Goal: Information Seeking & Learning: Check status

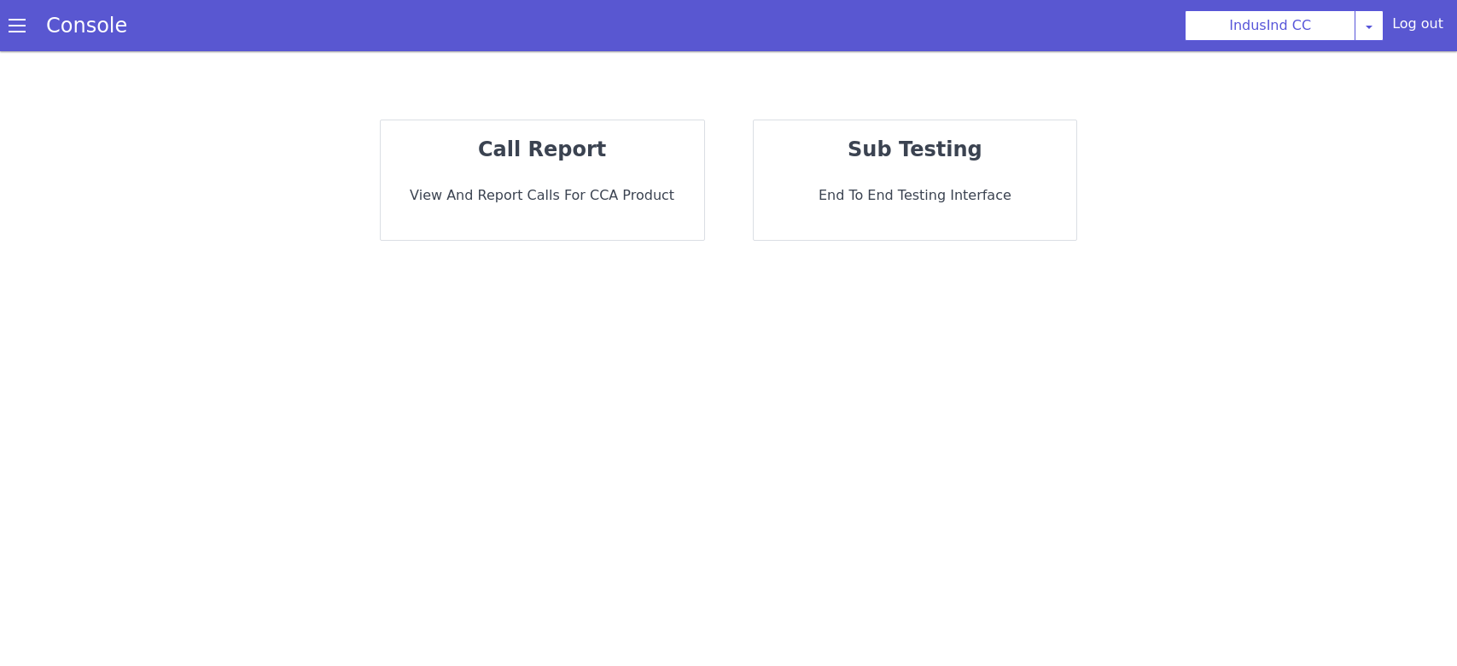
click at [602, 167] on div "call report View and report calls for CCA Product" at bounding box center [542, 179] width 323 height 119
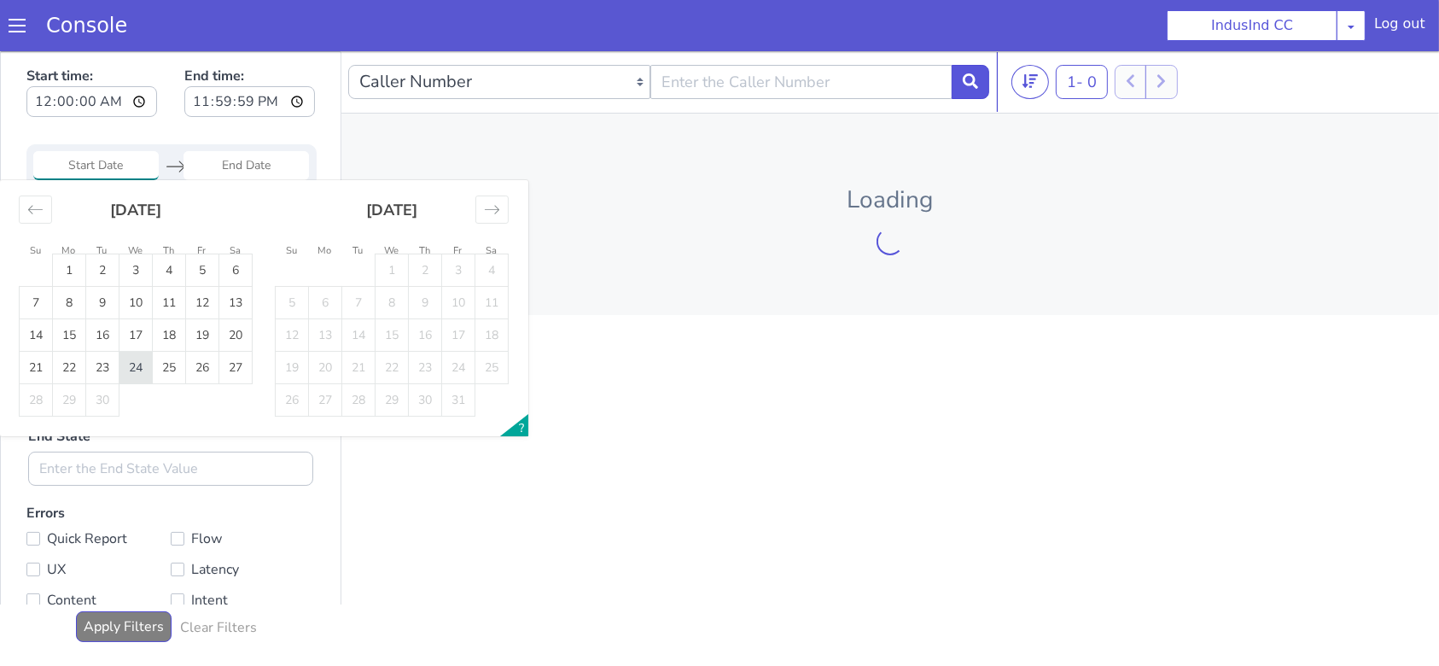
type input "24 Sep 2025"
type input "[DATE]"
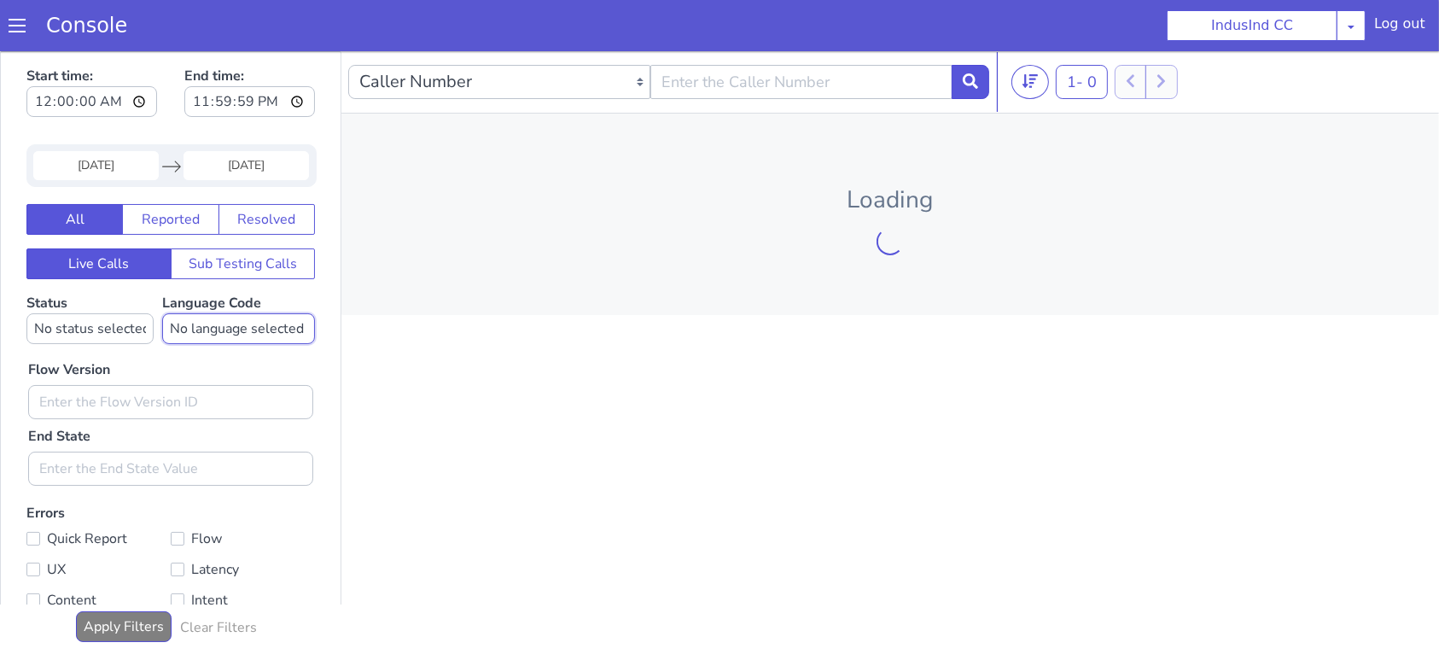
click at [444, 14] on select "No language selected Hindi English Tamil Telugu [GEOGRAPHIC_DATA] Marathi Malay…" at bounding box center [453, 25] width 153 height 31
select select "ta"
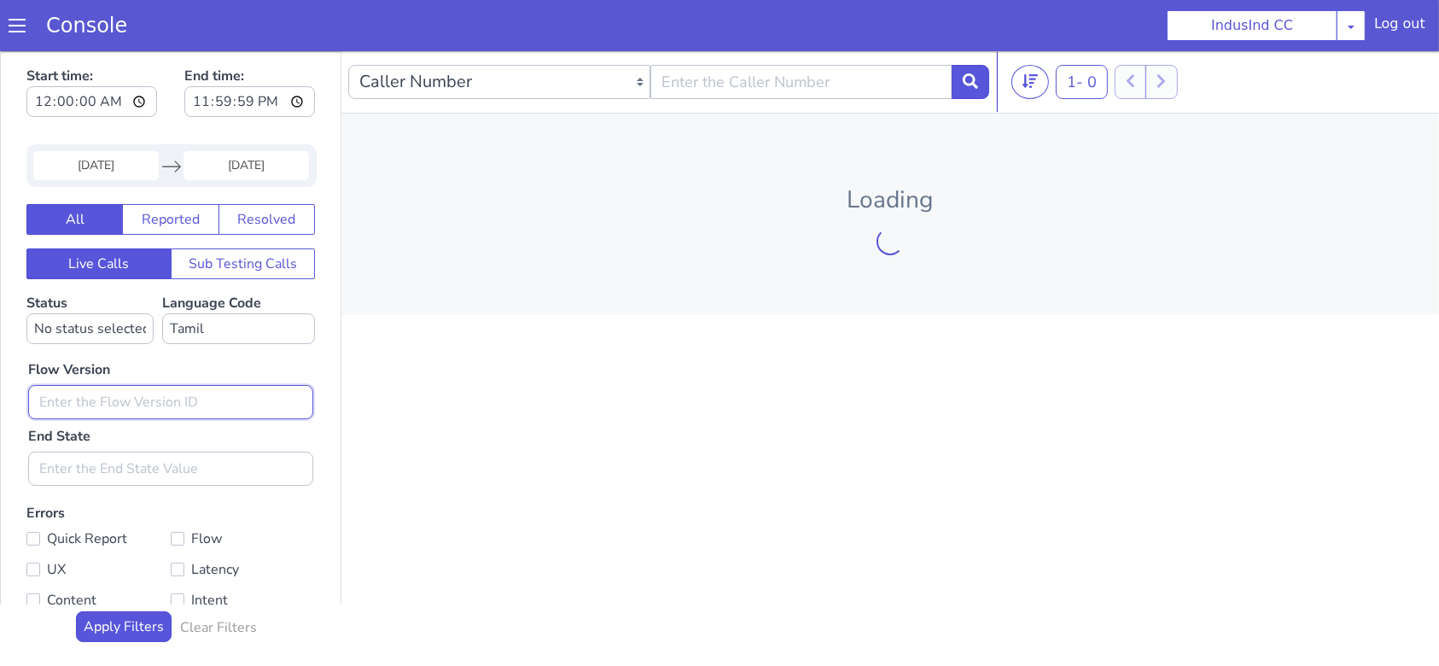
click at [520, 9] on input "text" at bounding box center [502, 15] width 285 height 34
click at [381, 119] on input "text" at bounding box center [440, 122] width 285 height 34
click at [435, 8] on input "text" at bounding box center [502, 15] width 285 height 34
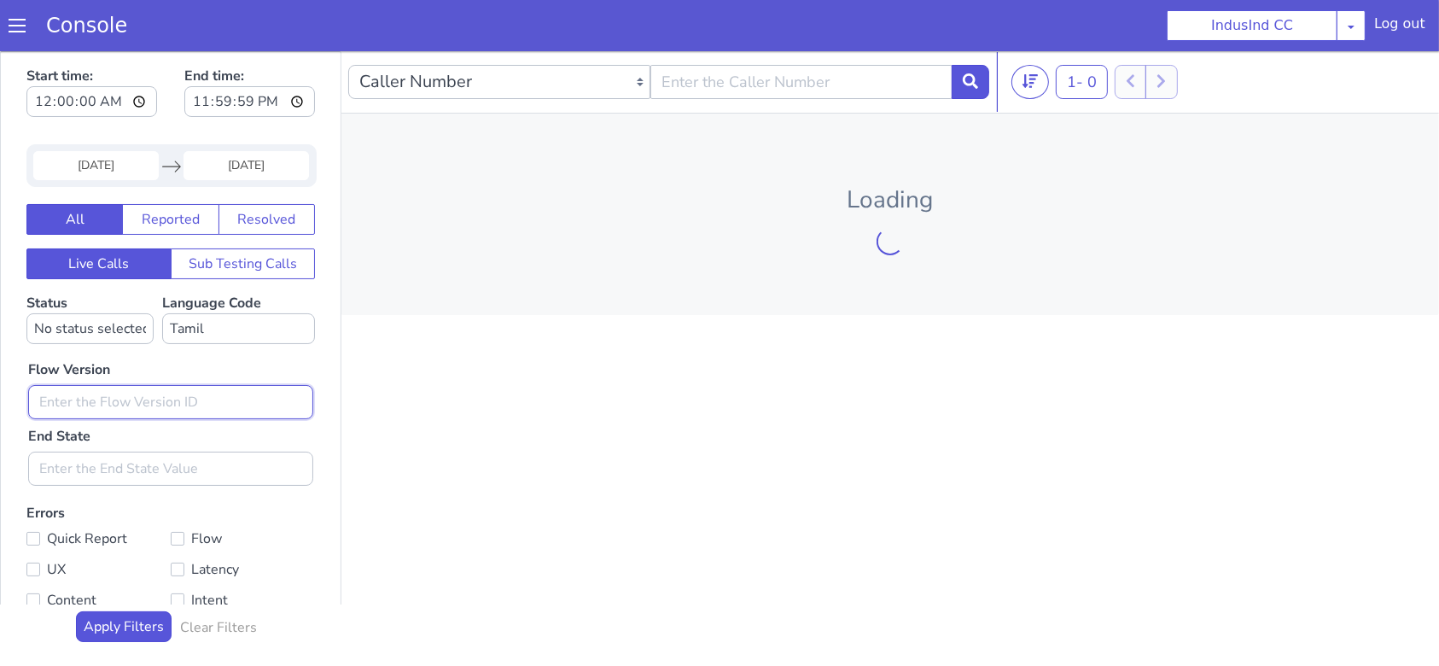
click at [421, 102] on input "text" at bounding box center [385, 98] width 285 height 34
click at [539, 21] on input "text" at bounding box center [503, 15] width 285 height 34
click at [541, 0] on div "Flow Version End State" at bounding box center [503, 28] width 302 height 142
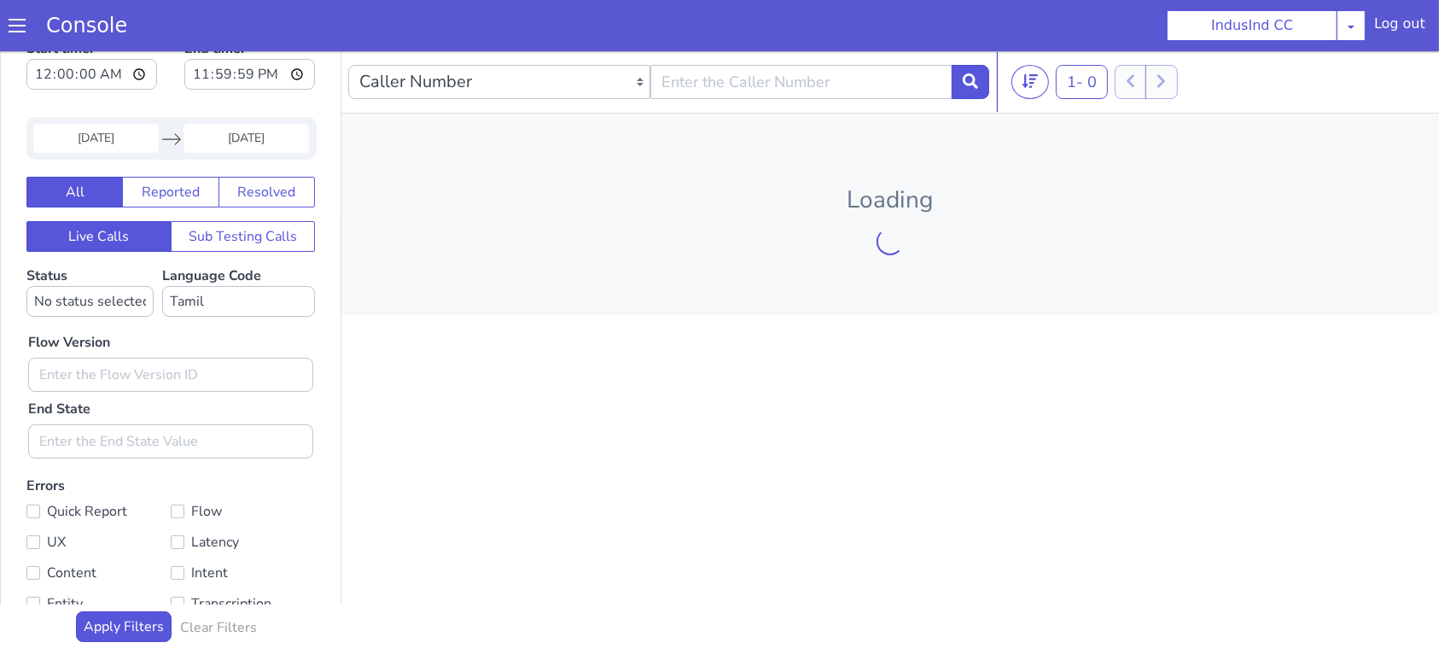
scroll to position [72, 0]
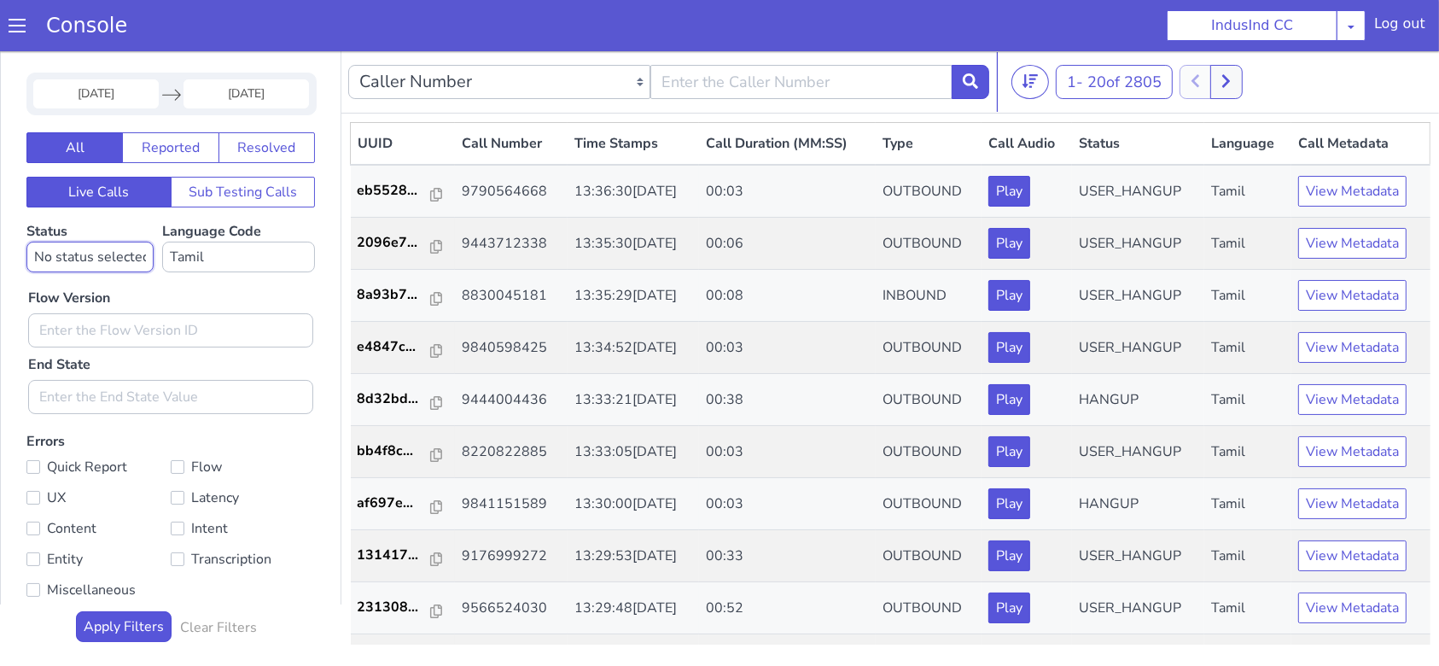
select select "HANGUP"
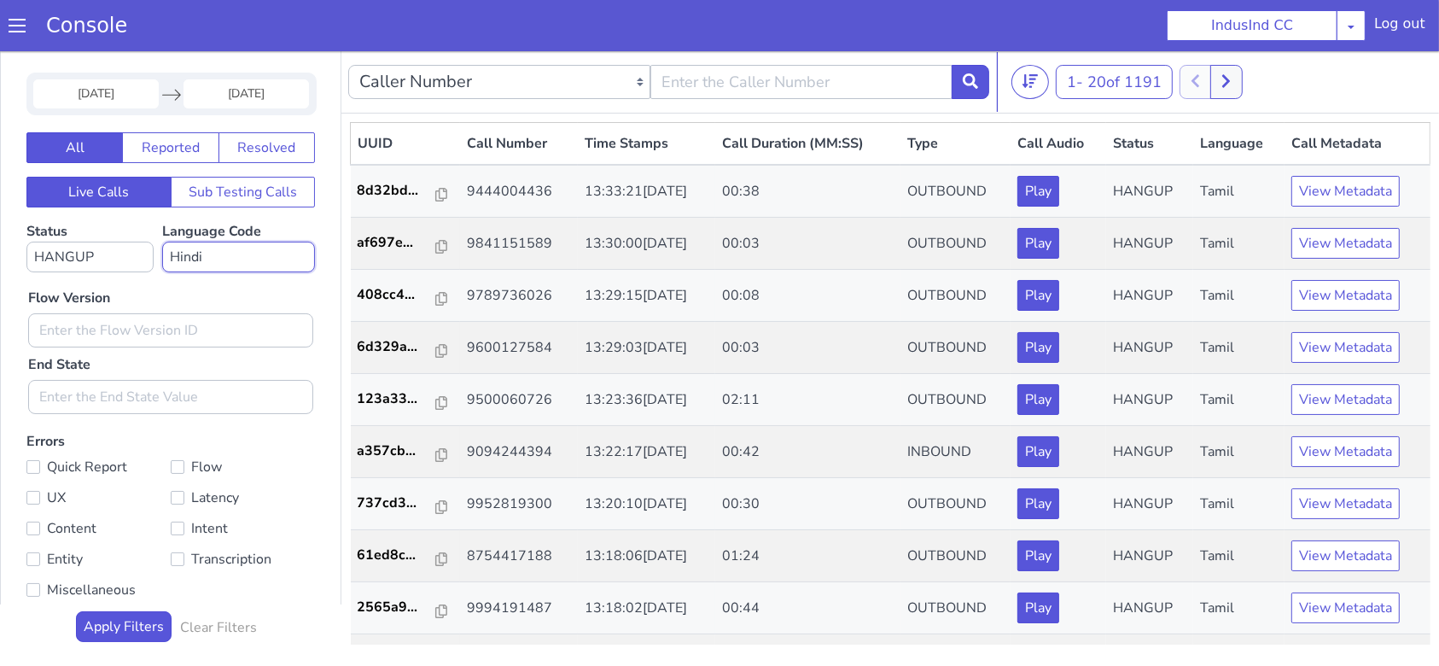
select select "ta"
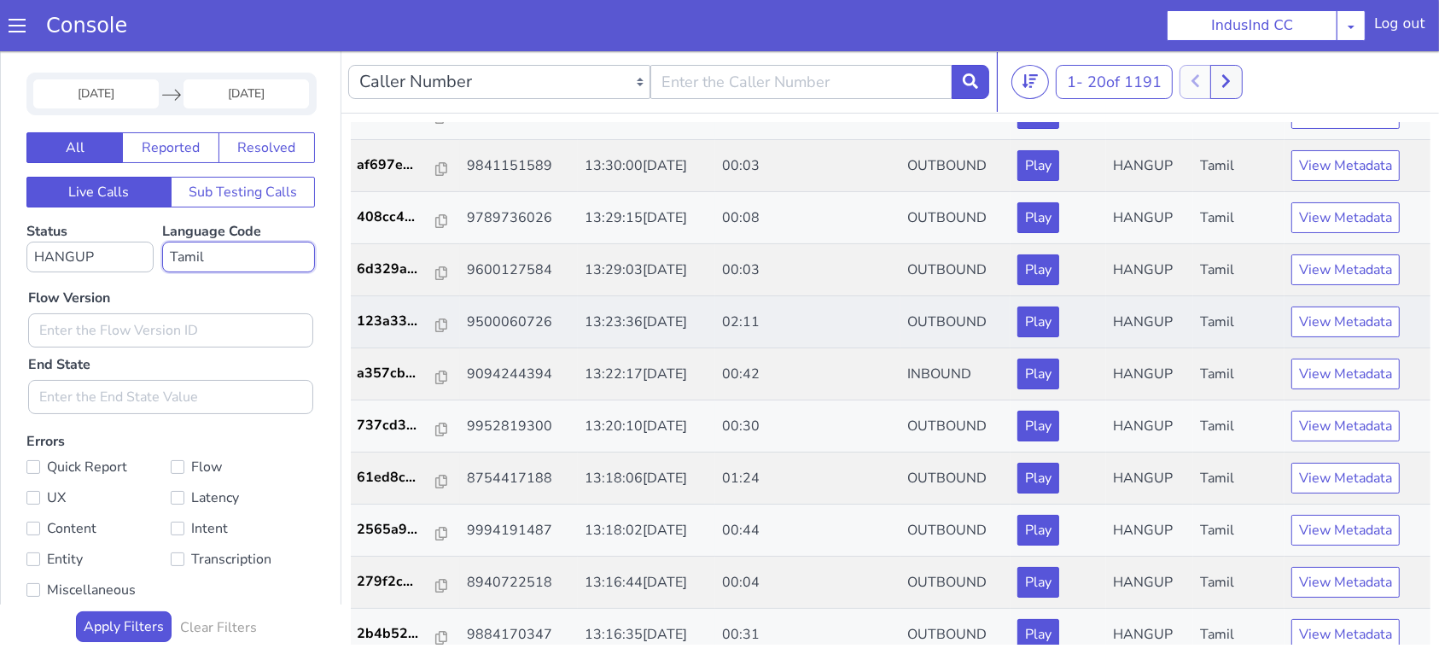
scroll to position [227, 0]
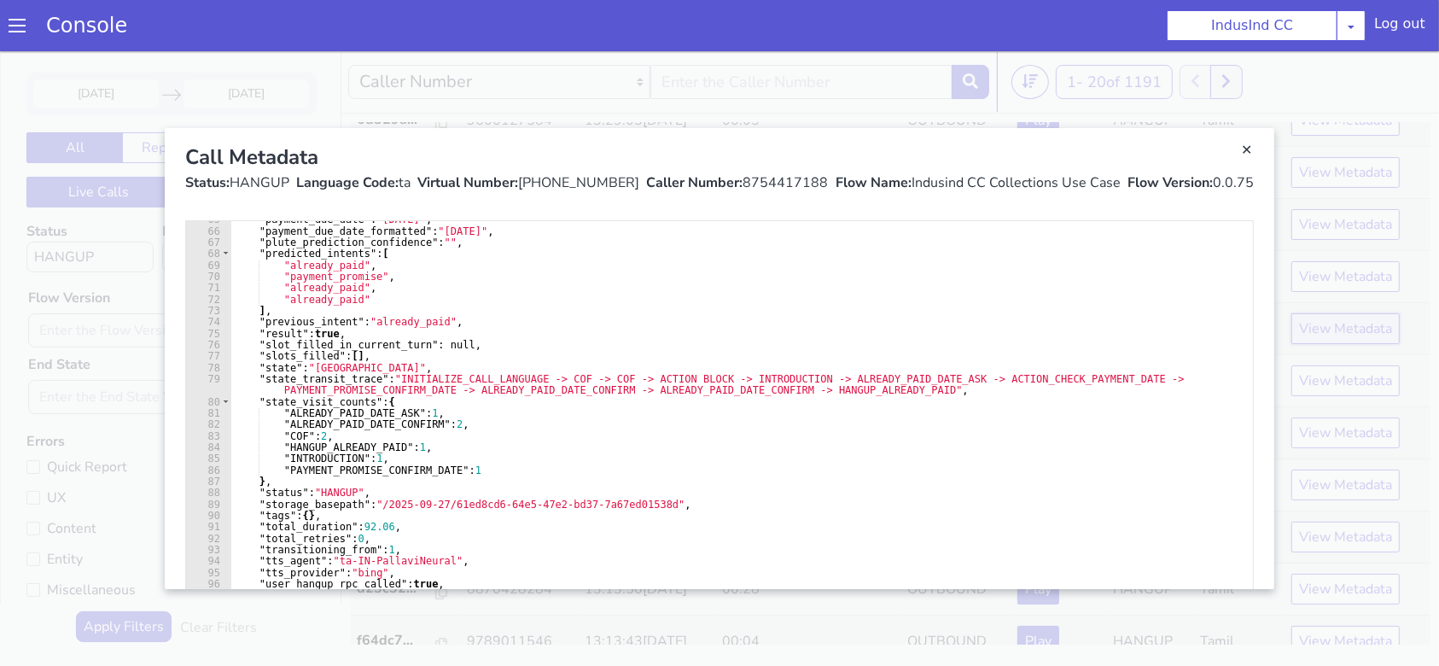
scroll to position [745, 0]
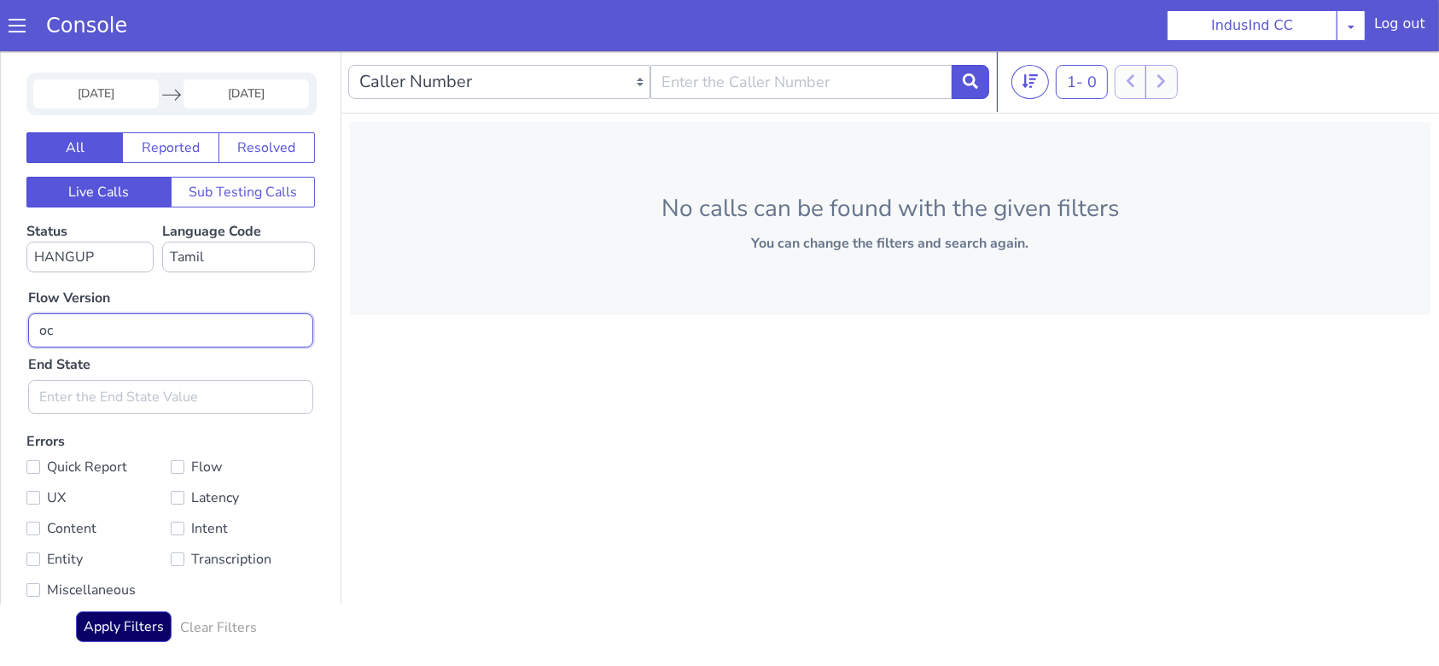
type input "o"
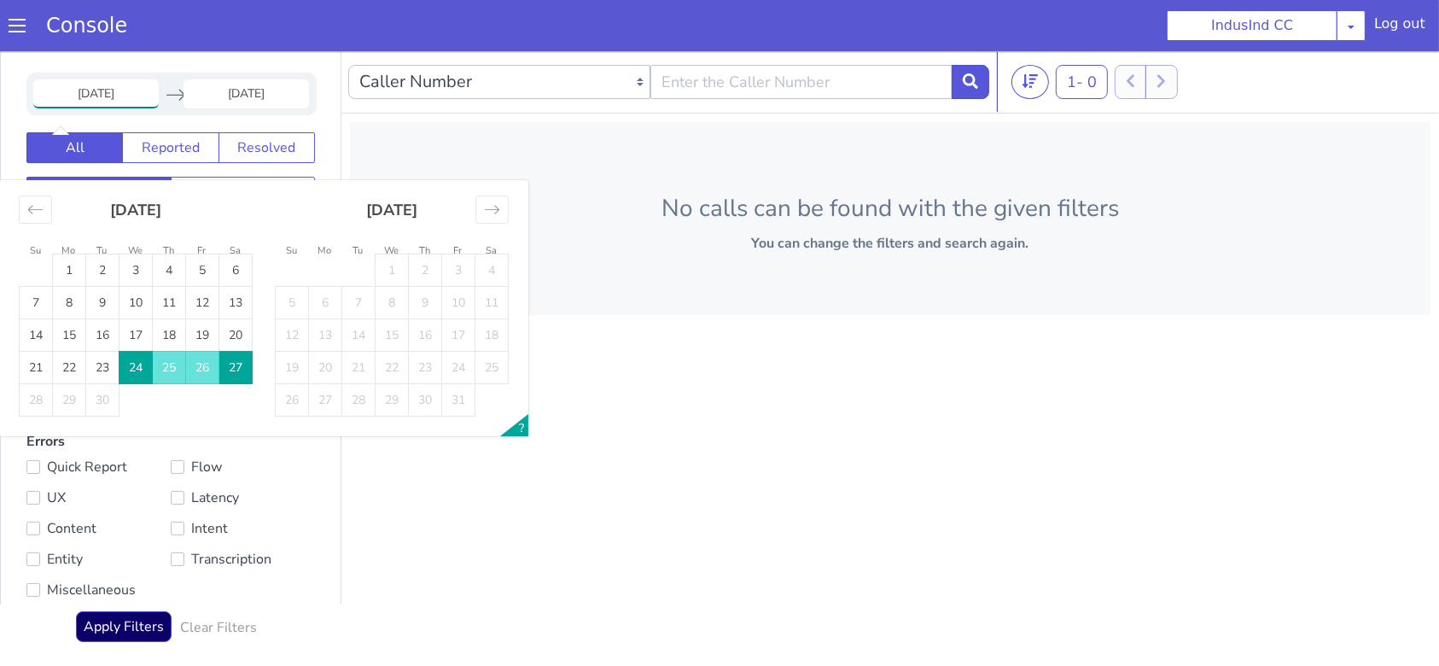
click at [1291, 15] on td "24" at bounding box center [1291, 13] width 33 height 32
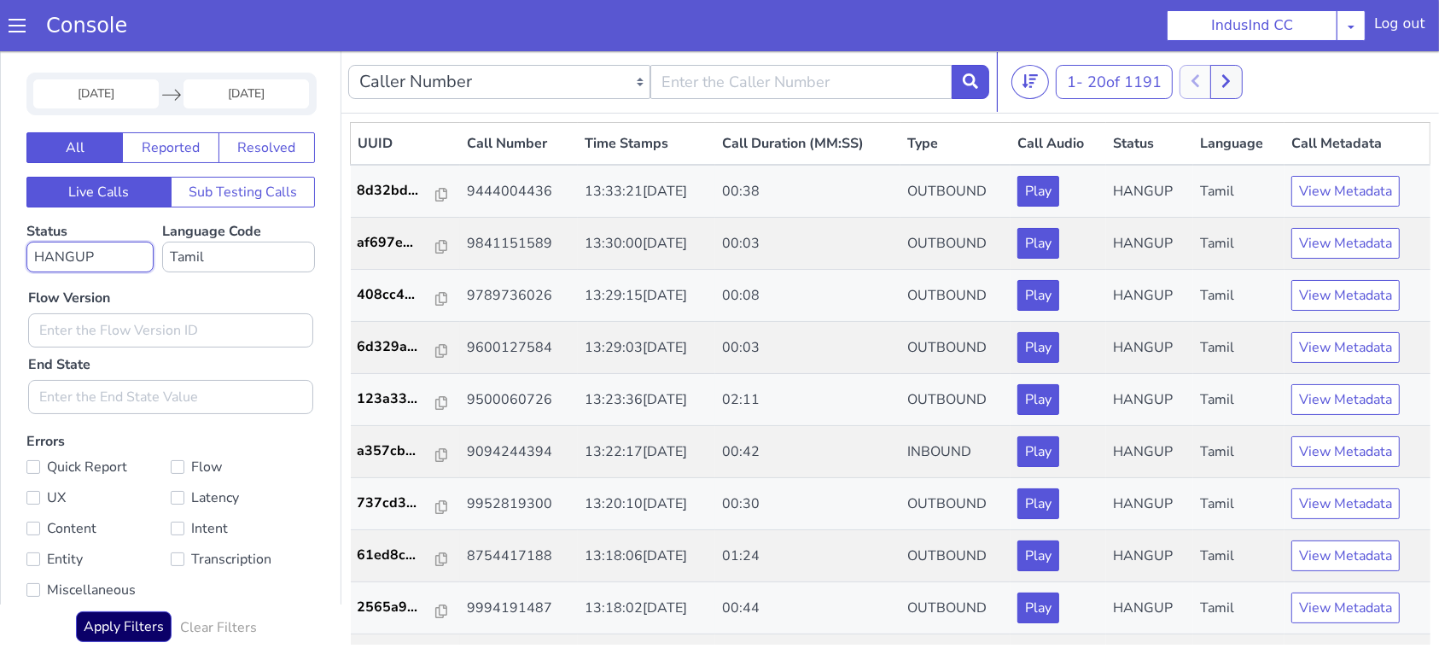
select select "No status selected"
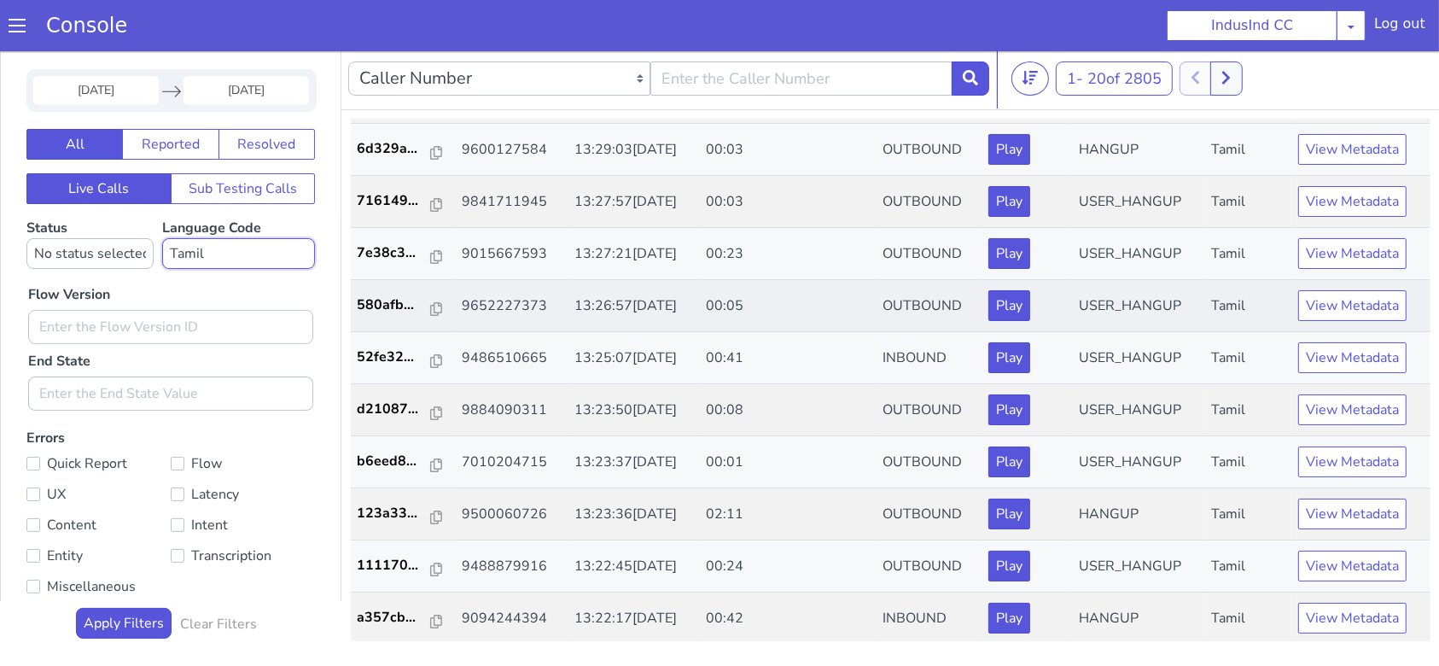
scroll to position [5, 0]
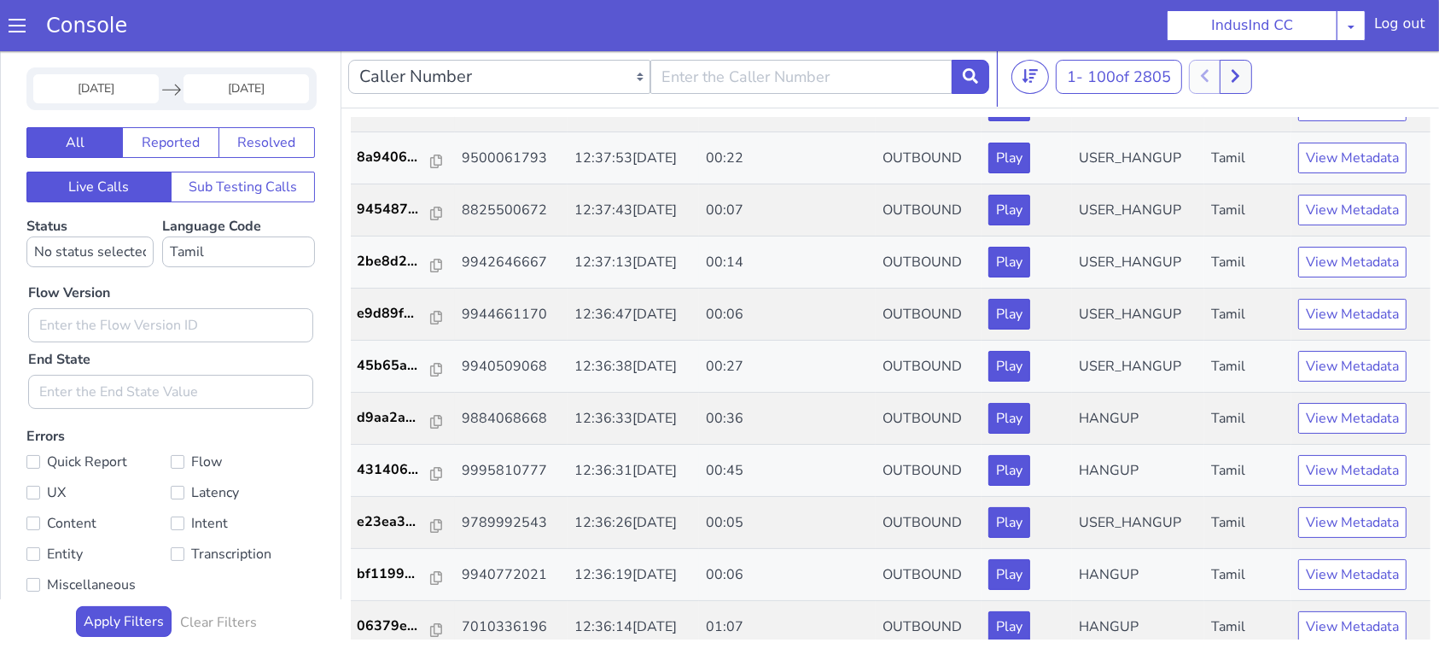
scroll to position [4715, 0]
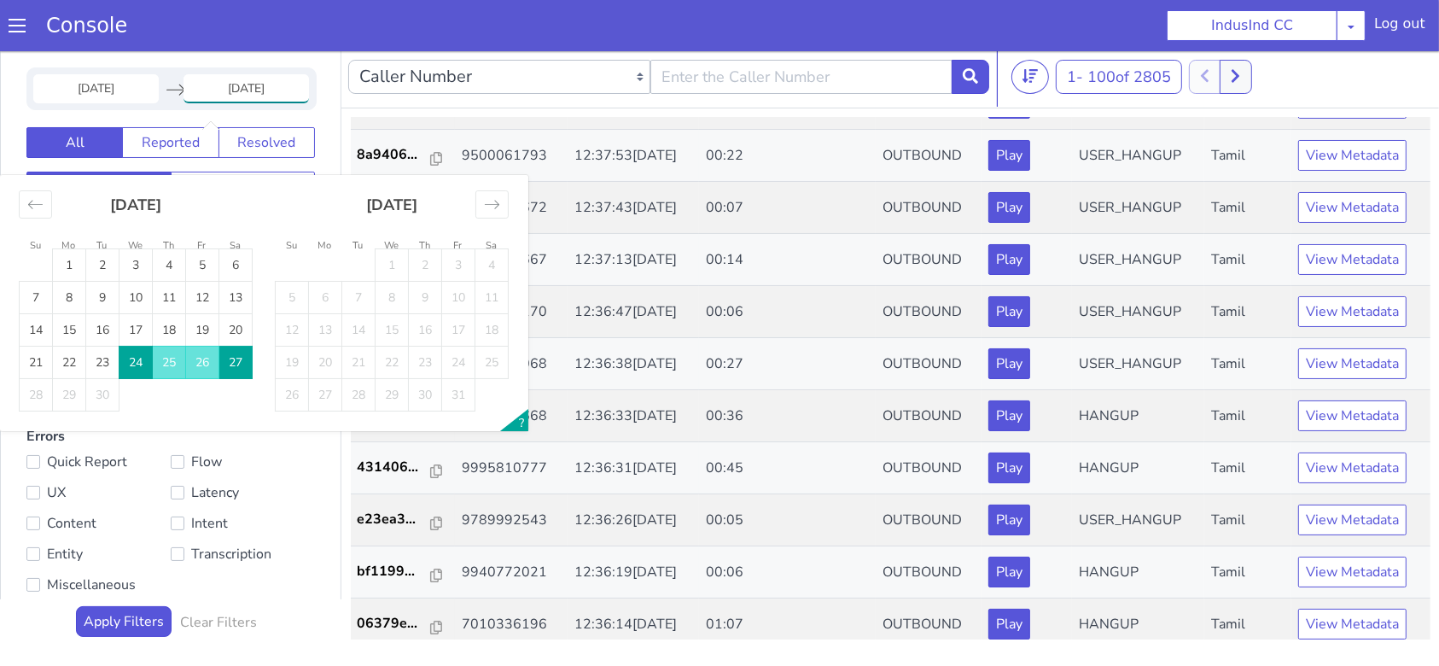
click at [183, 392] on input "[DATE]" at bounding box center [193, 399] width 125 height 29
click at [161, 620] on td "26" at bounding box center [149, 630] width 33 height 32
type input "[DATE]"
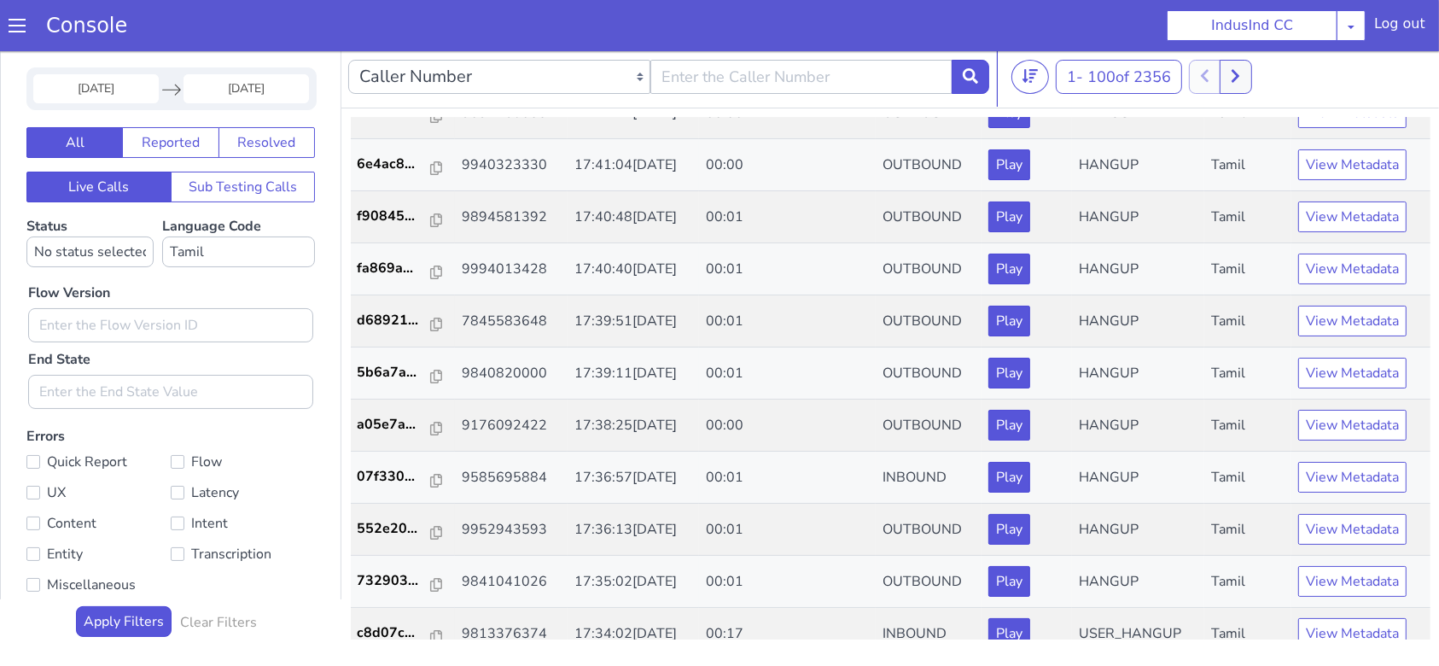
scroll to position [2389, 0]
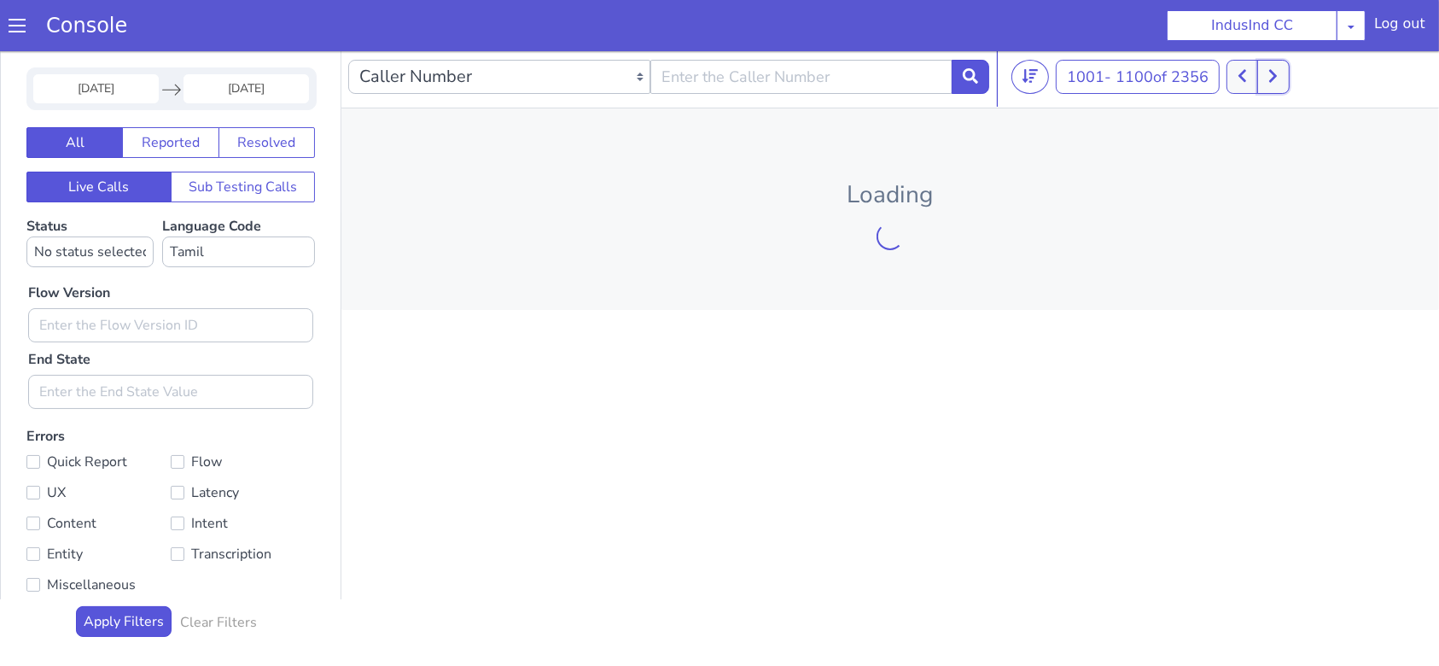
drag, startPoint x: 1479, startPoint y: -230, endPoint x: 1474, endPoint y: -221, distance: 9.5
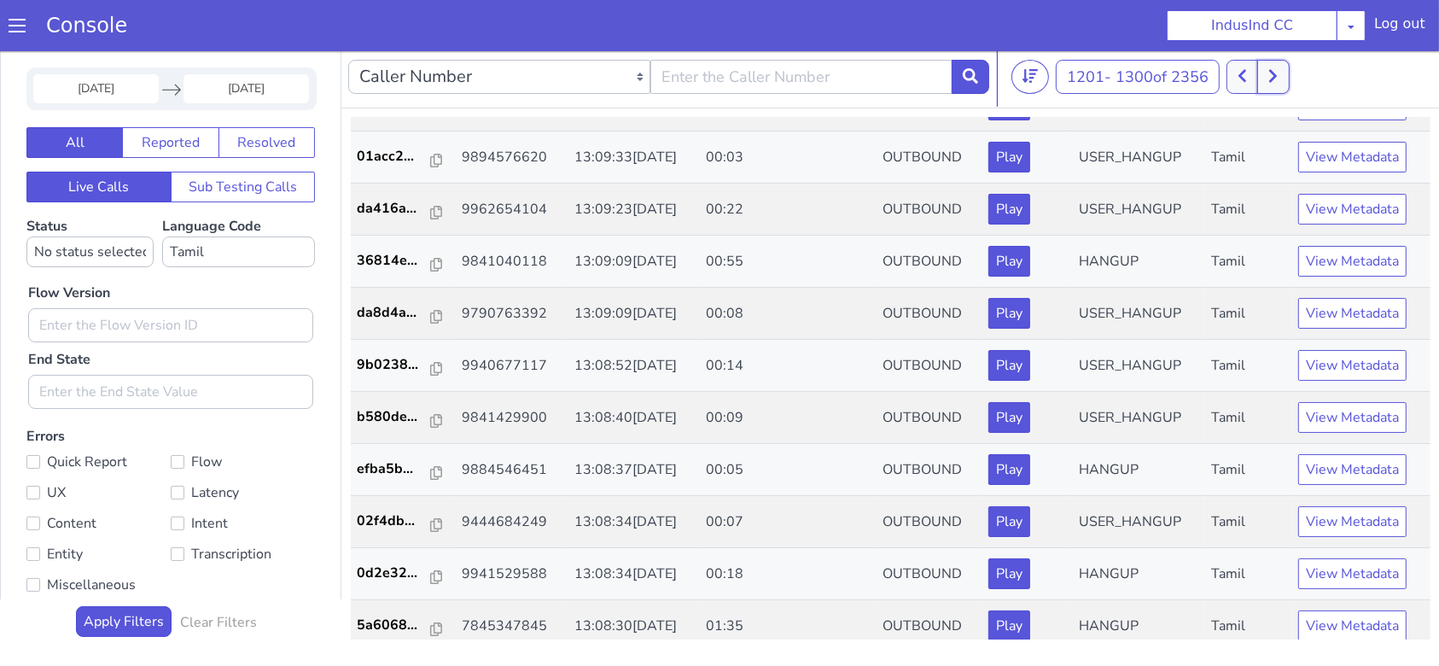
scroll to position [683, 0]
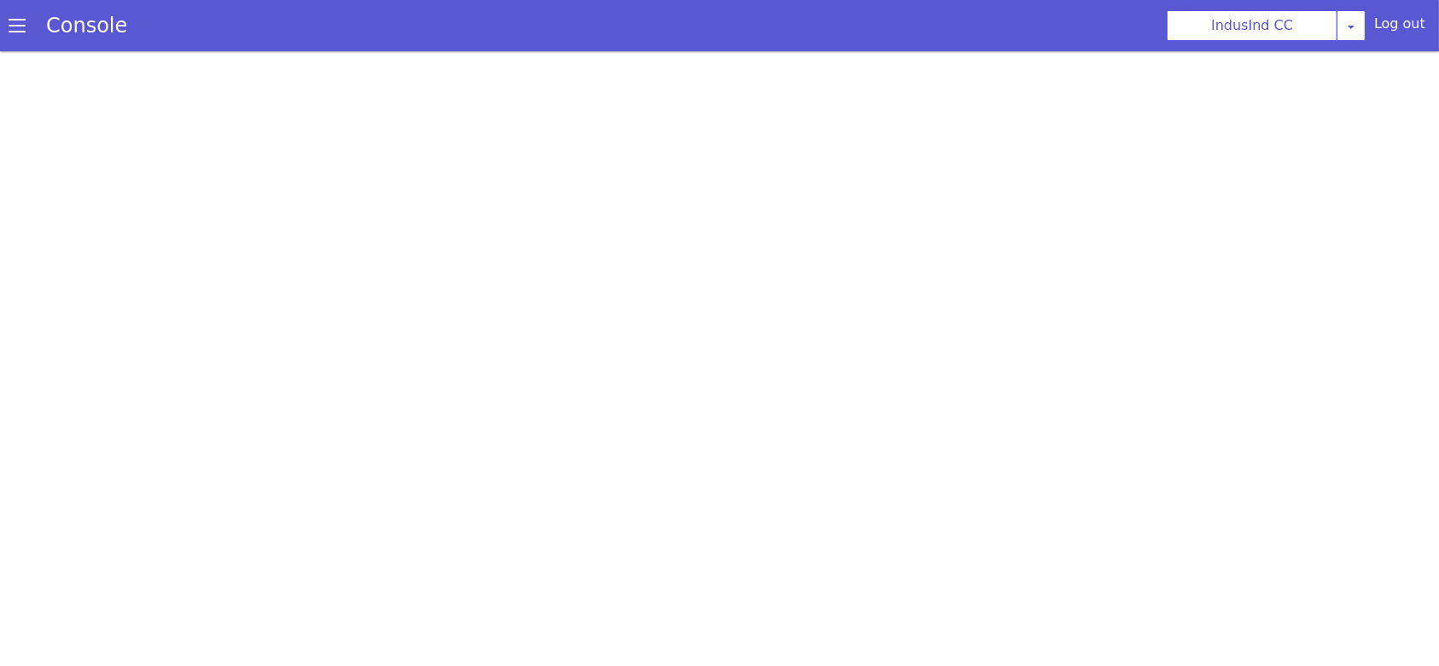
click at [17, 20] on span at bounding box center [17, 25] width 17 height 17
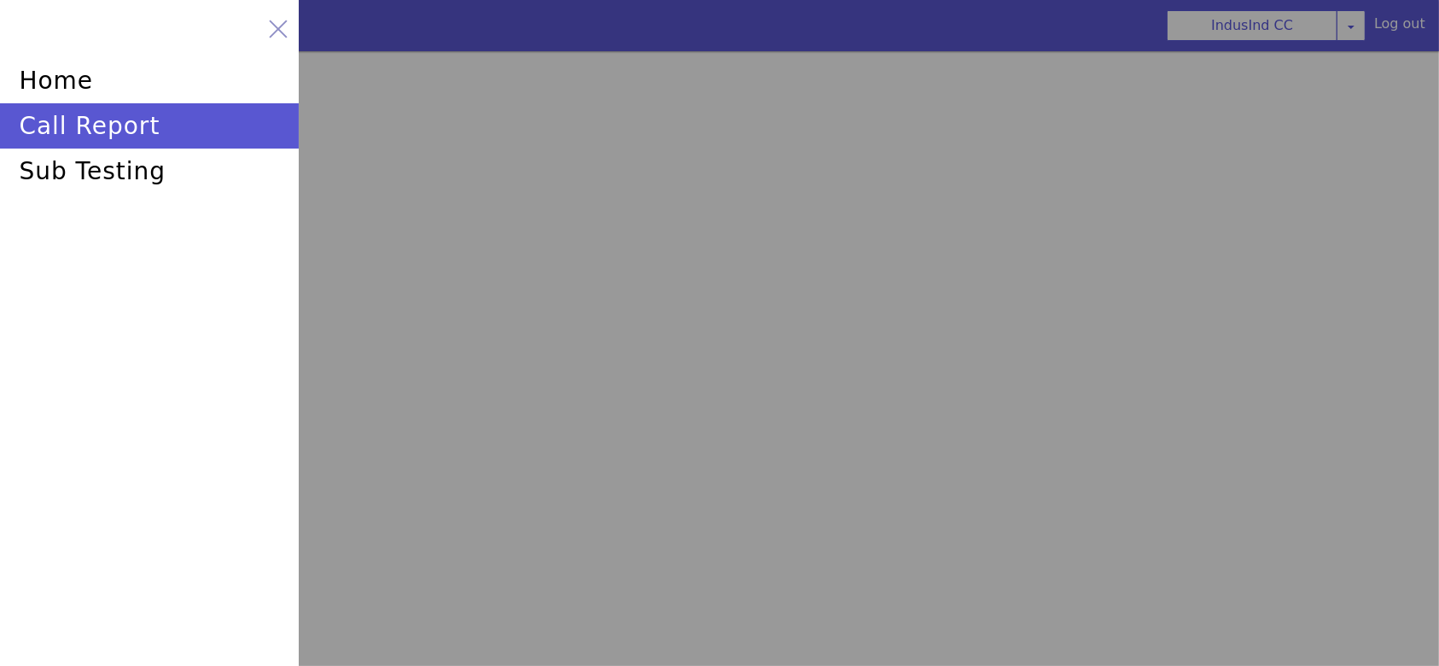
click at [273, 31] on div at bounding box center [278, 29] width 24 height 24
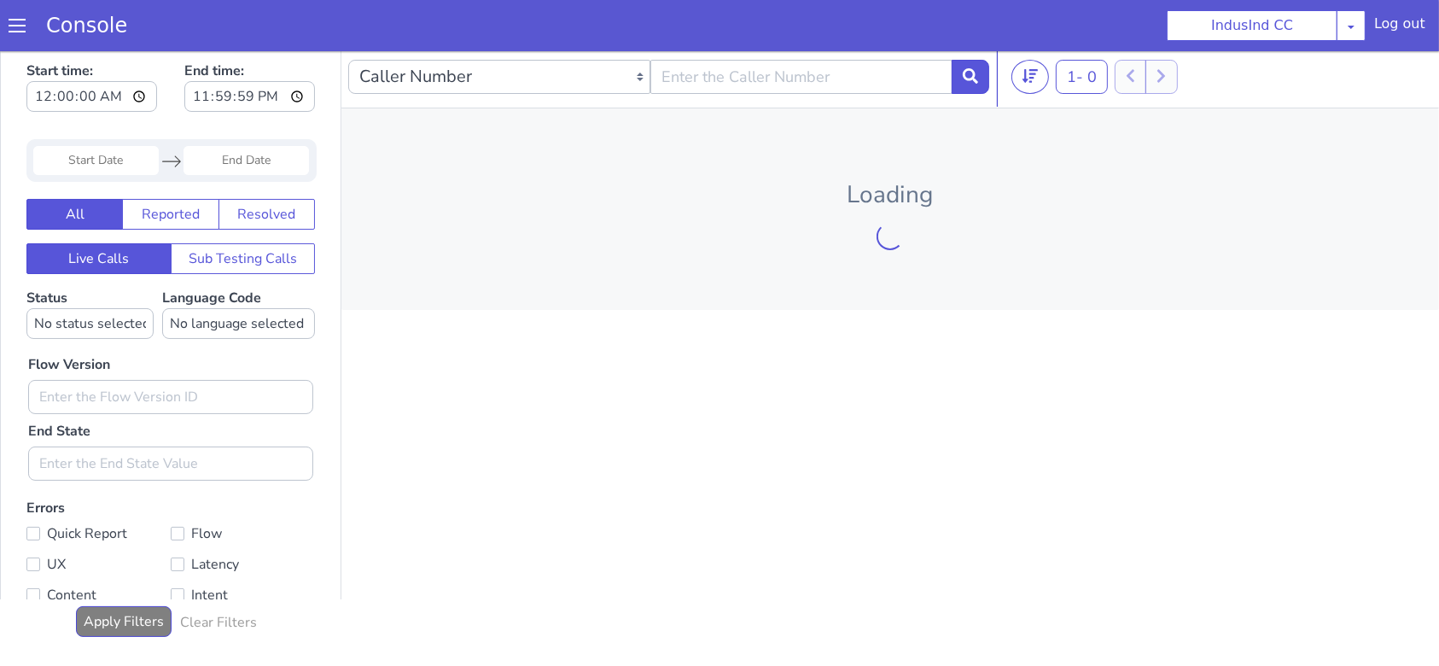
click at [85, 161] on input "Start Date" at bounding box center [95, 160] width 125 height 29
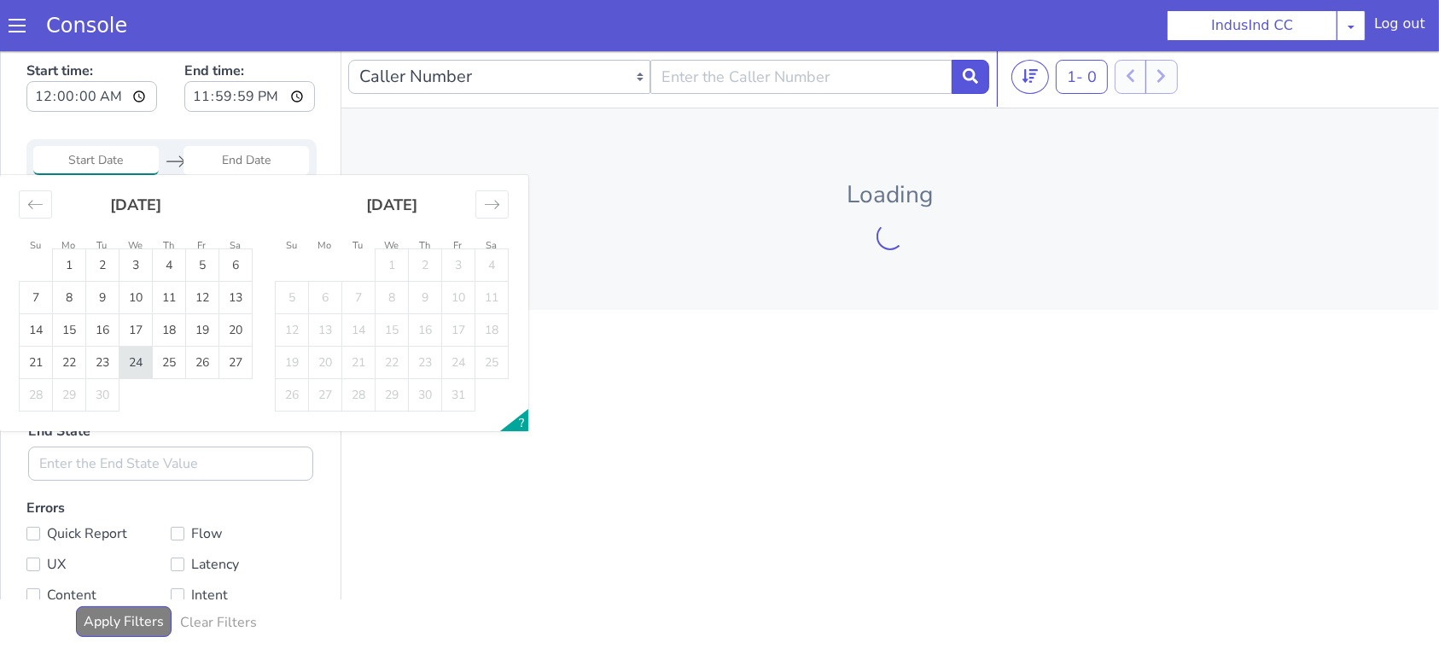
click at [132, 354] on td "24" at bounding box center [135, 362] width 33 height 32
type input "[DATE]"
click at [225, 357] on td "27" at bounding box center [235, 362] width 33 height 32
type input "[DATE]"
click at [109, 164] on input "[DATE]" at bounding box center [95, 160] width 125 height 29
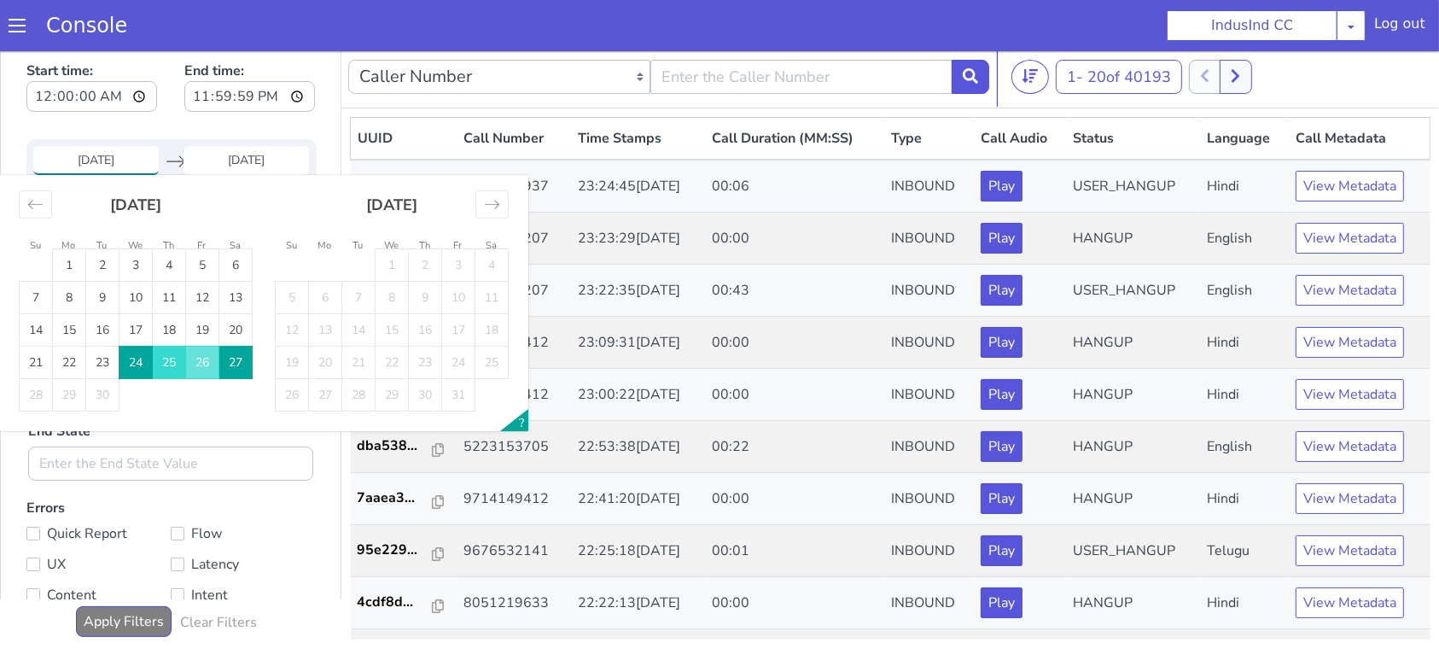
click at [166, 360] on td "25" at bounding box center [169, 362] width 33 height 32
type input "25 Sep 2025"
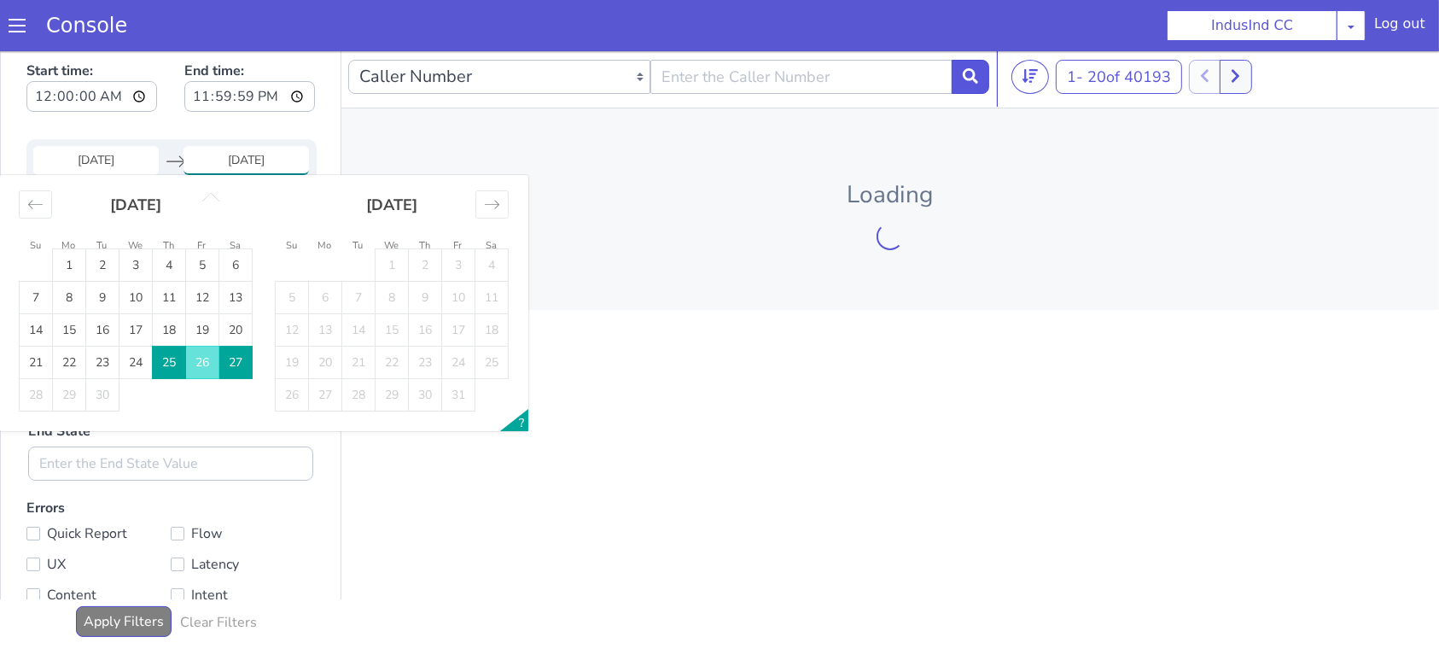
click at [166, 360] on td "25" at bounding box center [169, 362] width 33 height 32
type input "25 Sep 2025"
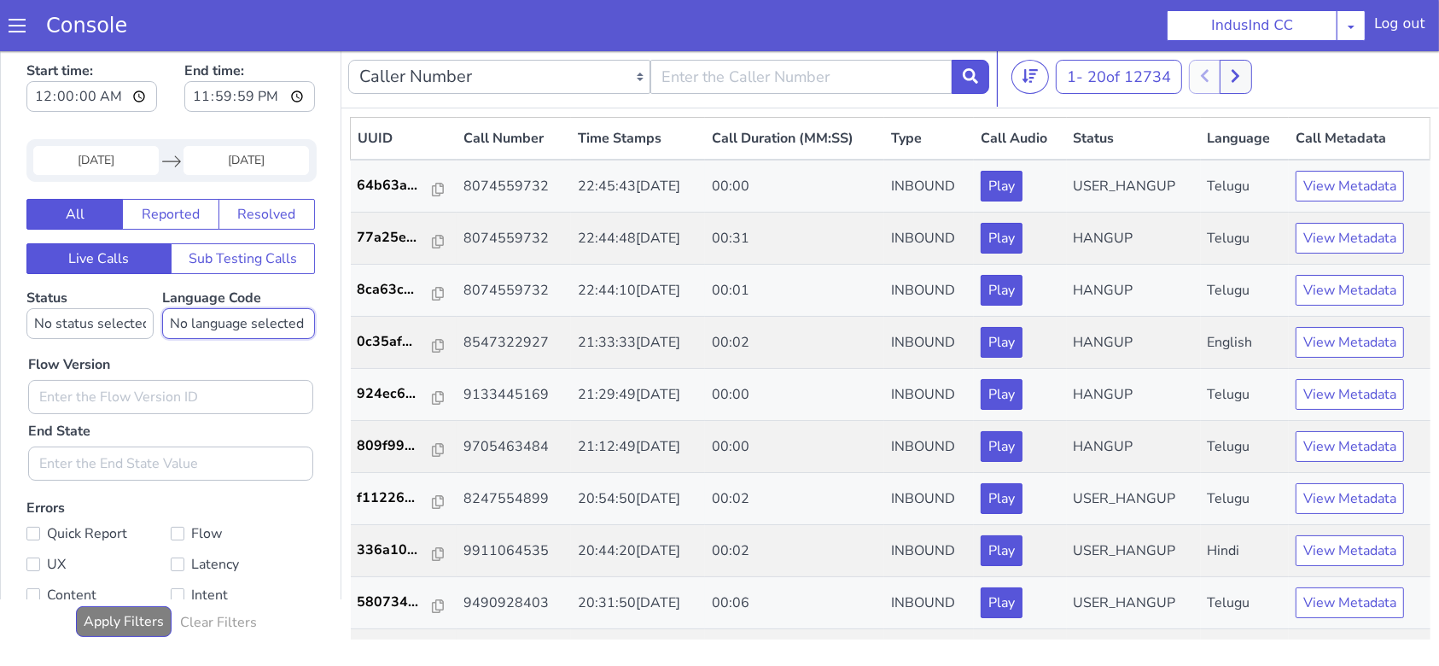
click at [182, 334] on select "No language selected Hindi English Tamil Telugu Kanada Marathi Malayalam Gujara…" at bounding box center [238, 323] width 153 height 31
select select "ta"
click at [162, 308] on select "No language selected Hindi English Tamil Telugu Kanada Marathi Malayalam Gujara…" at bounding box center [238, 323] width 153 height 31
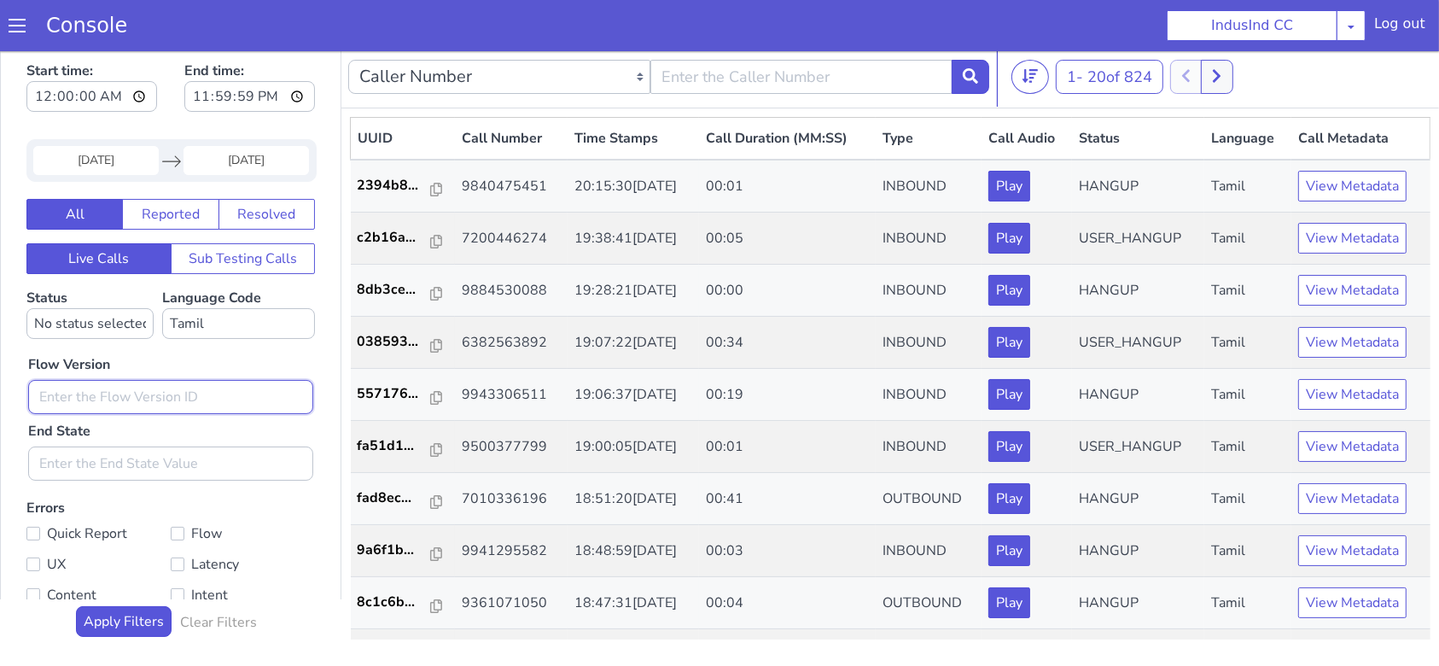
click at [122, 386] on input "text" at bounding box center [170, 397] width 285 height 34
click at [1090, 79] on span "20 of 824" at bounding box center [1119, 77] width 65 height 20
click at [1055, 191] on ul "20 50 100" at bounding box center [1132, 152] width 154 height 111
click at [1072, 186] on li "100" at bounding box center [1132, 189] width 140 height 26
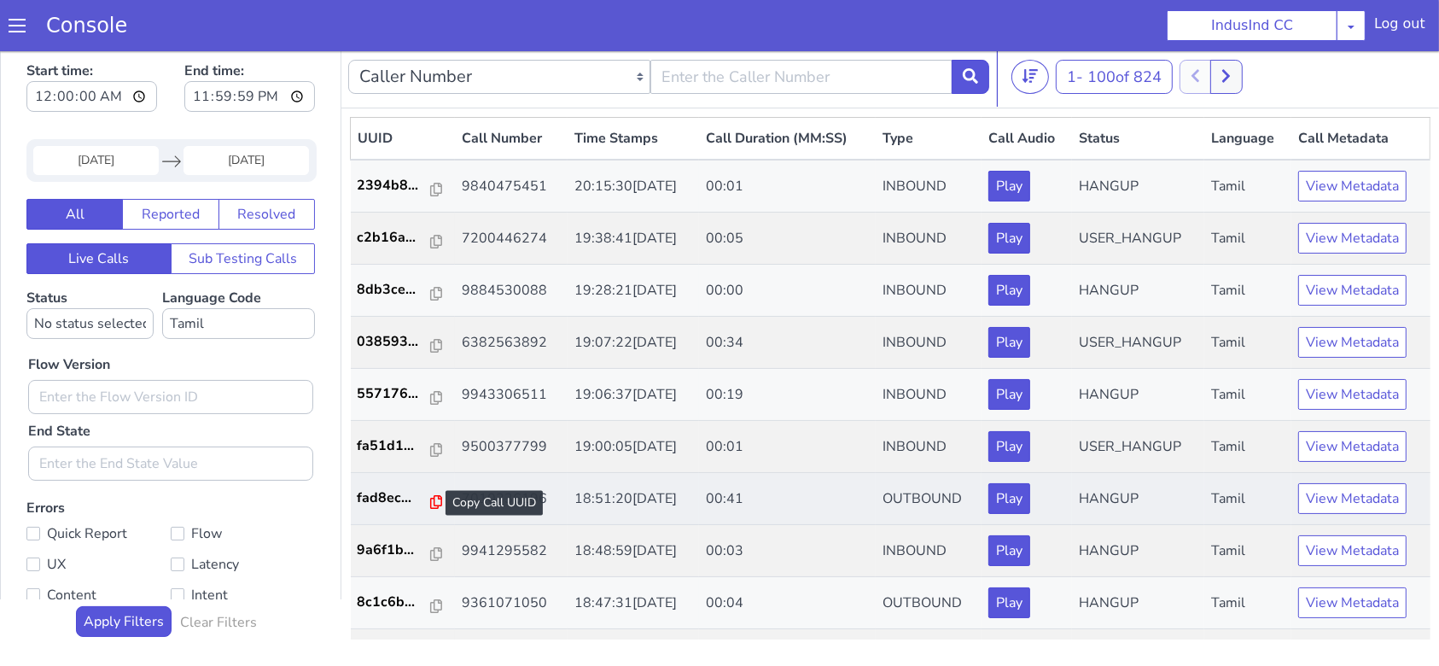
click at [430, 502] on icon at bounding box center [436, 502] width 12 height 14
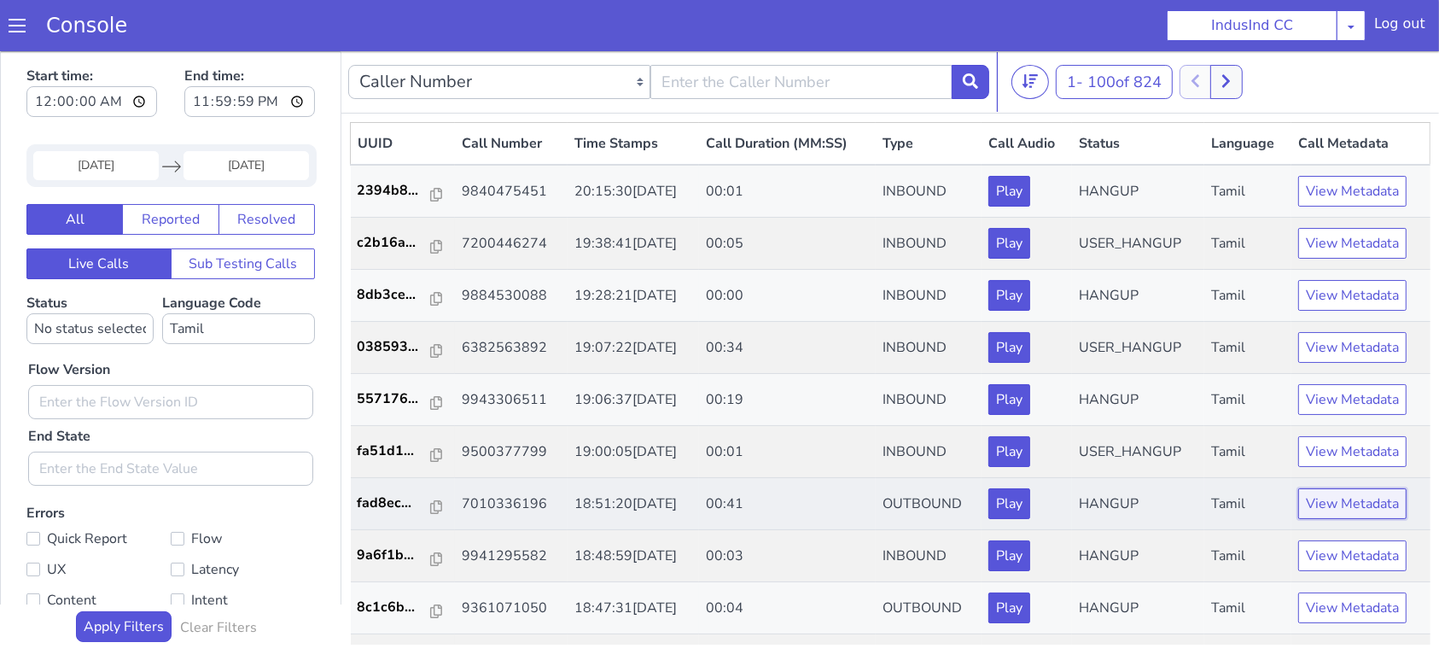
click at [1355, 509] on button "View Metadata" at bounding box center [1352, 502] width 108 height 31
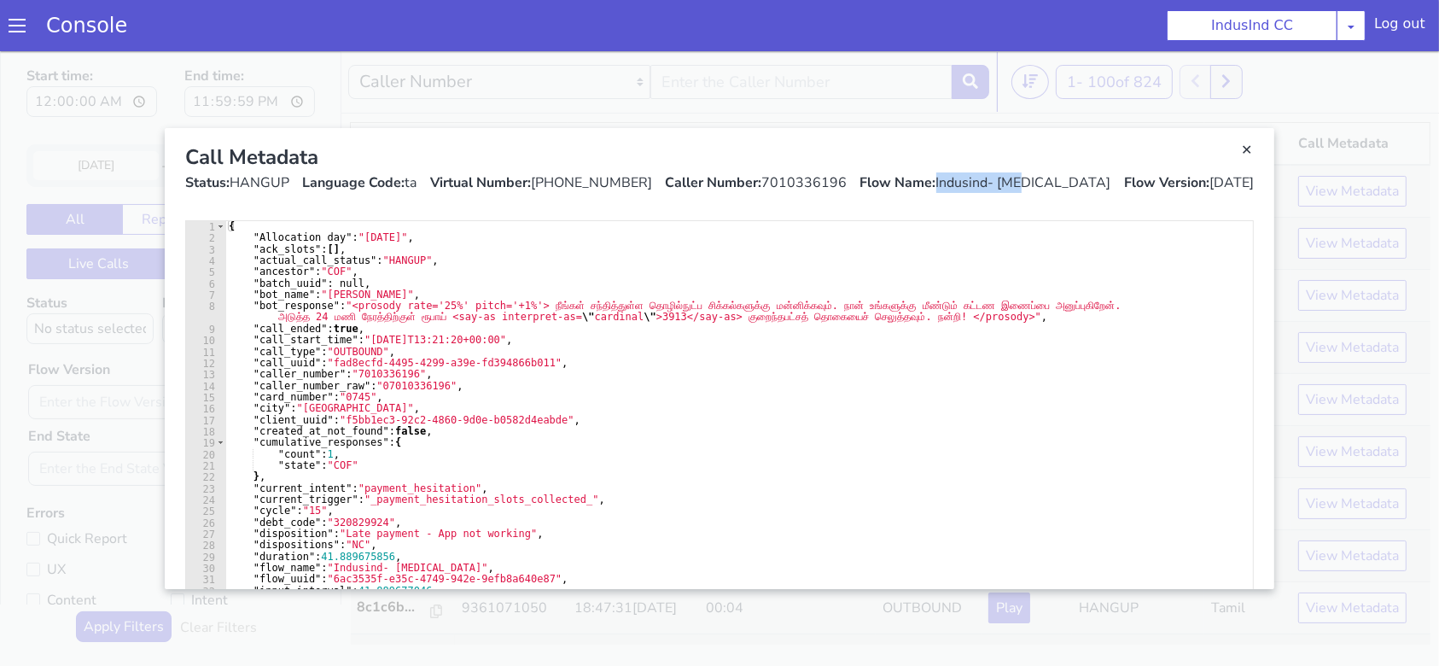
drag, startPoint x: 1004, startPoint y: 182, endPoint x: 1092, endPoint y: 184, distance: 87.9
click at [1092, 184] on div "Flow Name: Indusind- OCL" at bounding box center [985, 182] width 251 height 20
copy div "Indusind- OCL"
click at [490, 95] on link "Close" at bounding box center [719, 357] width 1439 height 614
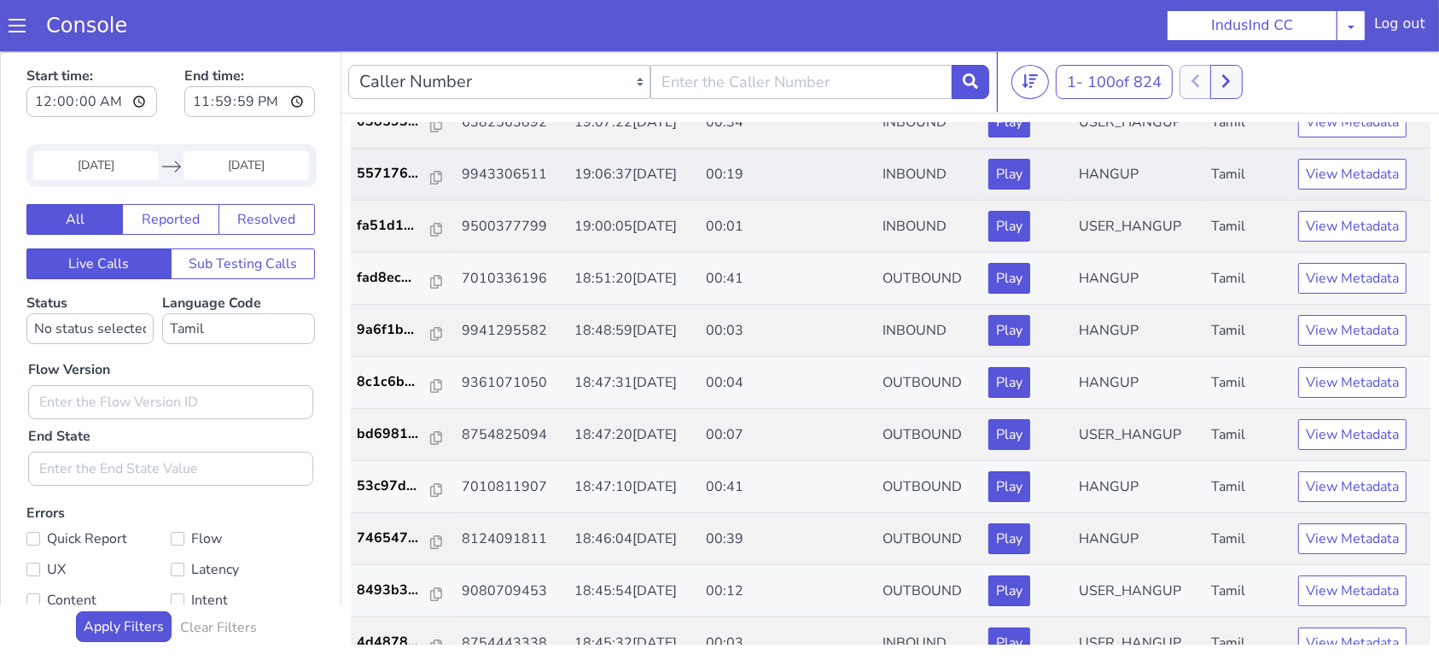
scroll to position [227, 0]
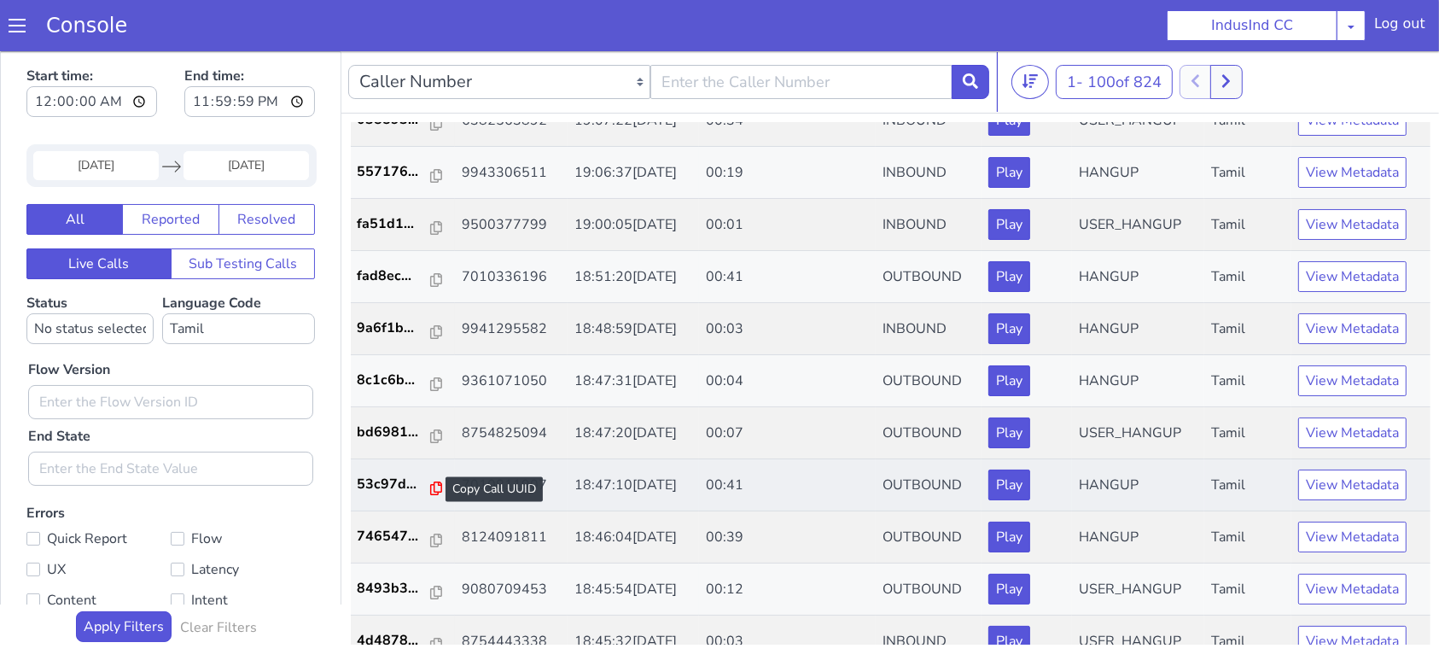
click at [431, 482] on icon at bounding box center [436, 487] width 12 height 14
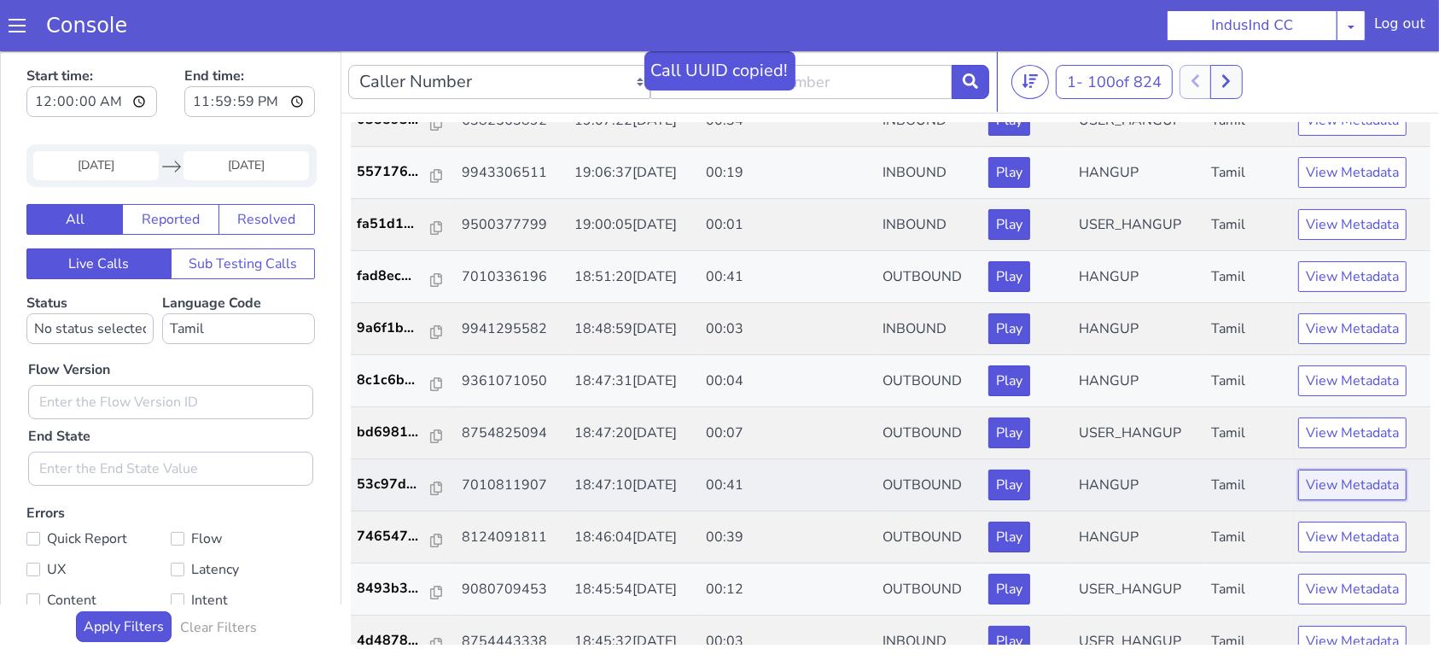
click at [1311, 480] on button "View Metadata" at bounding box center [1352, 483] width 108 height 31
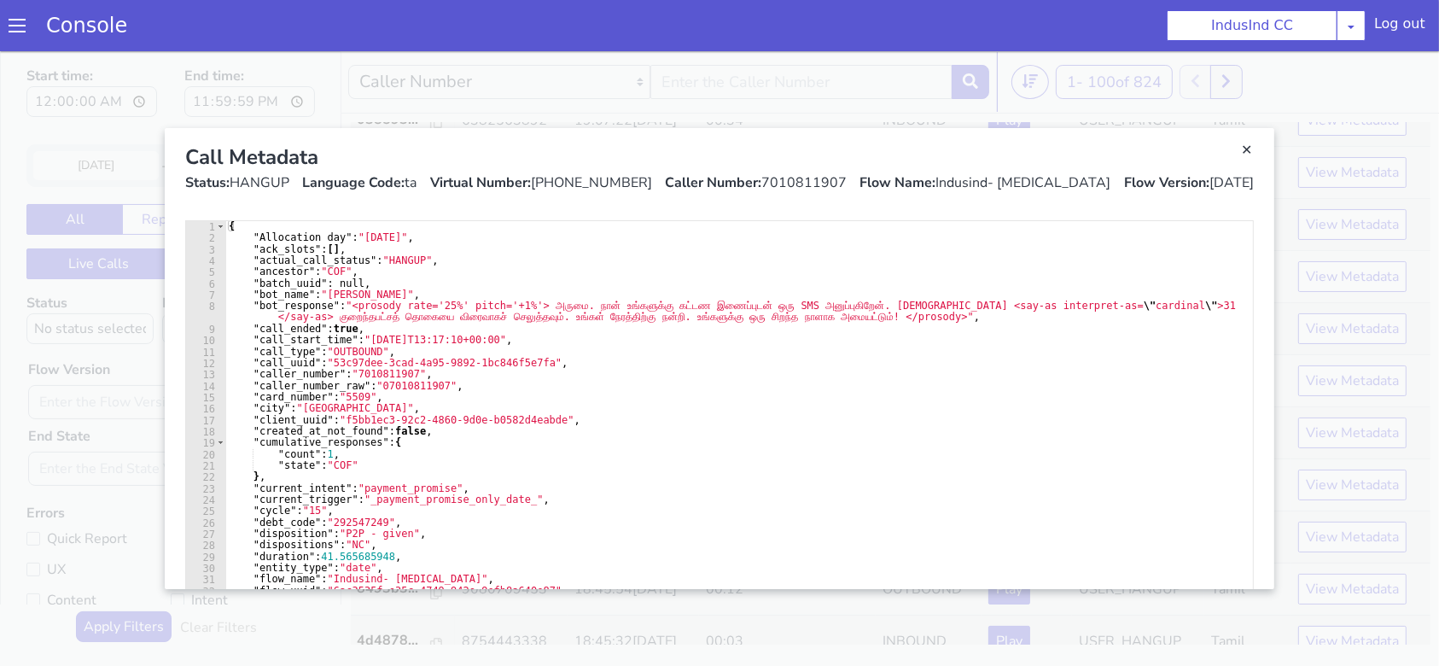
click at [1304, 427] on link "Close" at bounding box center [719, 357] width 1439 height 614
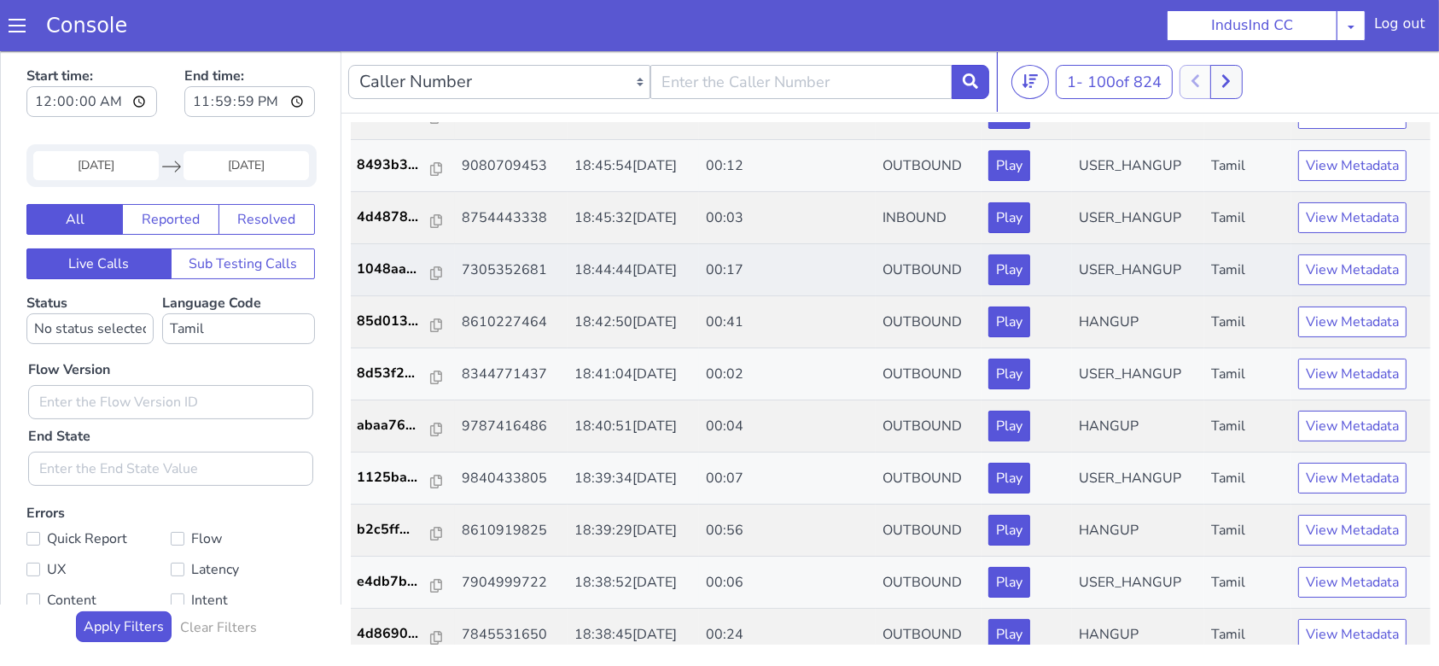
scroll to position [683, 0]
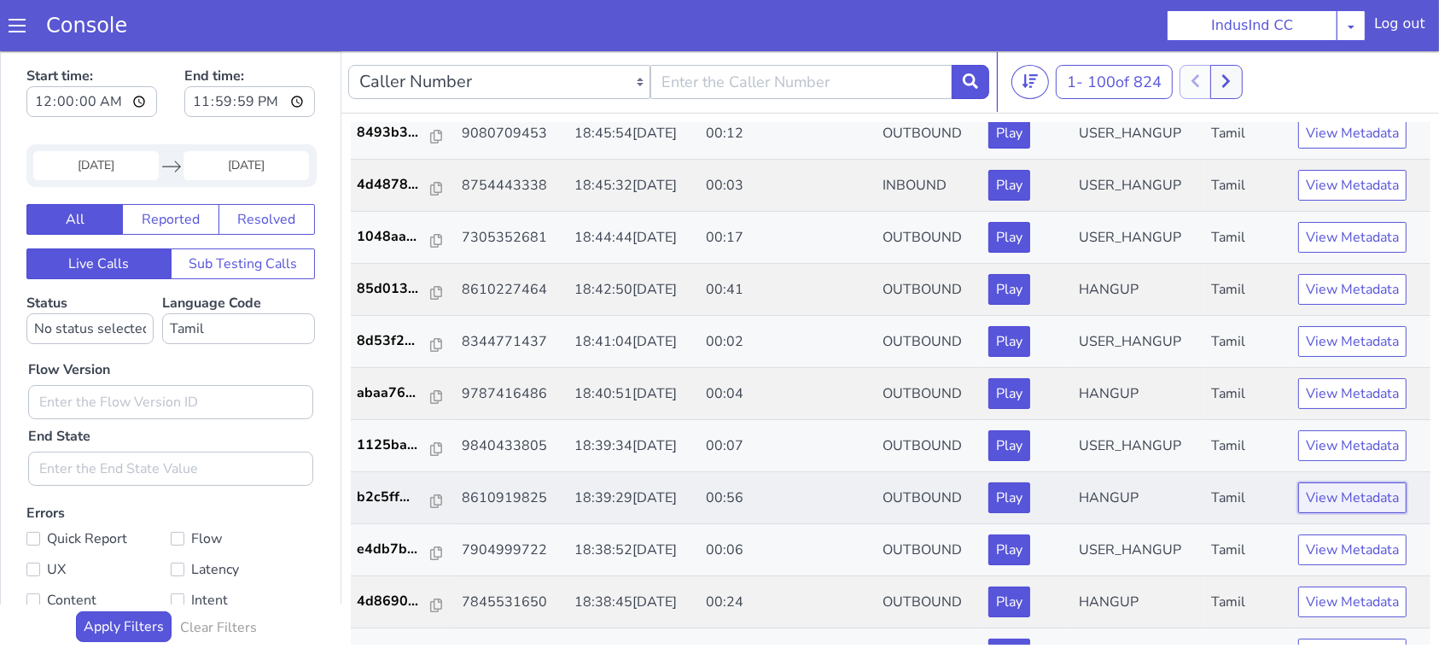
click at [1323, 497] on button "View Metadata" at bounding box center [1352, 496] width 108 height 31
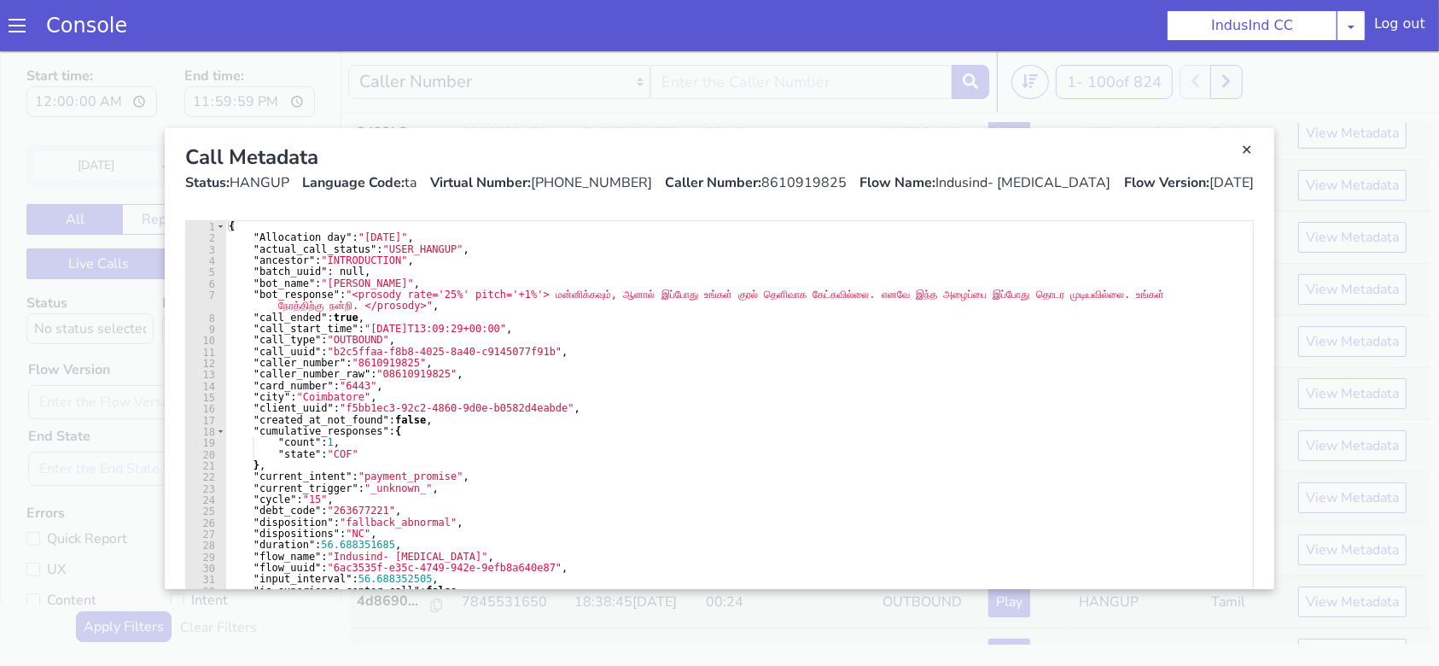
click at [1247, 540] on div "1 2 3 4 5 6 7 8 9 10 11 12 13 14 15 16 17 18 19 20 21 22 23 24 25 26 27 28 29 3…" at bounding box center [720, 397] width 1096 height 382
click at [1305, 602] on link "Close" at bounding box center [719, 357] width 1439 height 614
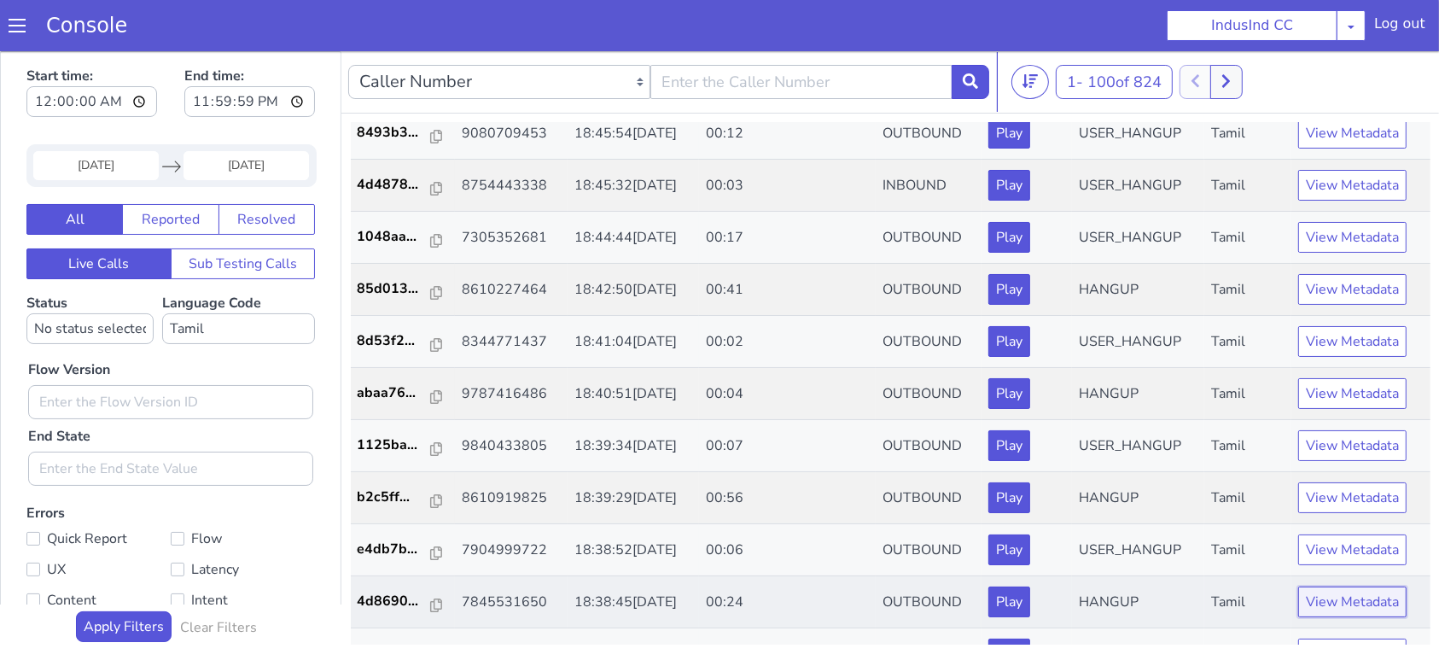
click at [1303, 602] on button "View Metadata" at bounding box center [1352, 600] width 108 height 31
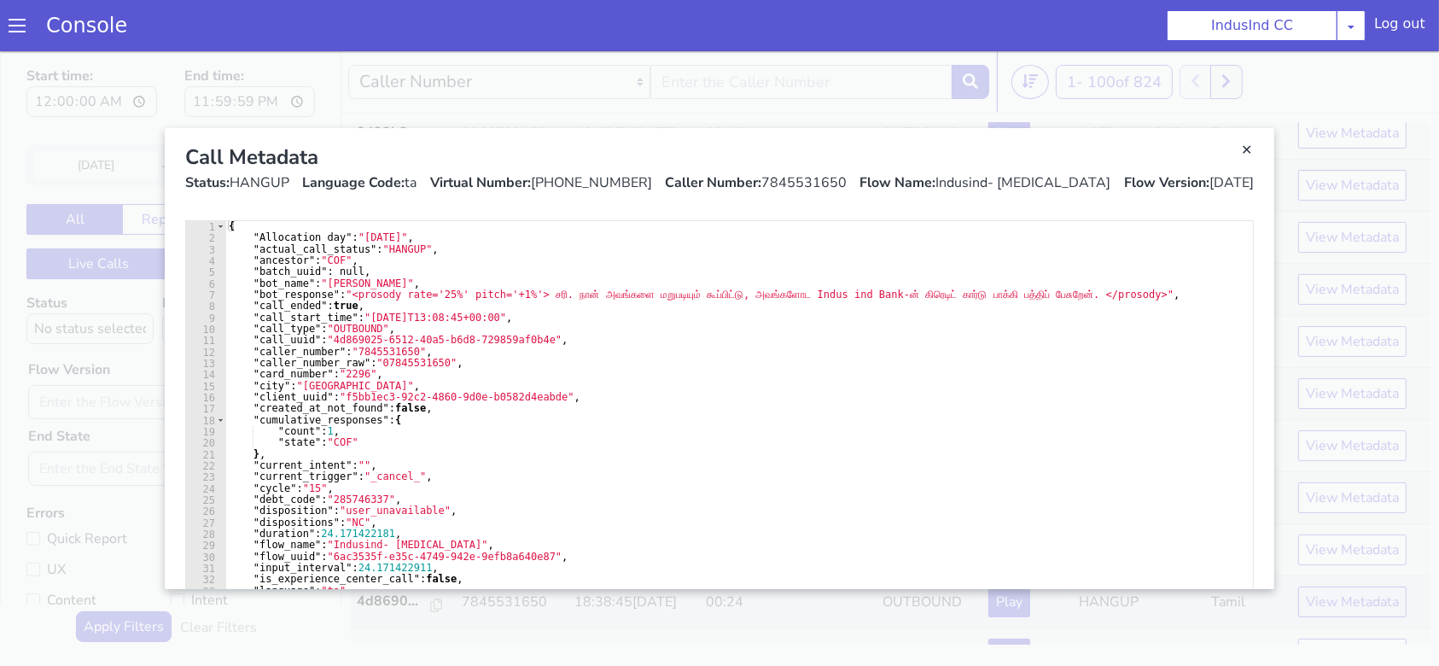
click at [1303, 602] on link "Close" at bounding box center [719, 357] width 1439 height 614
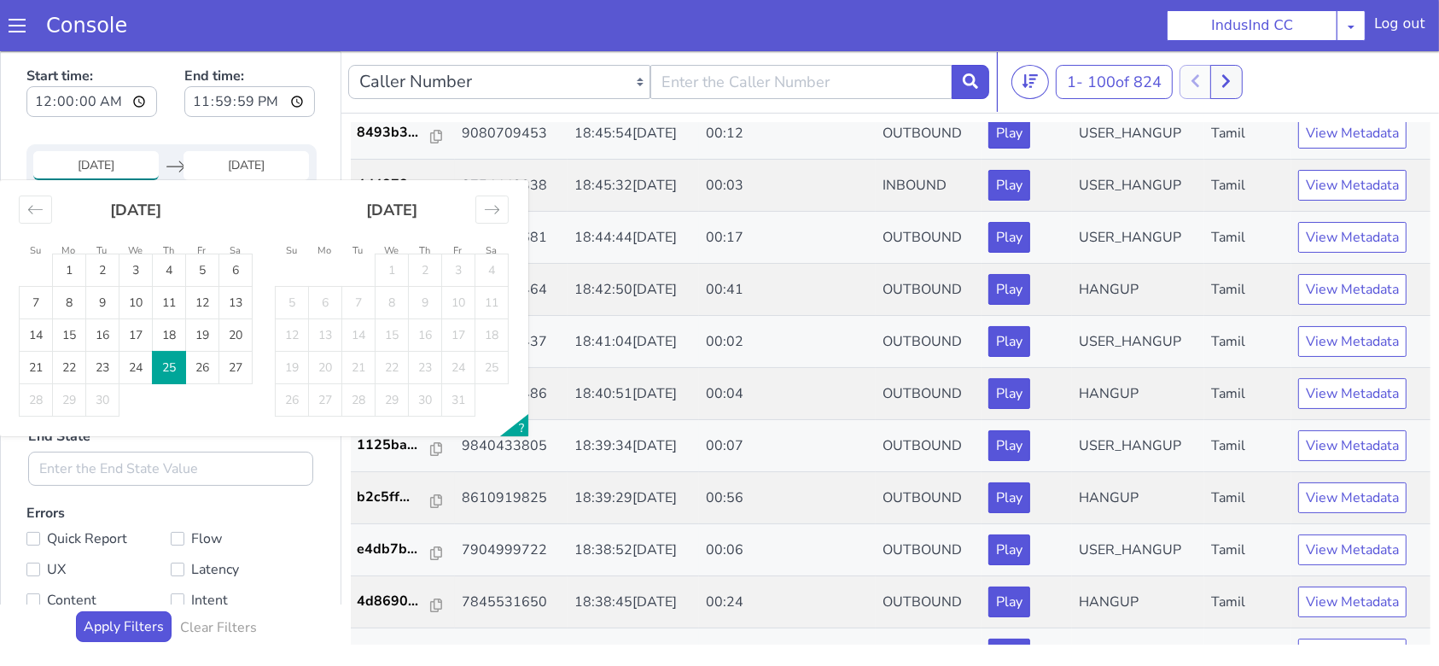
click at [148, 167] on input "25 Sep 2025" at bounding box center [95, 164] width 125 height 29
click at [177, 154] on div at bounding box center [176, 164] width 20 height 21
click at [145, 363] on td "24" at bounding box center [135, 367] width 33 height 32
type input "24 Sep 2025"
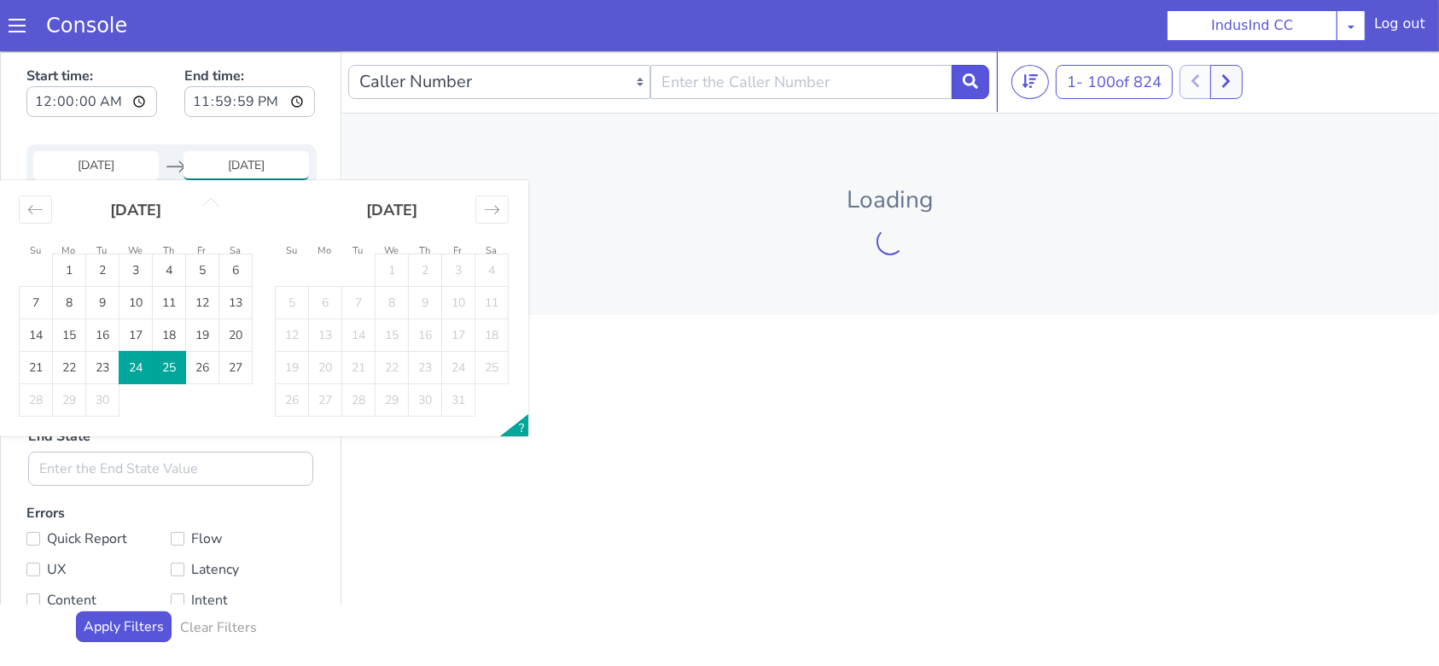
click at [145, 363] on td "24" at bounding box center [135, 367] width 33 height 32
type input "24 Sep 2025"
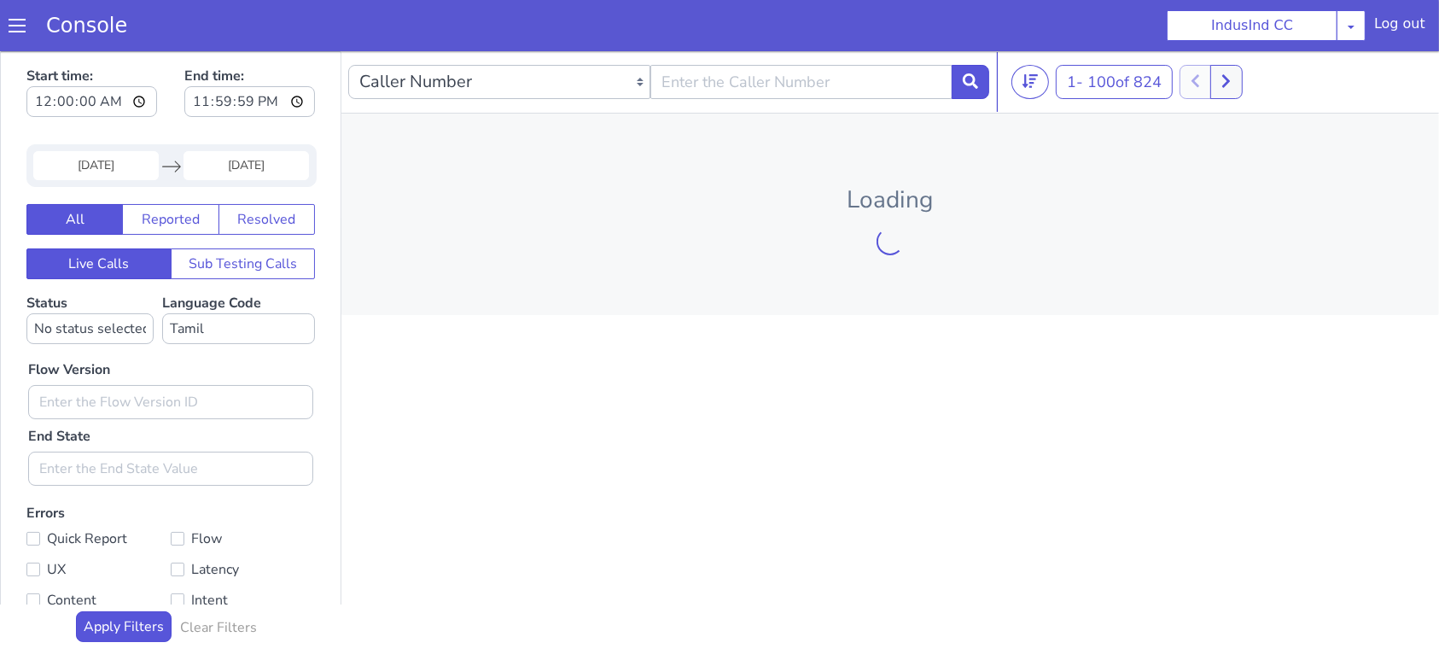
click at [134, 161] on input "24 Sep 2025" at bounding box center [95, 164] width 125 height 29
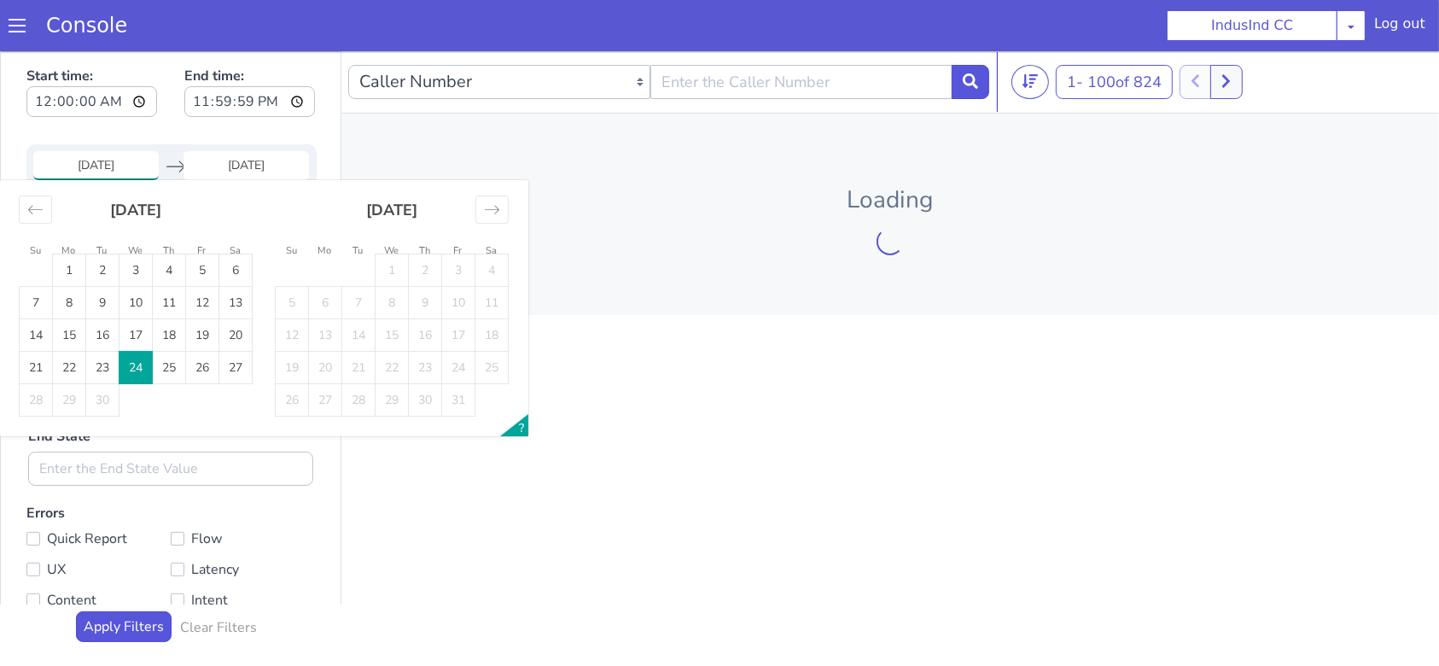
click at [629, 141] on div "Loading" at bounding box center [889, 213] width 1097 height 201
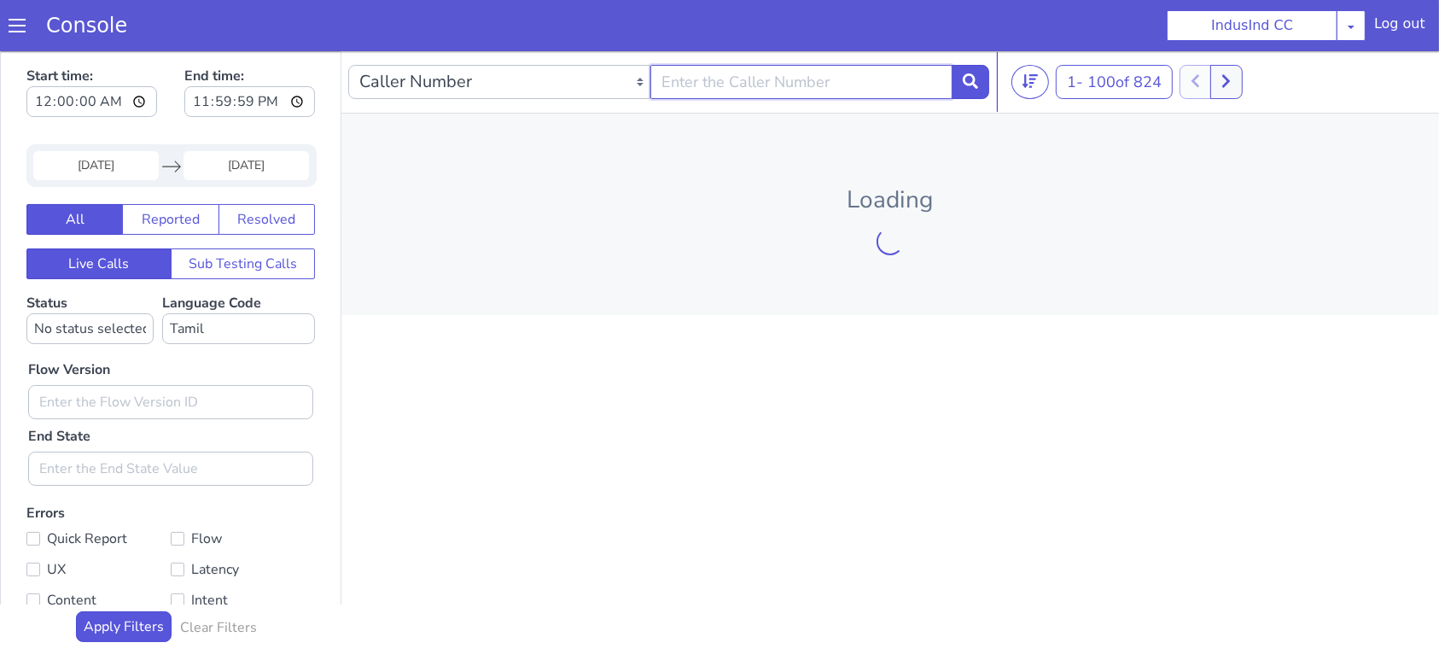
click at [786, 72] on input "text" at bounding box center [801, 81] width 302 height 34
type input "fad8ecfd-4495-4299-a39e-fd394866b011"
click at [975, 87] on icon at bounding box center [969, 80] width 15 height 15
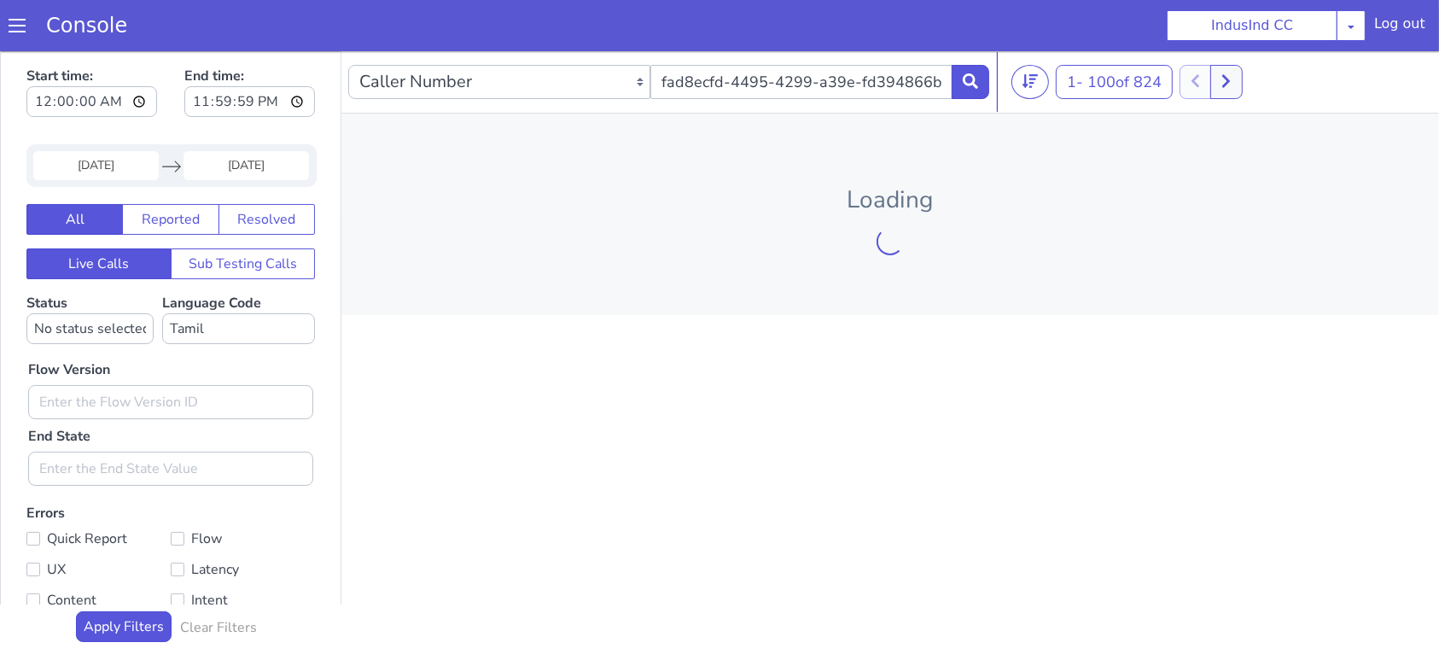
click at [14, 25] on span at bounding box center [17, 25] width 17 height 17
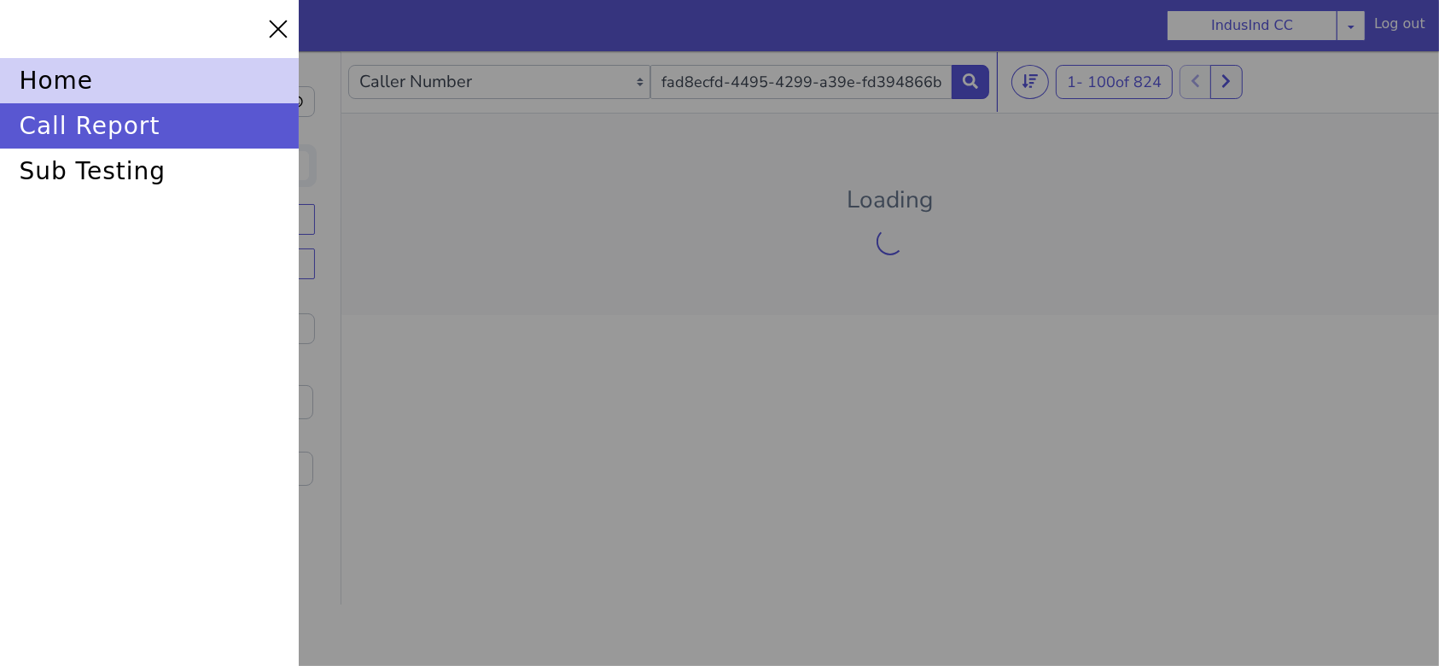
click at [41, 87] on div "home" at bounding box center [149, 80] width 299 height 45
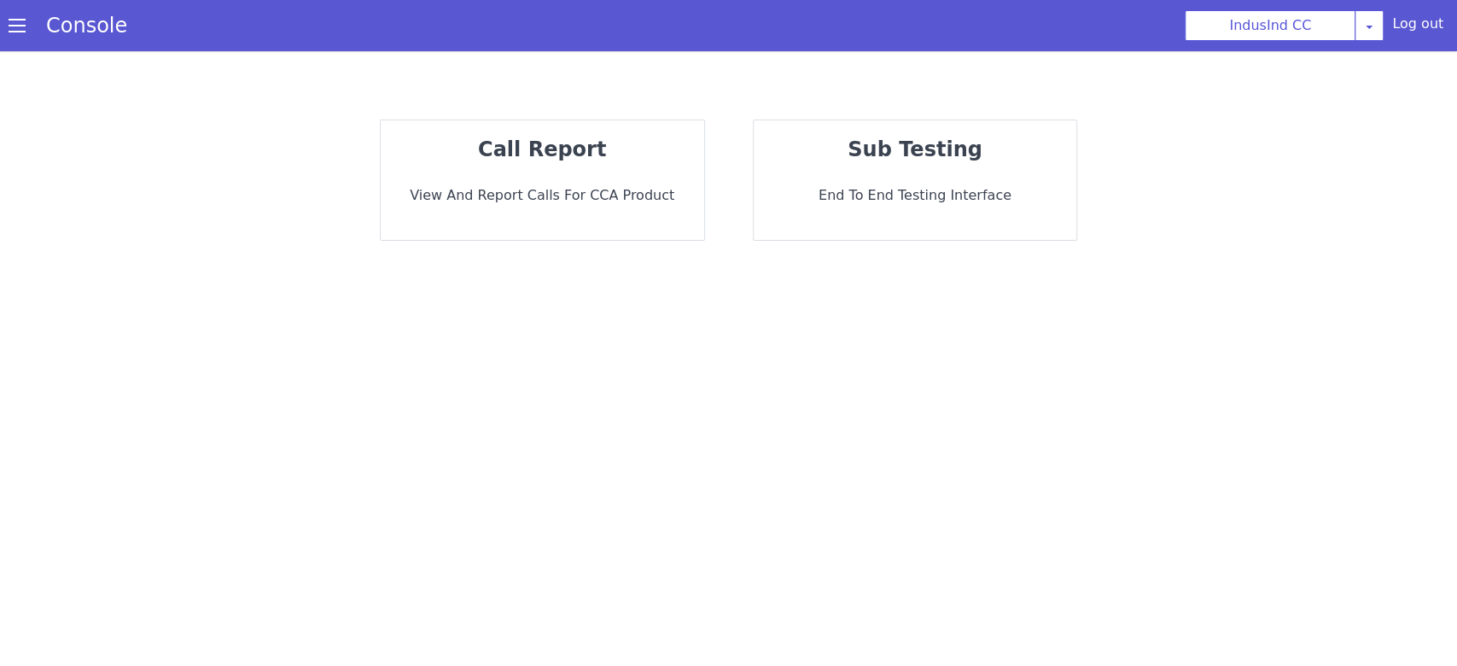
click at [705, 192] on div "call report View and report calls for CCA Product" at bounding box center [542, 179] width 339 height 121
click at [604, 192] on p "View and report calls for CCA Product" at bounding box center [542, 195] width 296 height 20
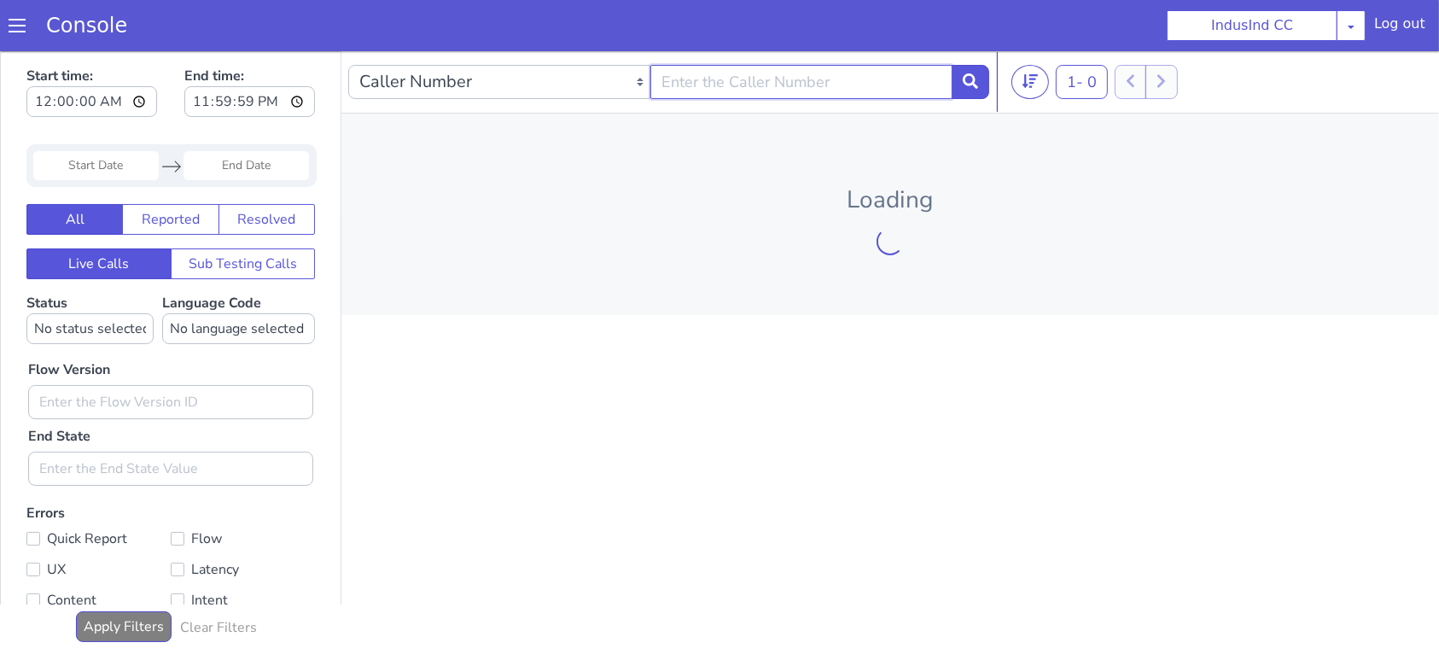
paste input "fad8ecfd-4495-4299-a39e-fd394866b011"
type input "fad8ecfd-4495-4299-a39e-fd394866b011"
click at [976, 81] on icon at bounding box center [969, 80] width 15 height 15
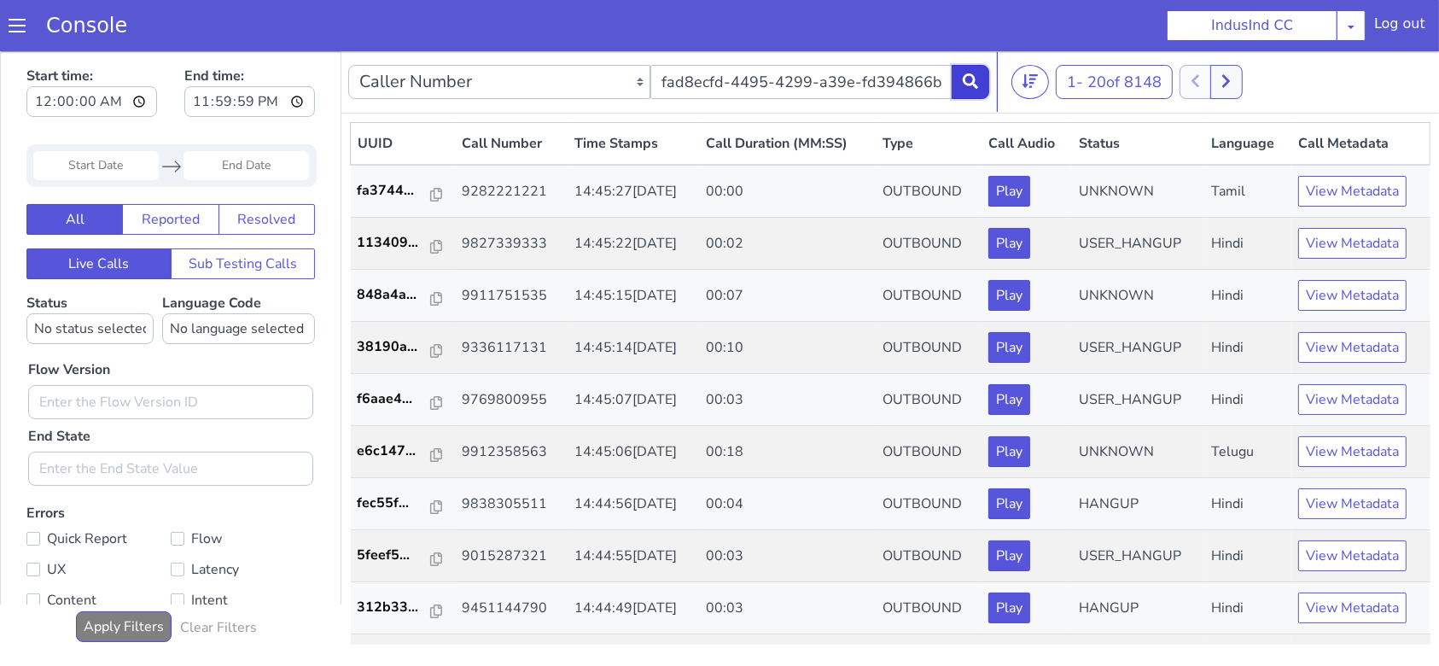
click at [978, 82] on button at bounding box center [970, 81] width 38 height 34
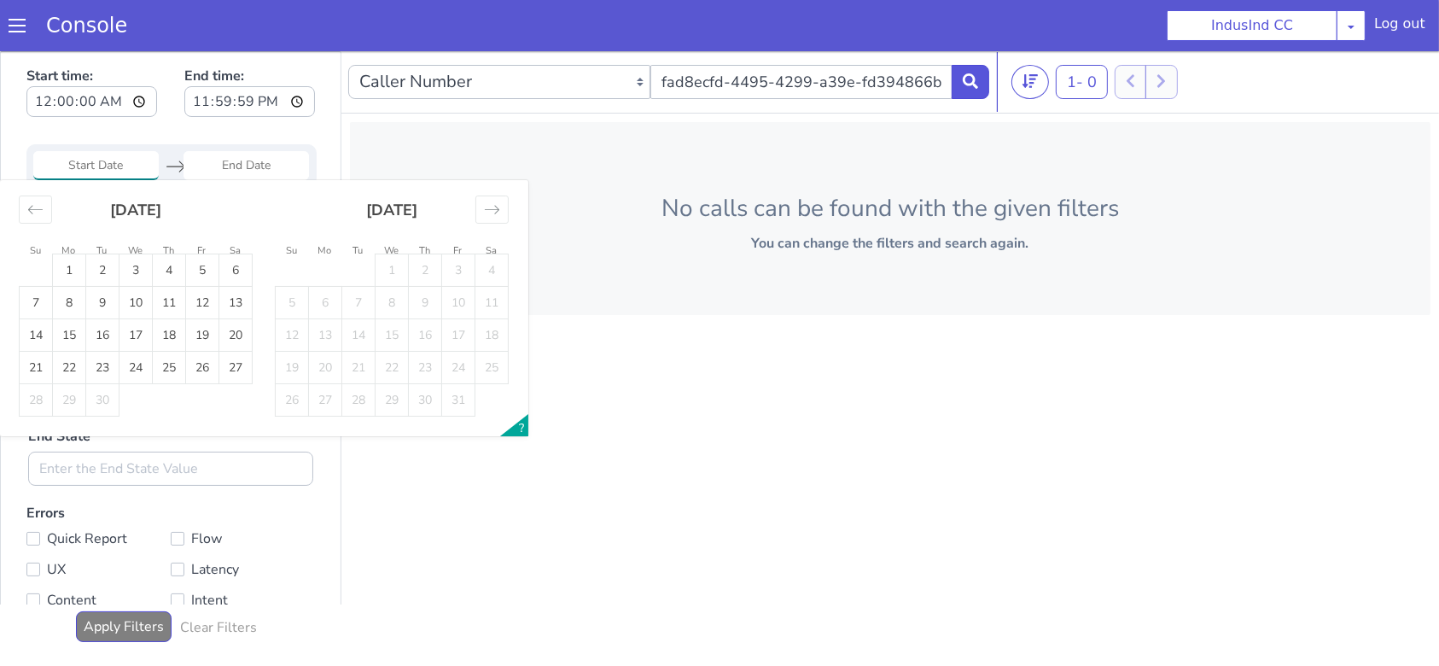
click at [140, 177] on input "Start Date" at bounding box center [95, 164] width 125 height 29
click at [166, 364] on td "25" at bounding box center [169, 367] width 33 height 32
type input "25 Sep 2025"
click at [166, 364] on td "25" at bounding box center [169, 367] width 33 height 32
type input "25 Sep 2025"
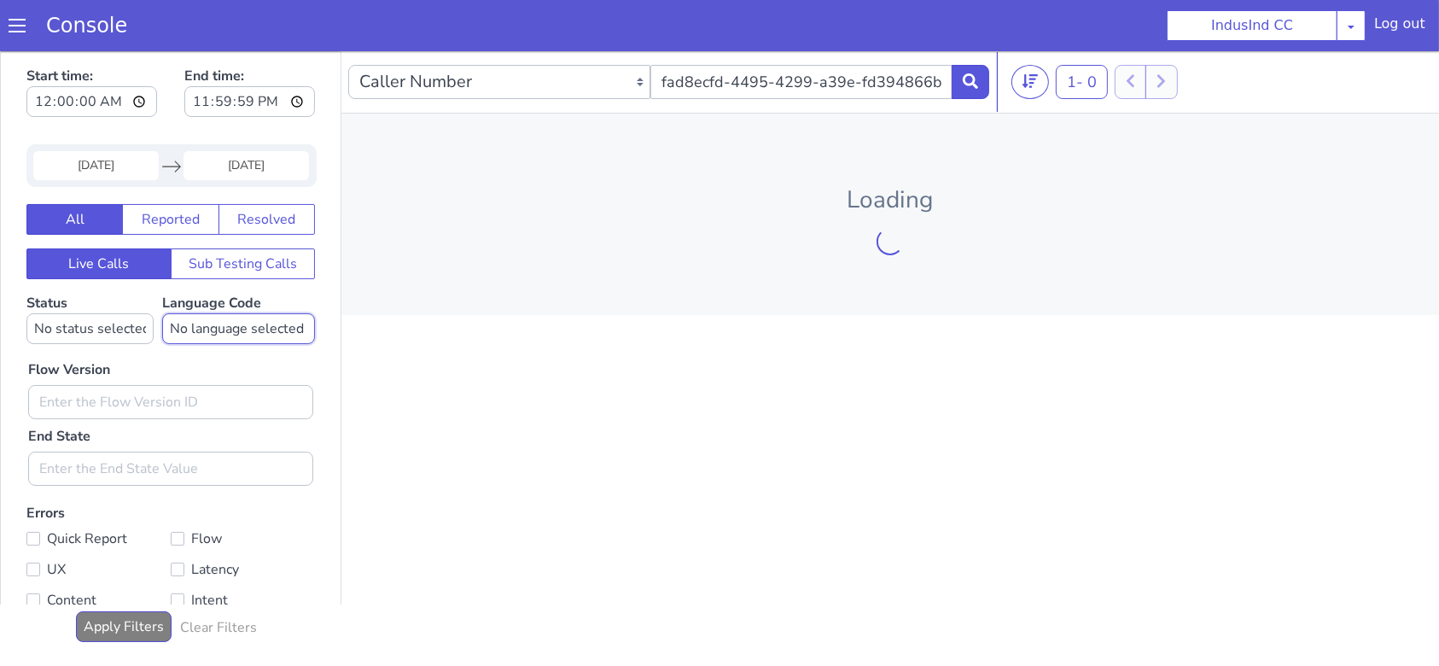
click at [187, 320] on select "No language selected Hindi English Tamil Telugu Kanada Marathi Malayalam Gujara…" at bounding box center [238, 327] width 153 height 31
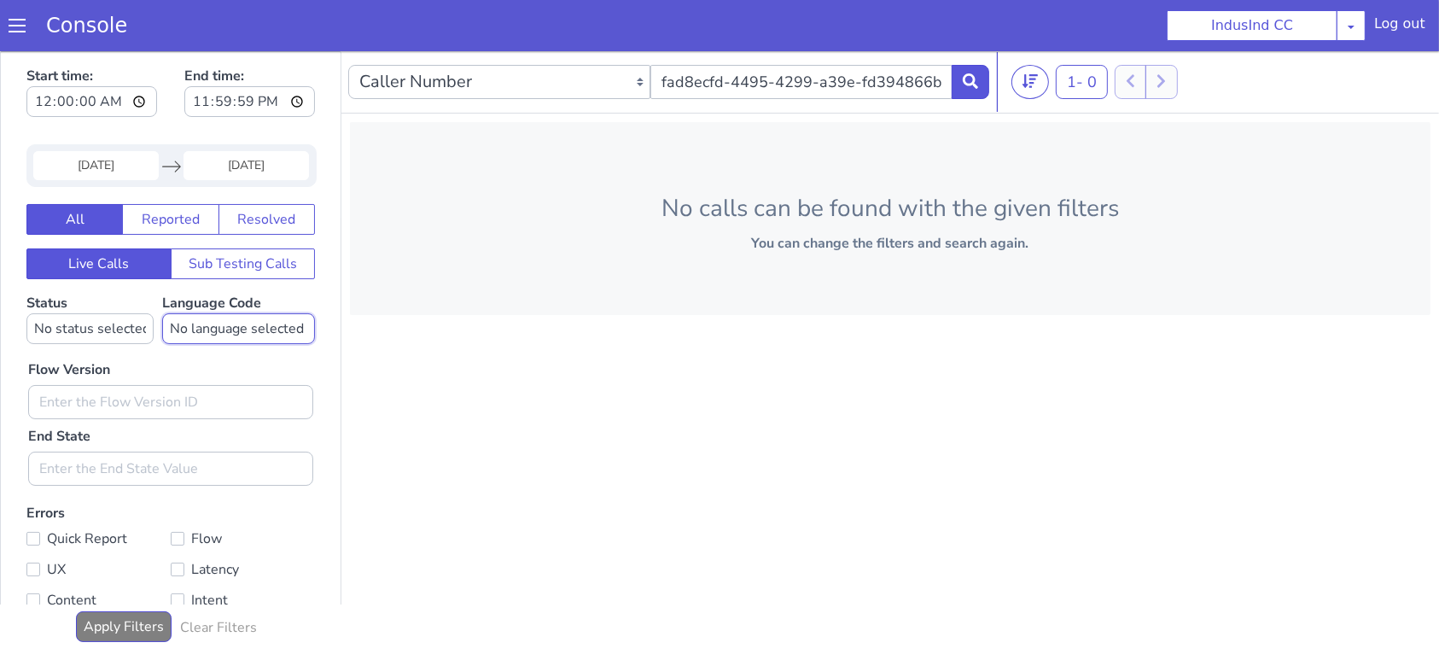
select select "ta"
click at [162, 312] on select "No language selected Hindi English Tamil Telugu Kanada Marathi Malayalam Gujara…" at bounding box center [238, 327] width 153 height 31
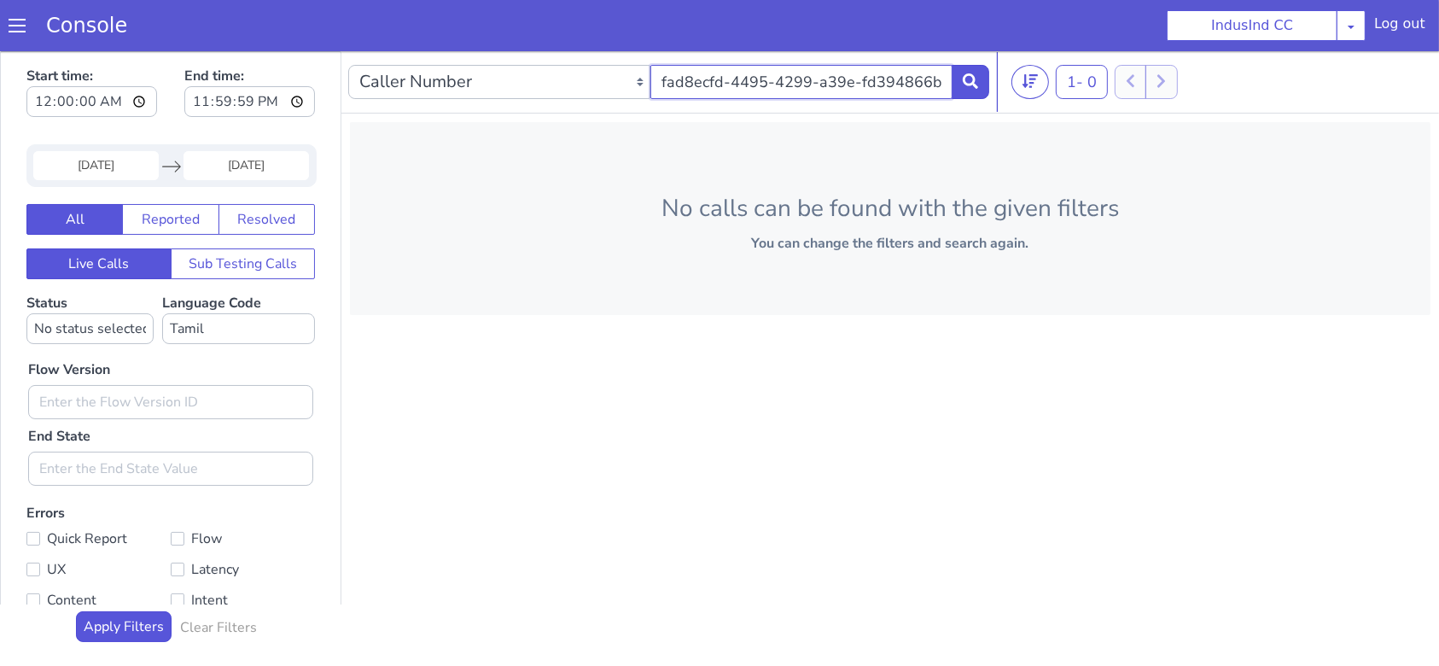
drag, startPoint x: 944, startPoint y: 79, endPoint x: 491, endPoint y: 94, distance: 453.3
click at [491, 94] on div "Caller Number Call UUID Custom Parameter fad8ecfd-4495-4299-a39e-fd394866b011" at bounding box center [668, 81] width 641 height 48
type input "1"
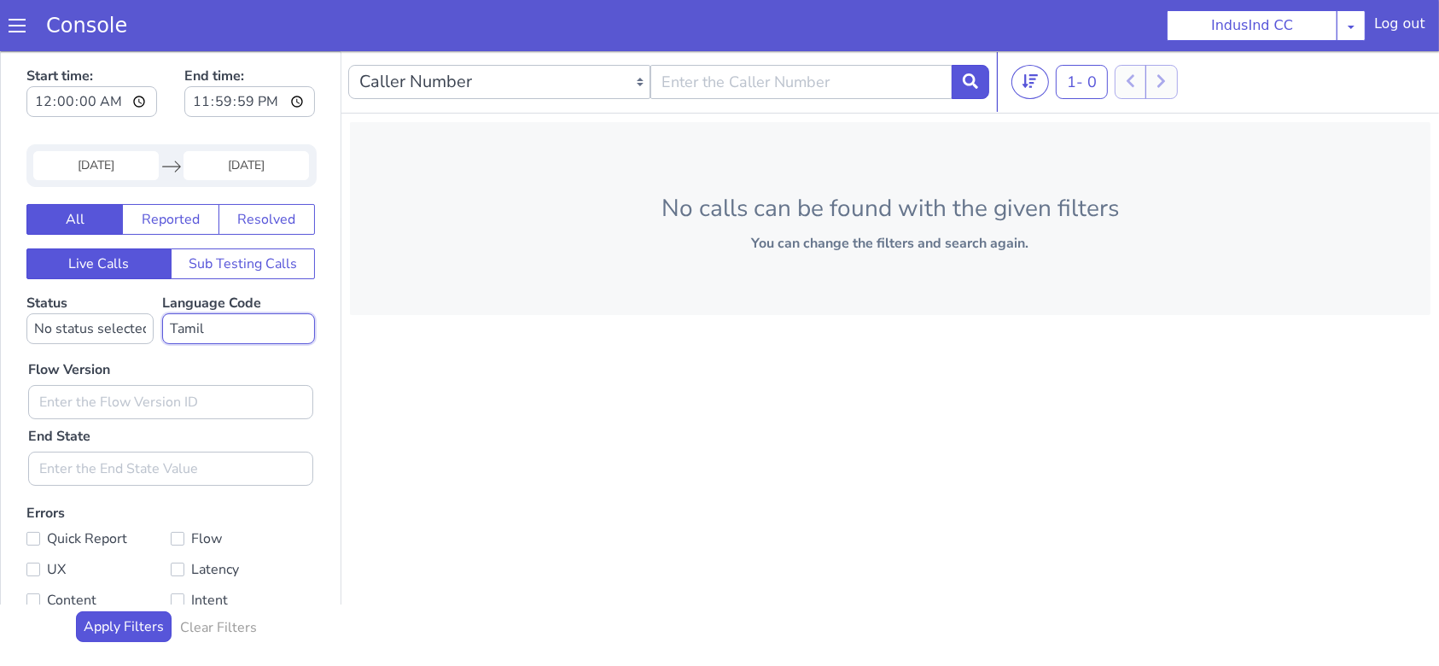
click at [198, 329] on select "No language selected Hindi English Tamil Telugu Kanada Marathi Malayalam Gujara…" at bounding box center [238, 327] width 153 height 31
click at [162, 312] on select "No language selected Hindi English Tamil Telugu Kanada Marathi Malayalam Gujara…" at bounding box center [238, 327] width 153 height 31
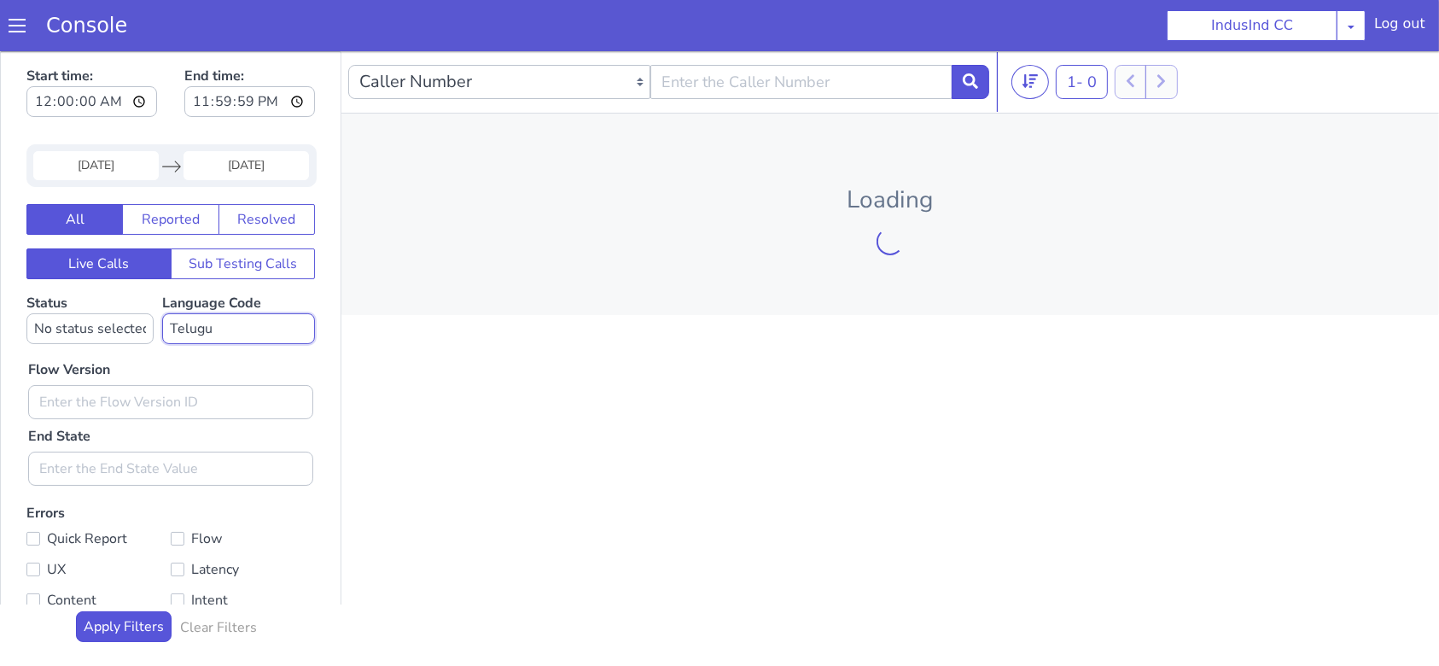
click at [244, 317] on select "No language selected Hindi English Tamil Telugu Kanada Marathi Malayalam Gujara…" at bounding box center [238, 327] width 153 height 31
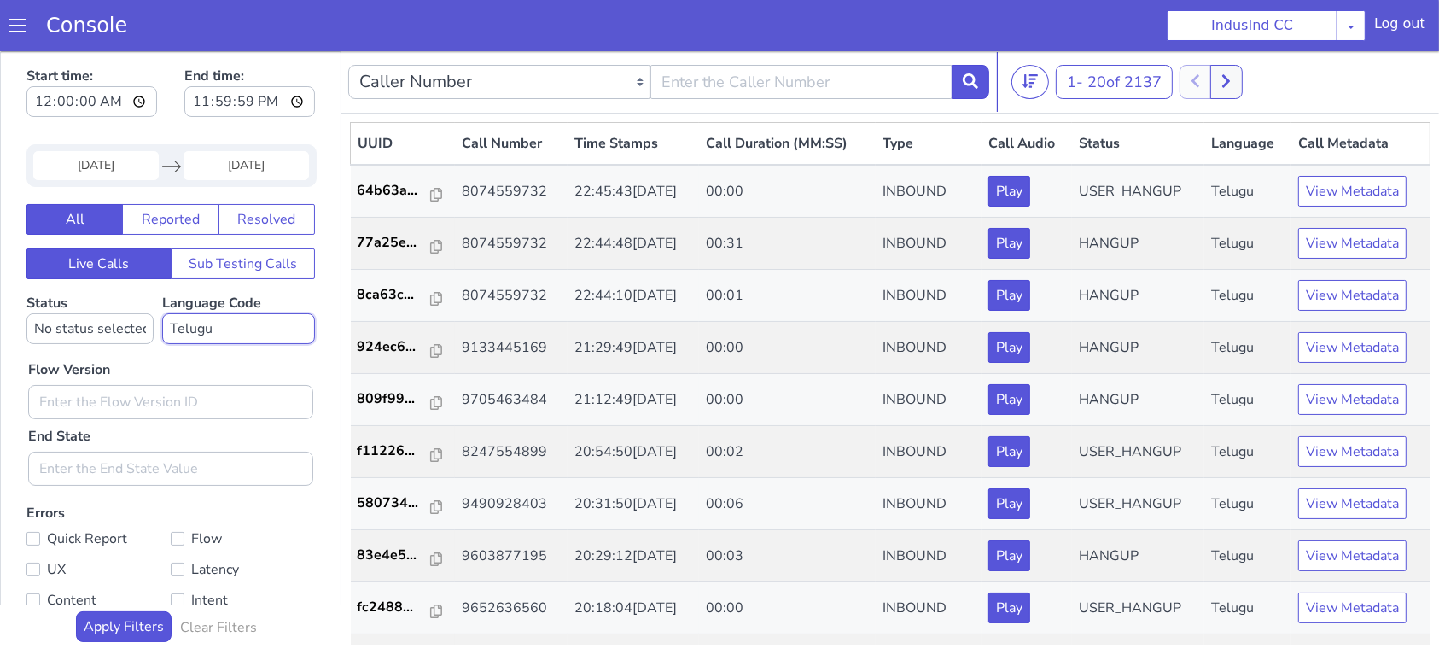
select select "ta"
click at [162, 312] on select "No language selected Hindi English Tamil Telugu Kanada Marathi Malayalam Gujara…" at bounding box center [238, 327] width 153 height 31
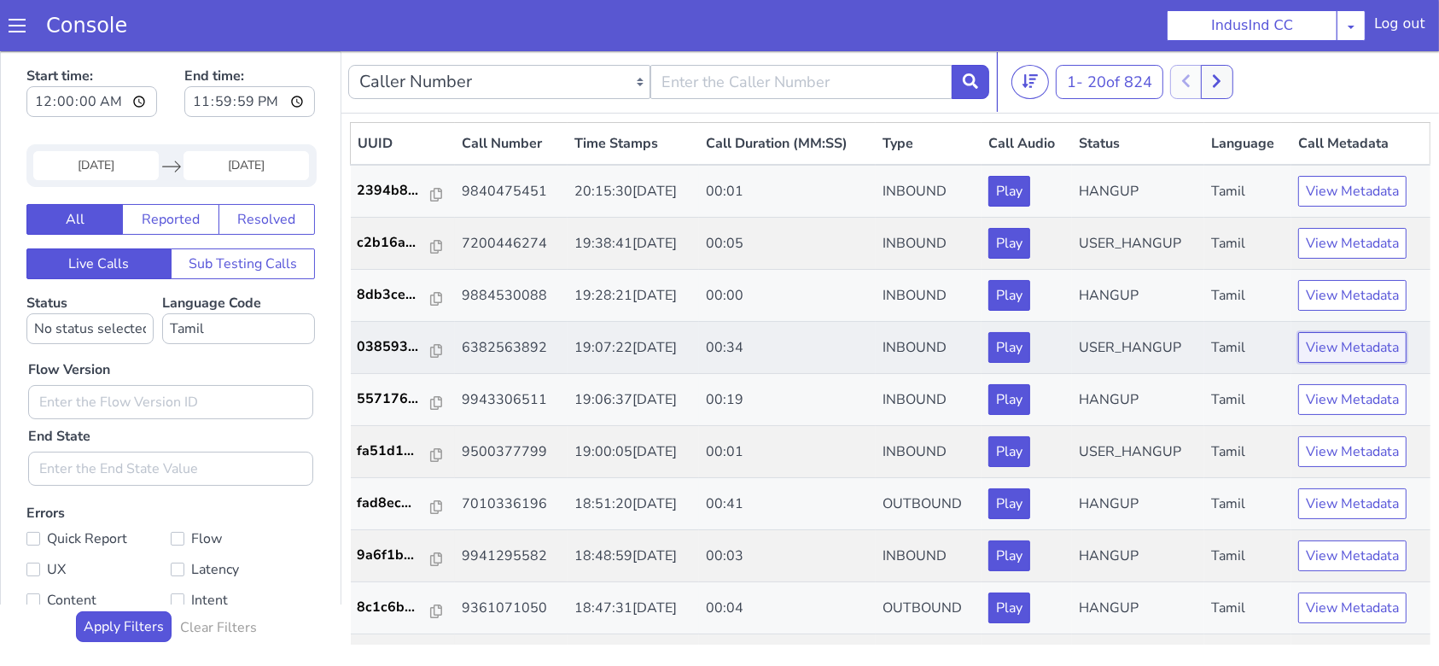
click at [1318, 351] on button "View Metadata" at bounding box center [1352, 346] width 108 height 31
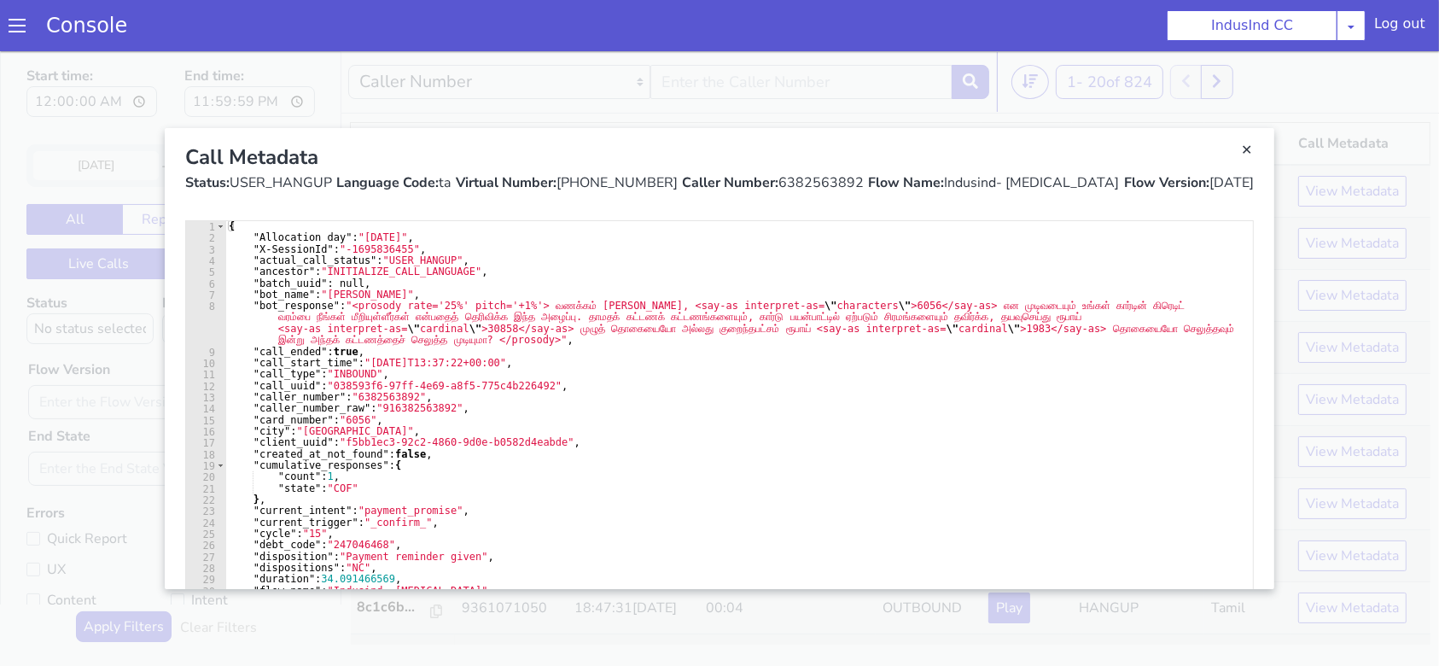
click at [1318, 351] on link "Close" at bounding box center [719, 357] width 1439 height 614
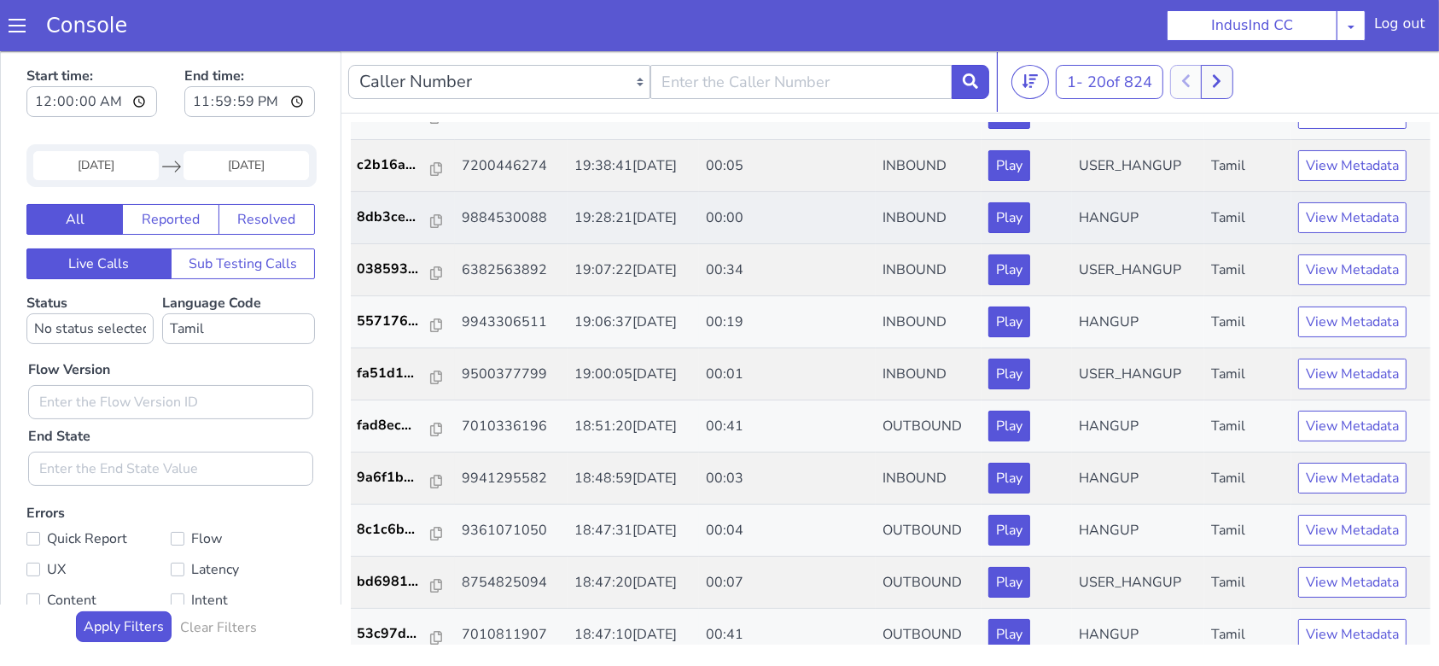
scroll to position [113, 0]
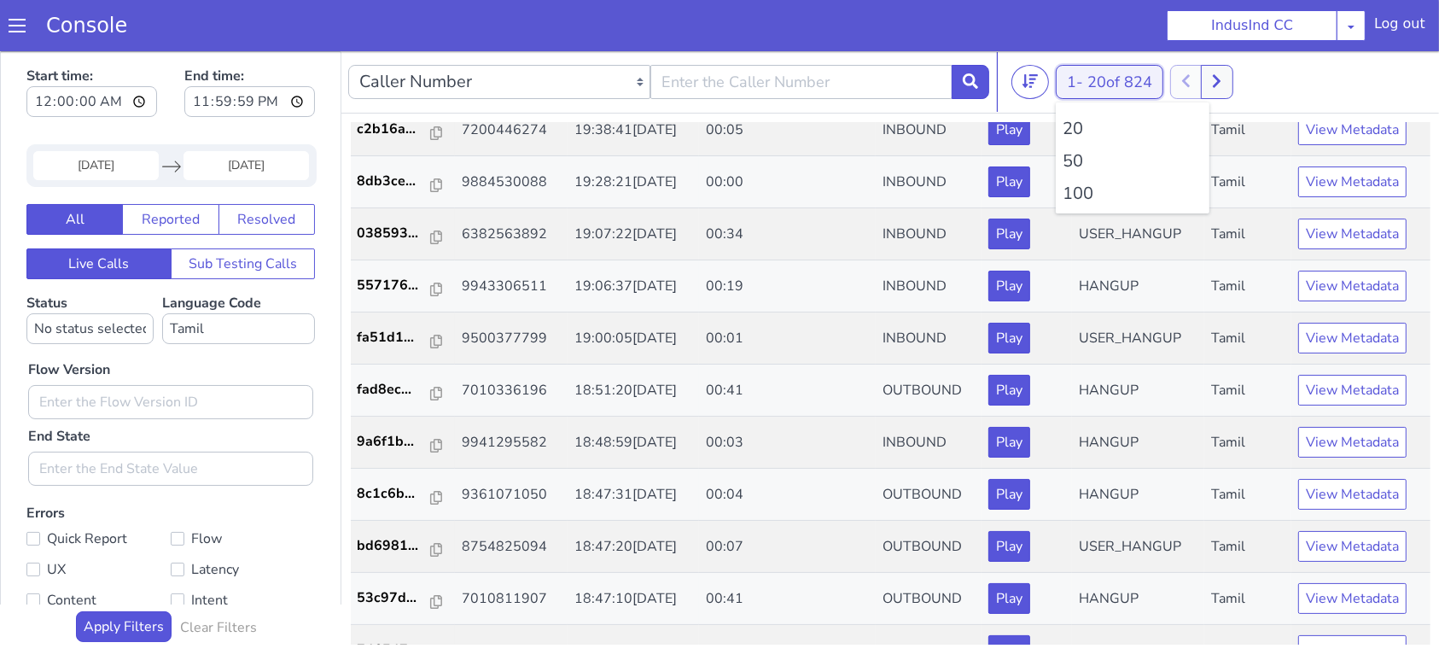
click at [1142, 86] on span "20 of 824" at bounding box center [1119, 81] width 65 height 20
click at [1095, 188] on li "100" at bounding box center [1132, 193] width 140 height 26
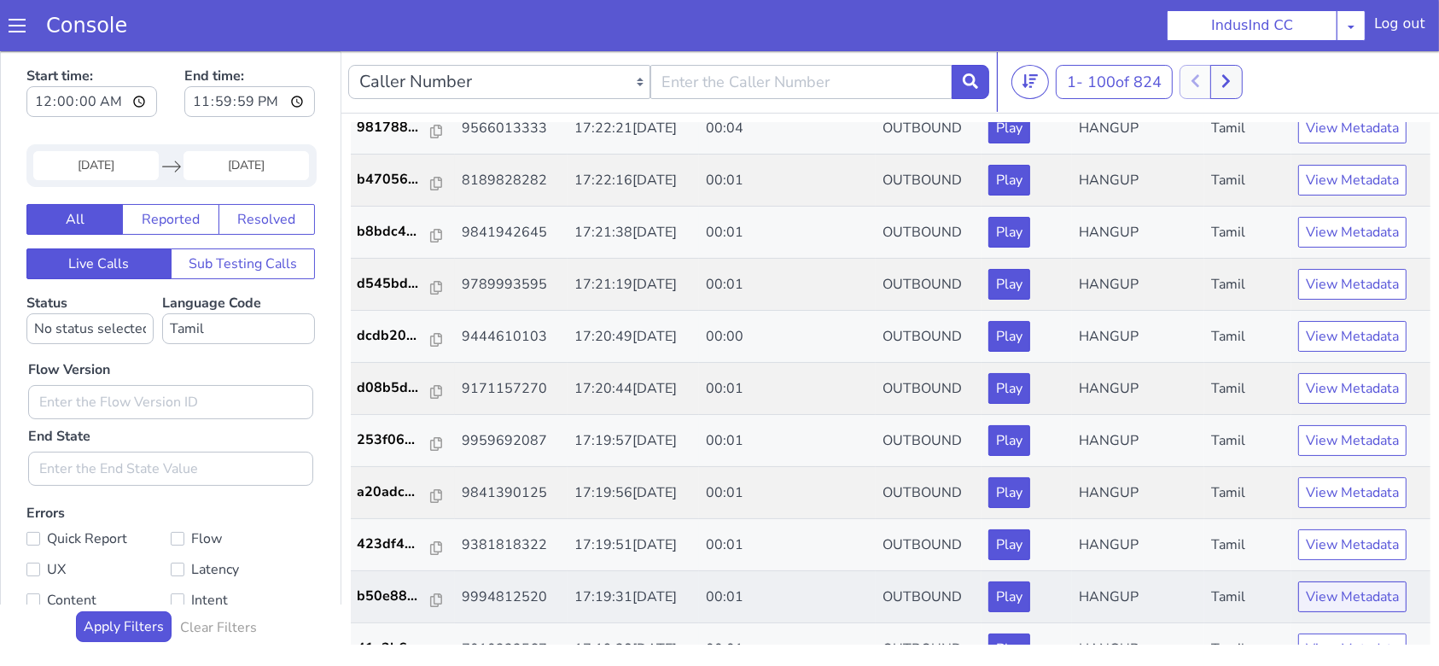
scroll to position [4437, 0]
click at [1311, 580] on button "View Metadata" at bounding box center [1352, 594] width 108 height 31
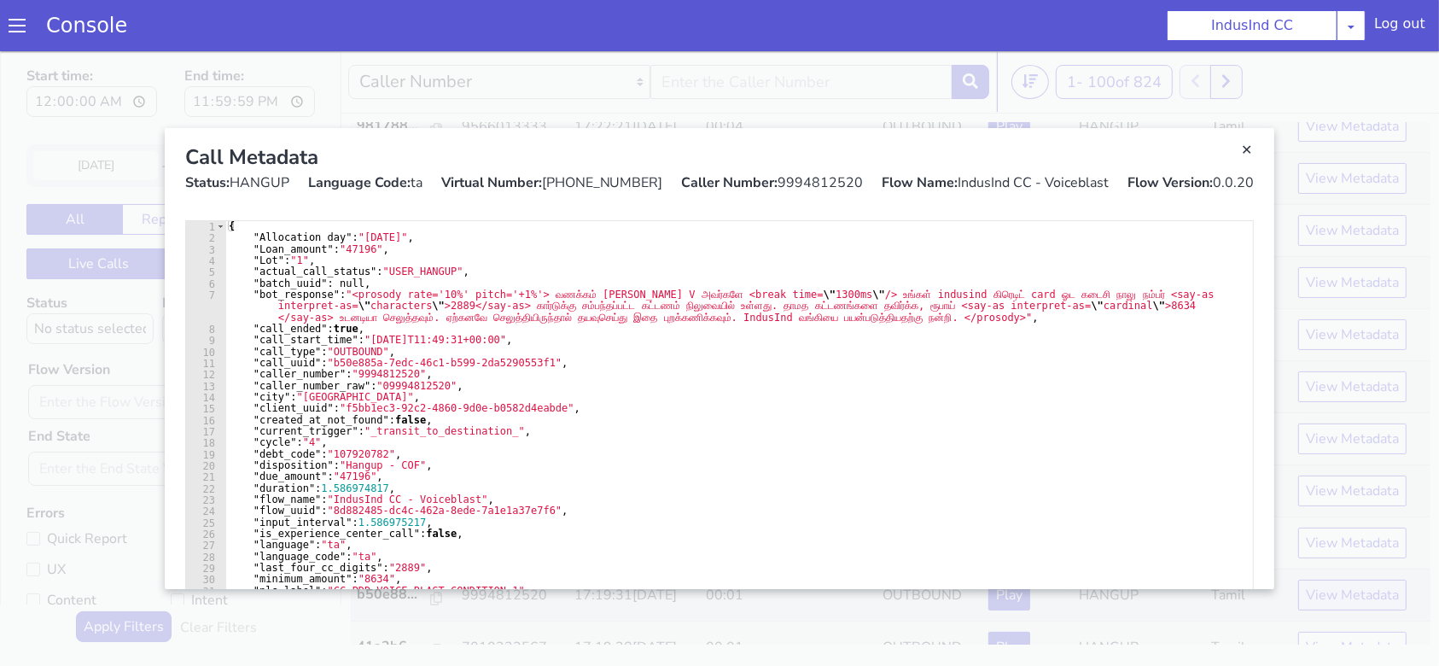
click at [1311, 580] on link "Close" at bounding box center [719, 357] width 1439 height 614
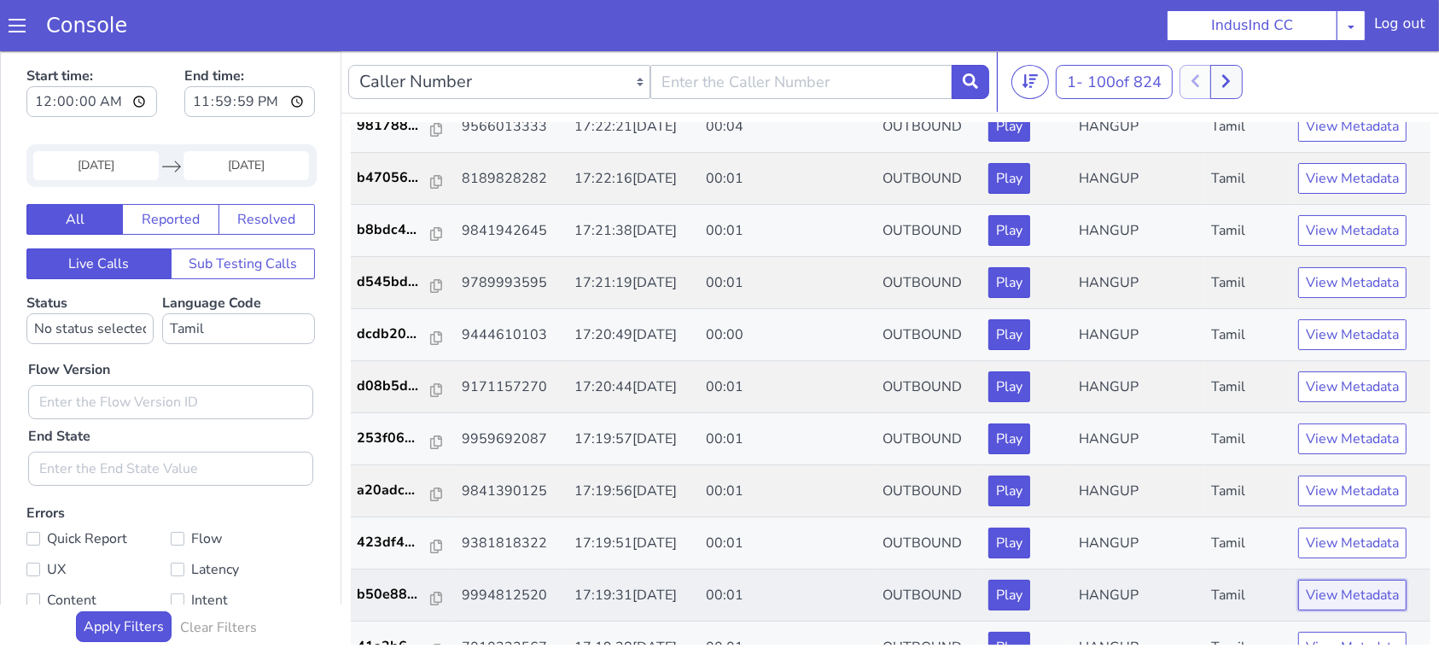
click at [1311, 580] on button "View Metadata" at bounding box center [1352, 594] width 108 height 31
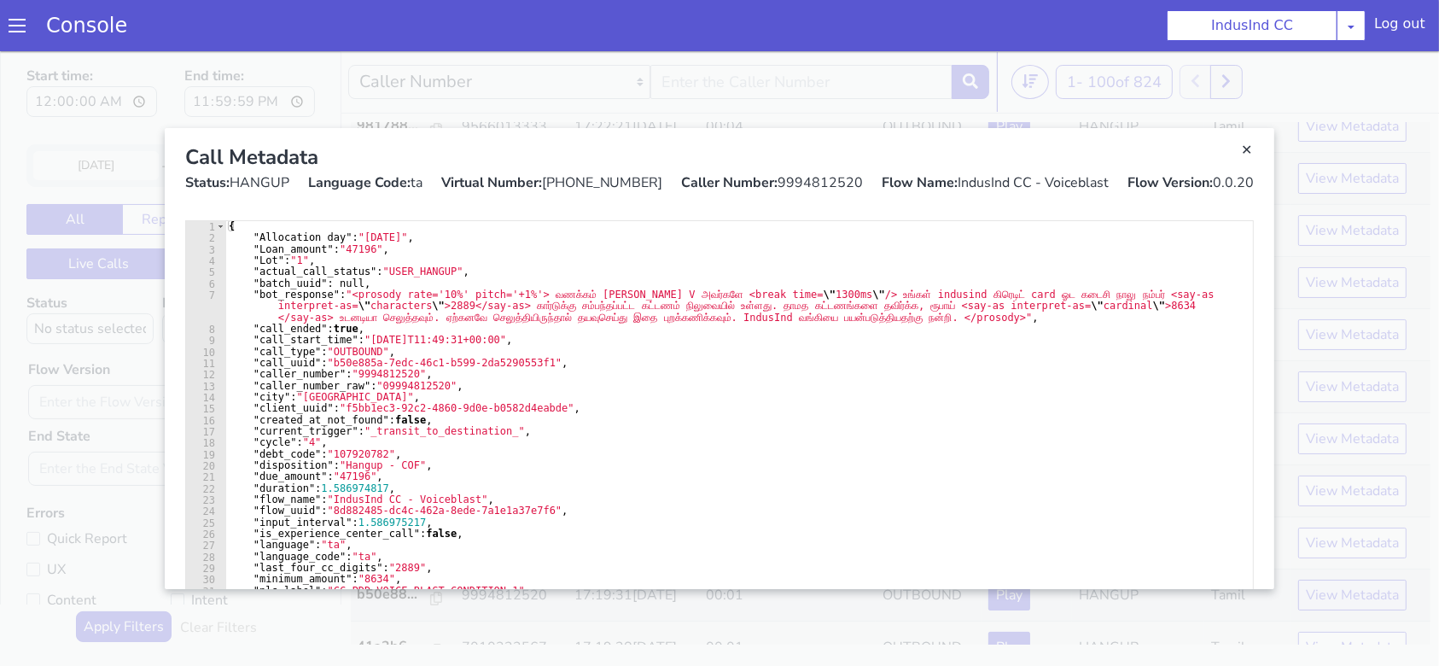
click at [1311, 580] on link "Close" at bounding box center [719, 357] width 1439 height 614
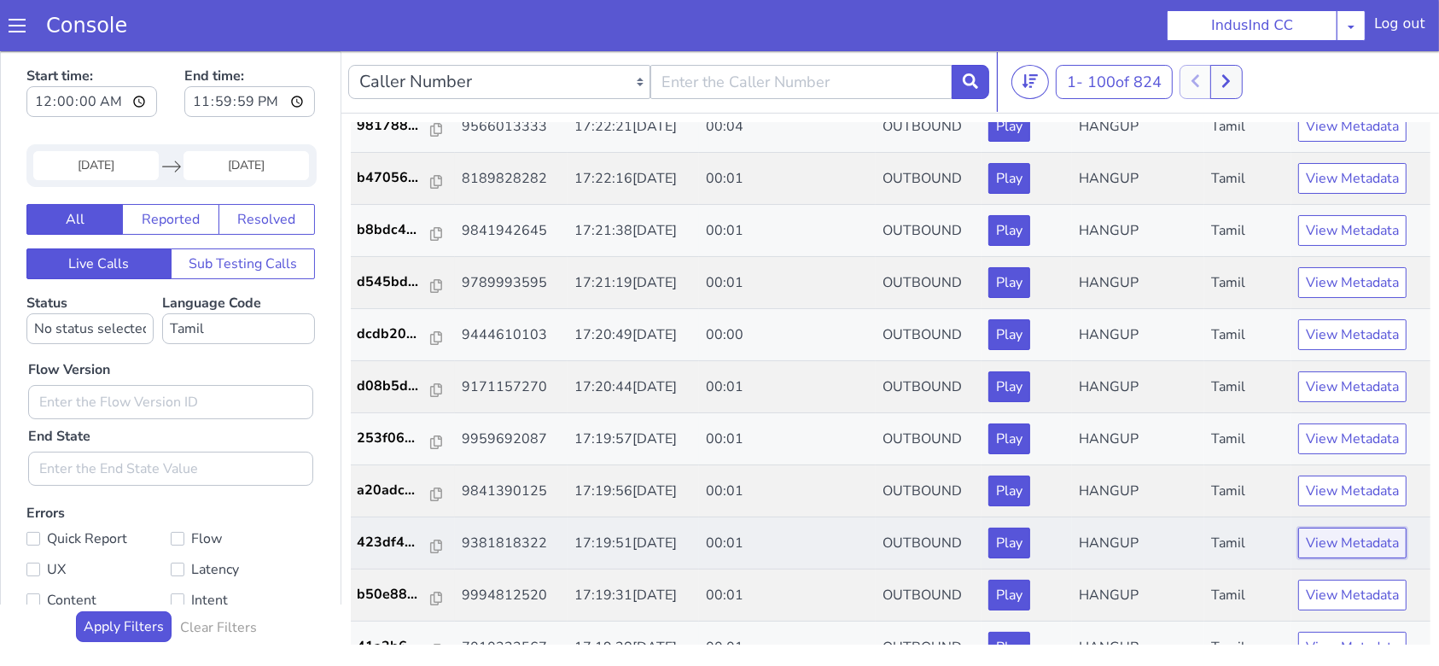
click at [1320, 536] on button "View Metadata" at bounding box center [1352, 541] width 108 height 31
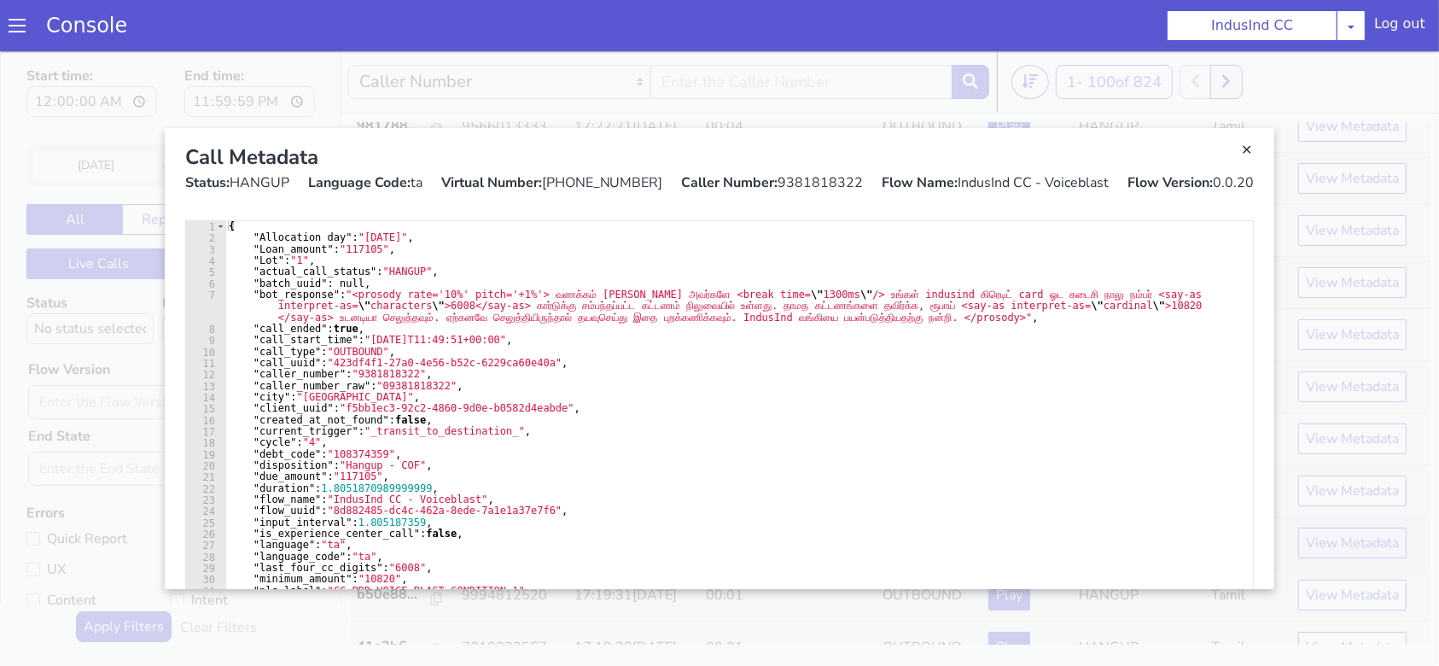
click at [1320, 536] on link "Close" at bounding box center [719, 357] width 1439 height 614
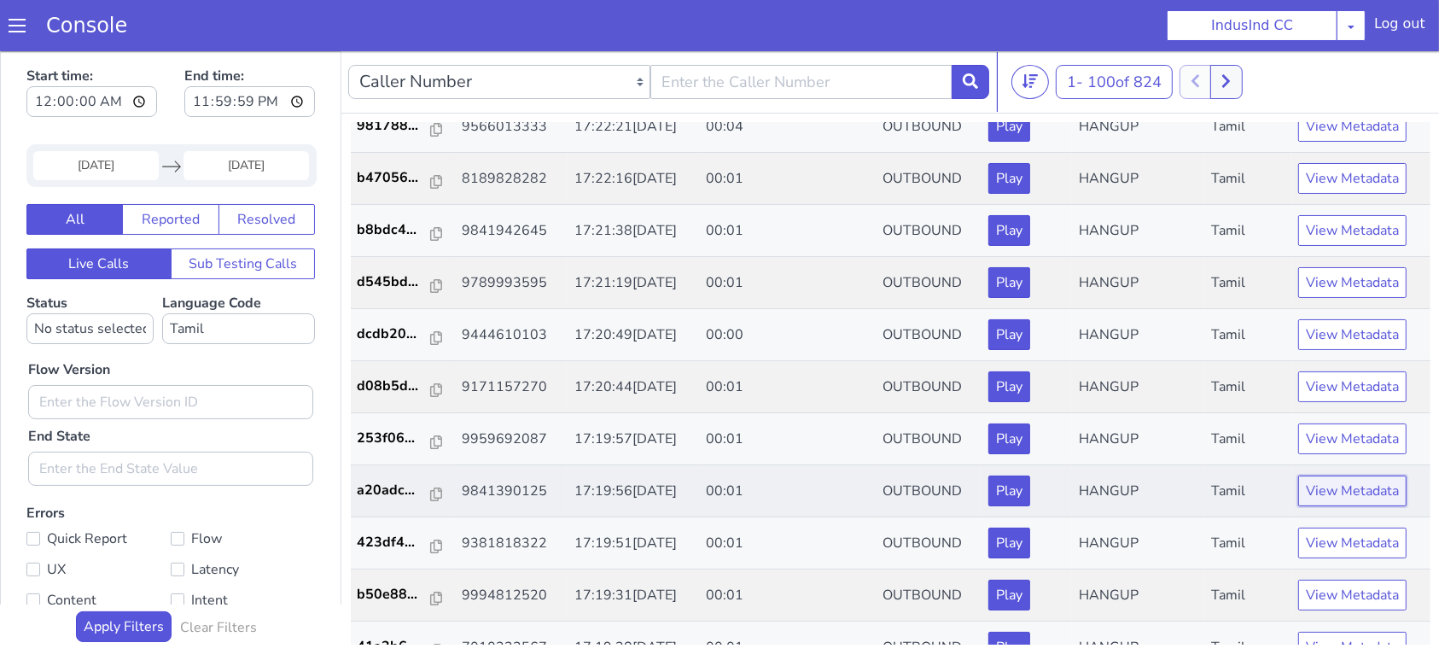
click at [1322, 491] on button "View Metadata" at bounding box center [1352, 489] width 108 height 31
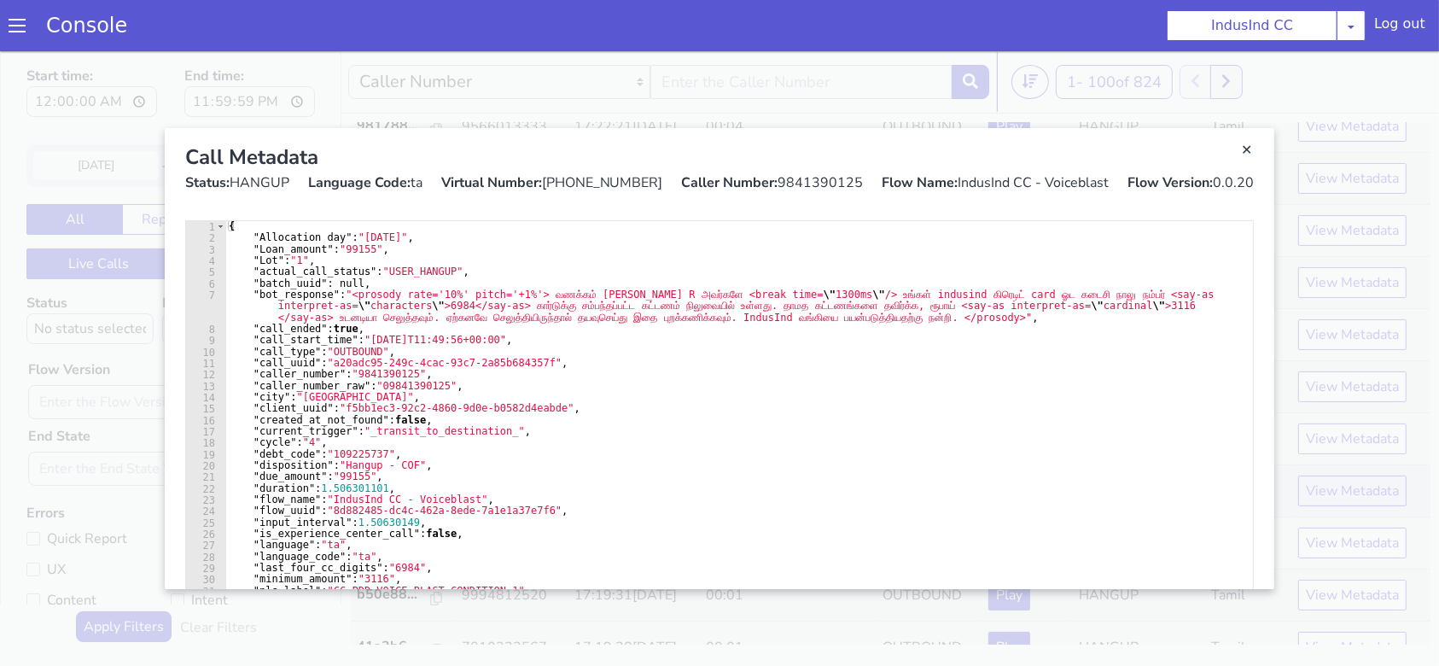
click at [1322, 491] on link "Close" at bounding box center [719, 357] width 1439 height 614
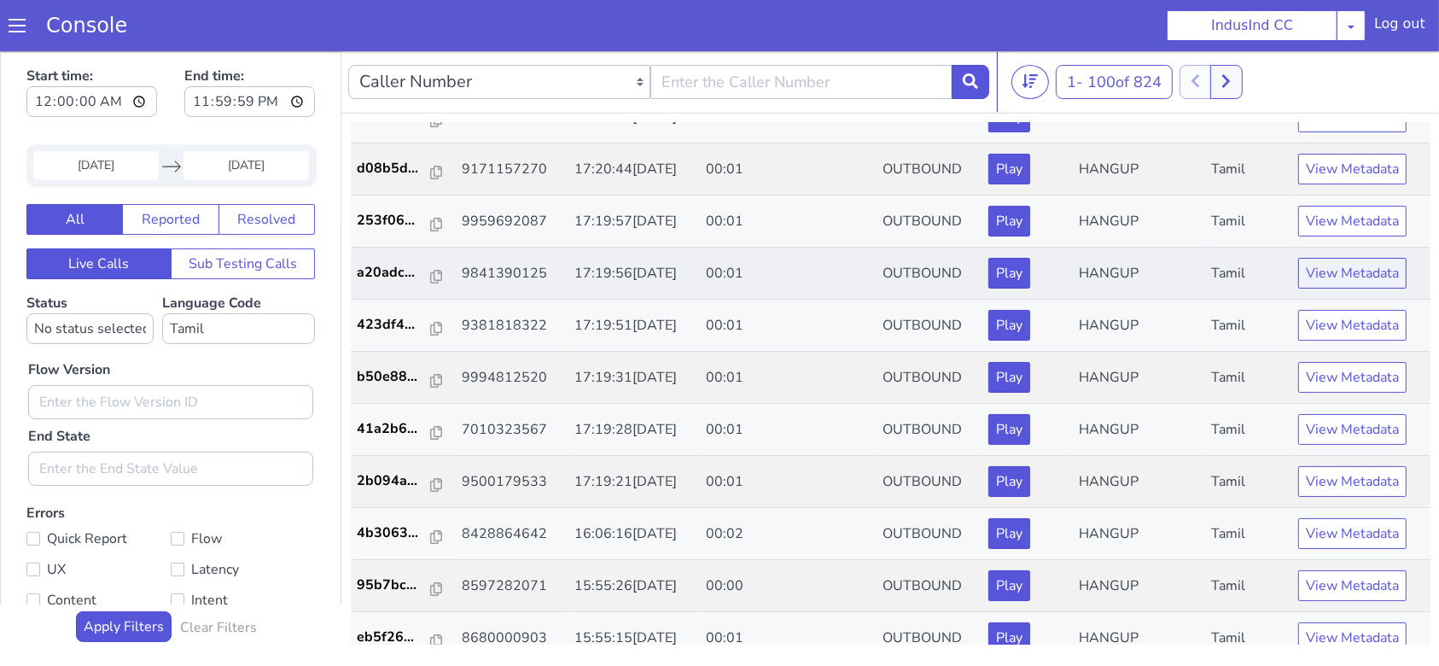
scroll to position [4715, 0]
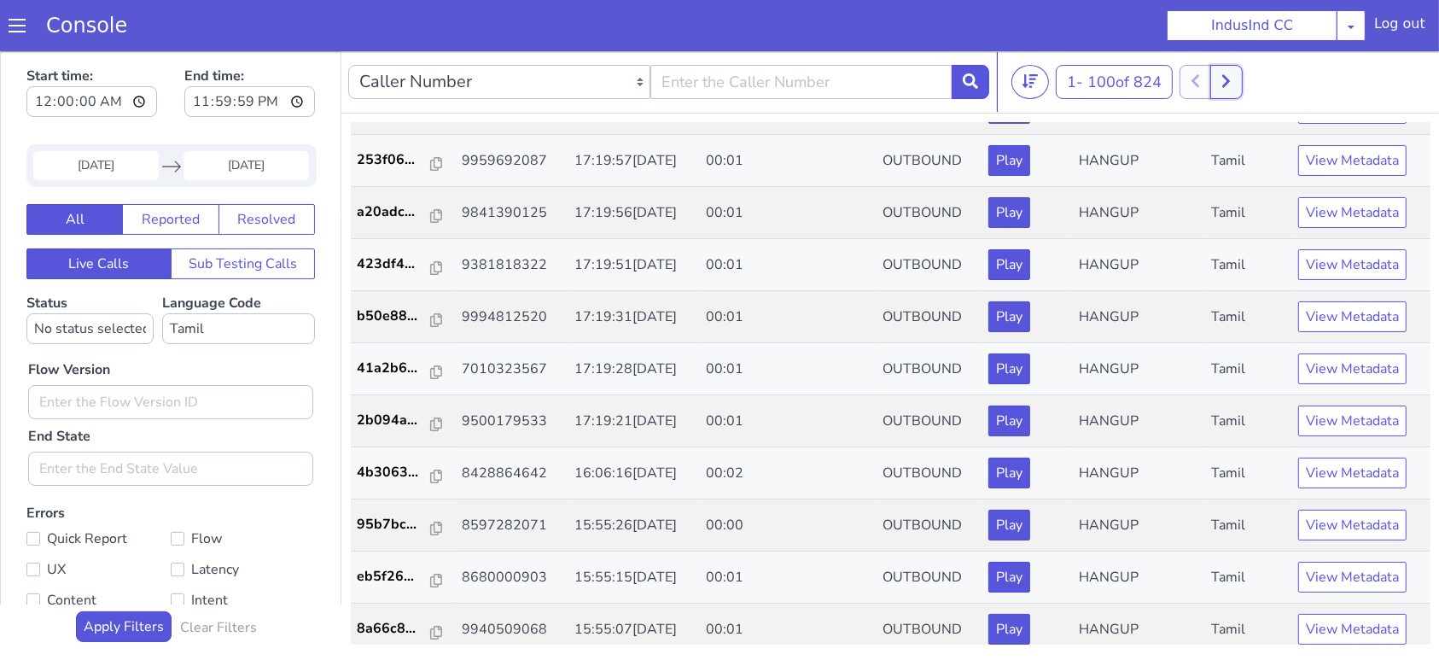
click at [1228, 85] on icon at bounding box center [1226, 80] width 8 height 13
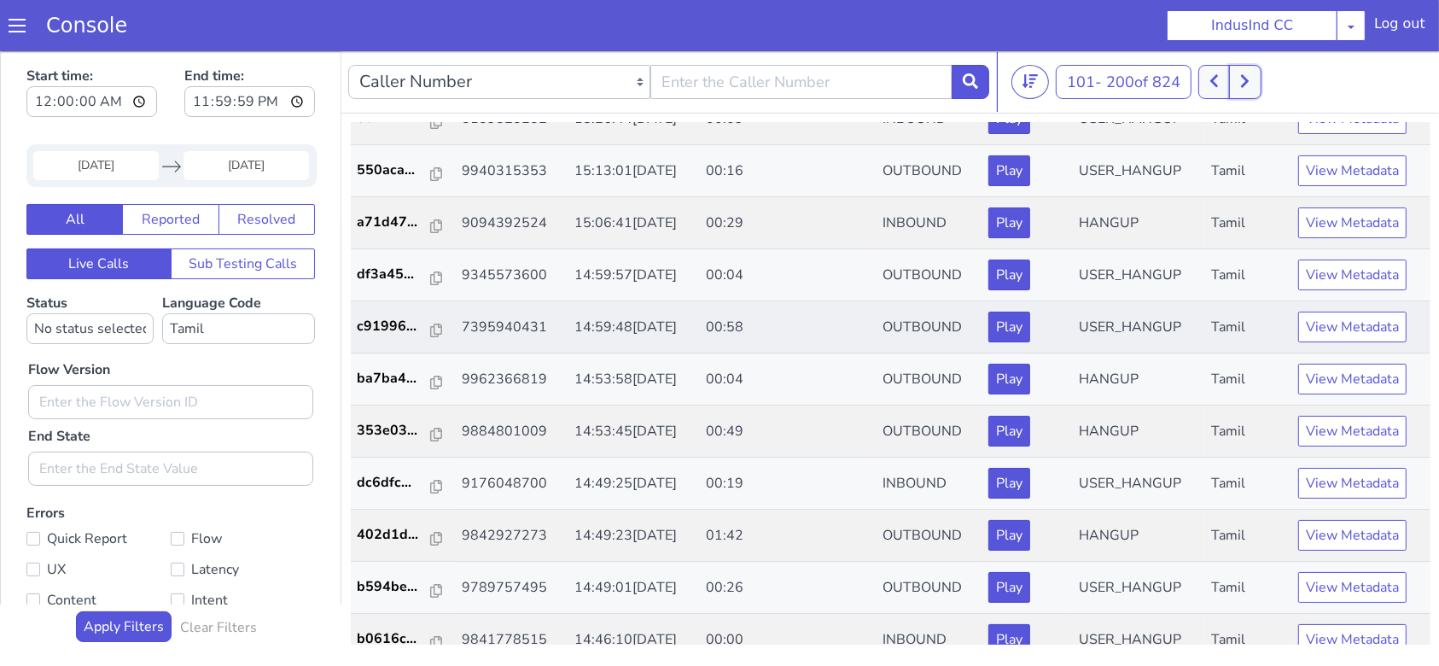
scroll to position [3299, 0]
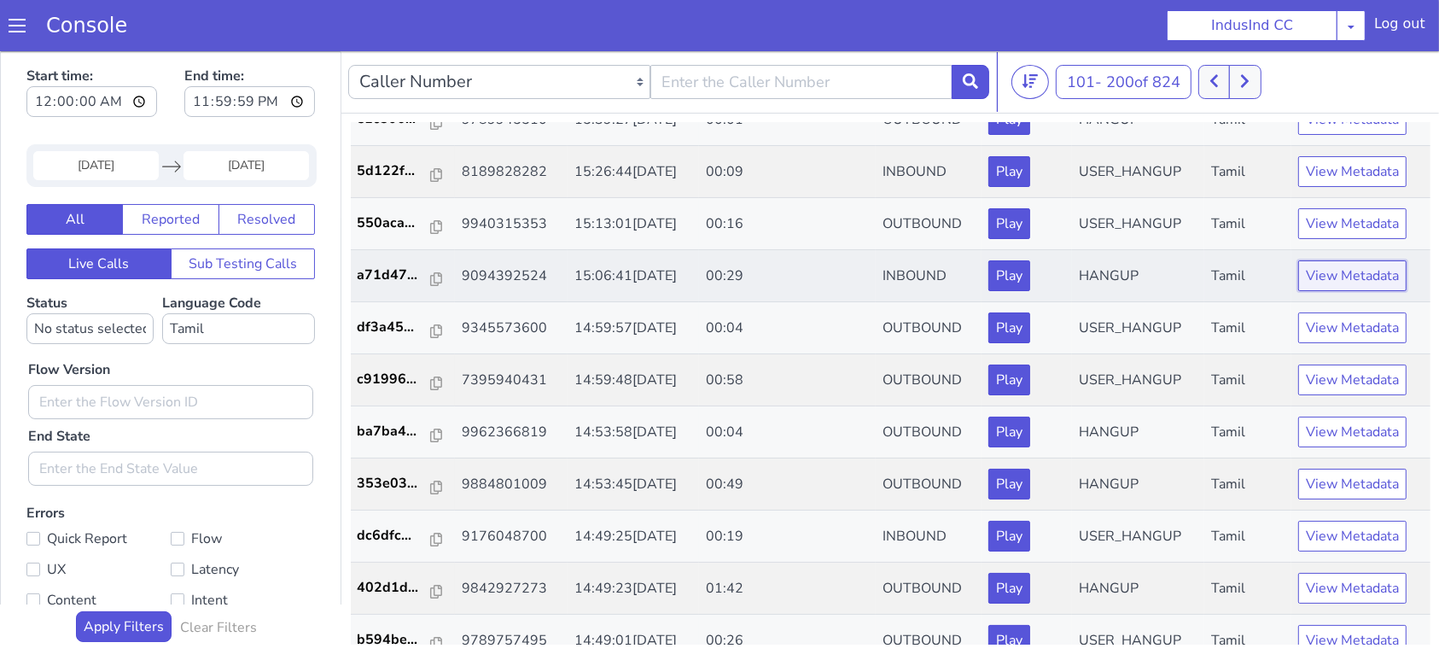
click at [1345, 272] on button "View Metadata" at bounding box center [1352, 274] width 108 height 31
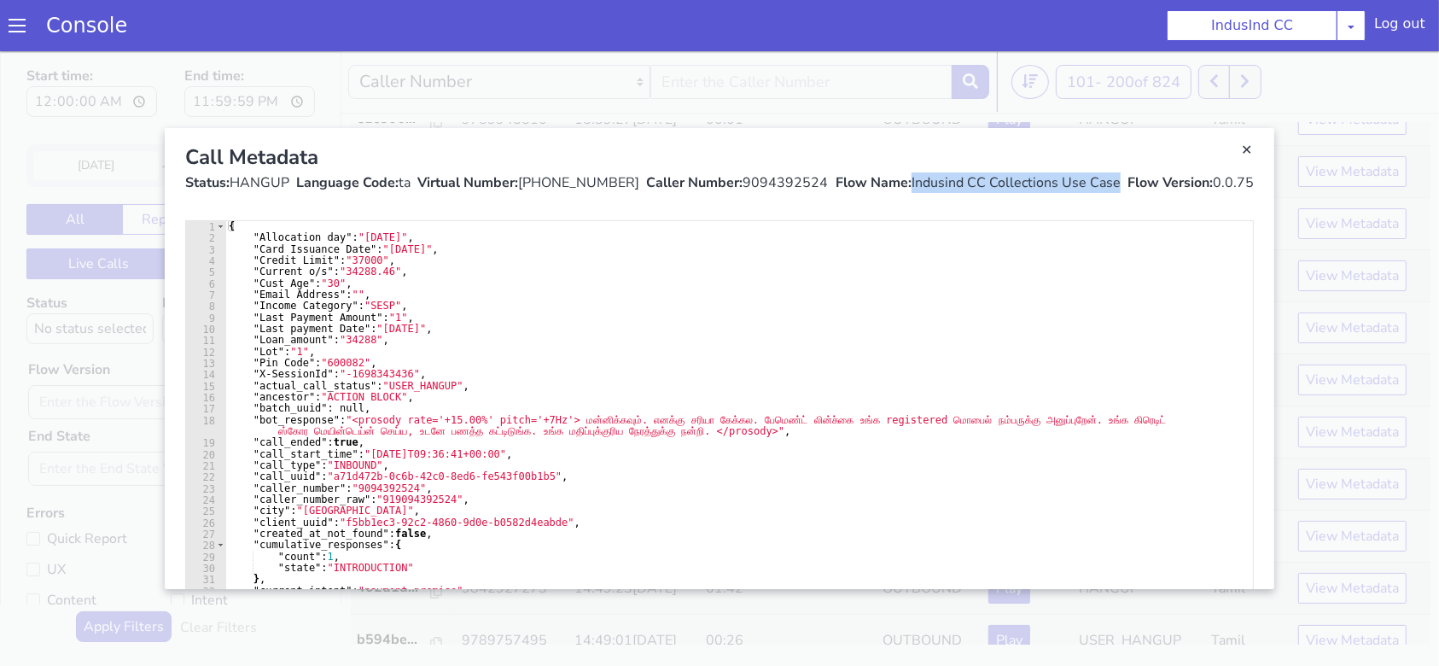
drag, startPoint x: 910, startPoint y: 181, endPoint x: 1119, endPoint y: 188, distance: 210.0
click at [1119, 188] on div "Status: HANGUP Language Code: ta Virtual Number: +918068513368 Caller Number: 9…" at bounding box center [719, 182] width 1068 height 20
copy div "Indusind CC Collections Use Case"
click at [282, 106] on link "Close" at bounding box center [719, 357] width 1439 height 614
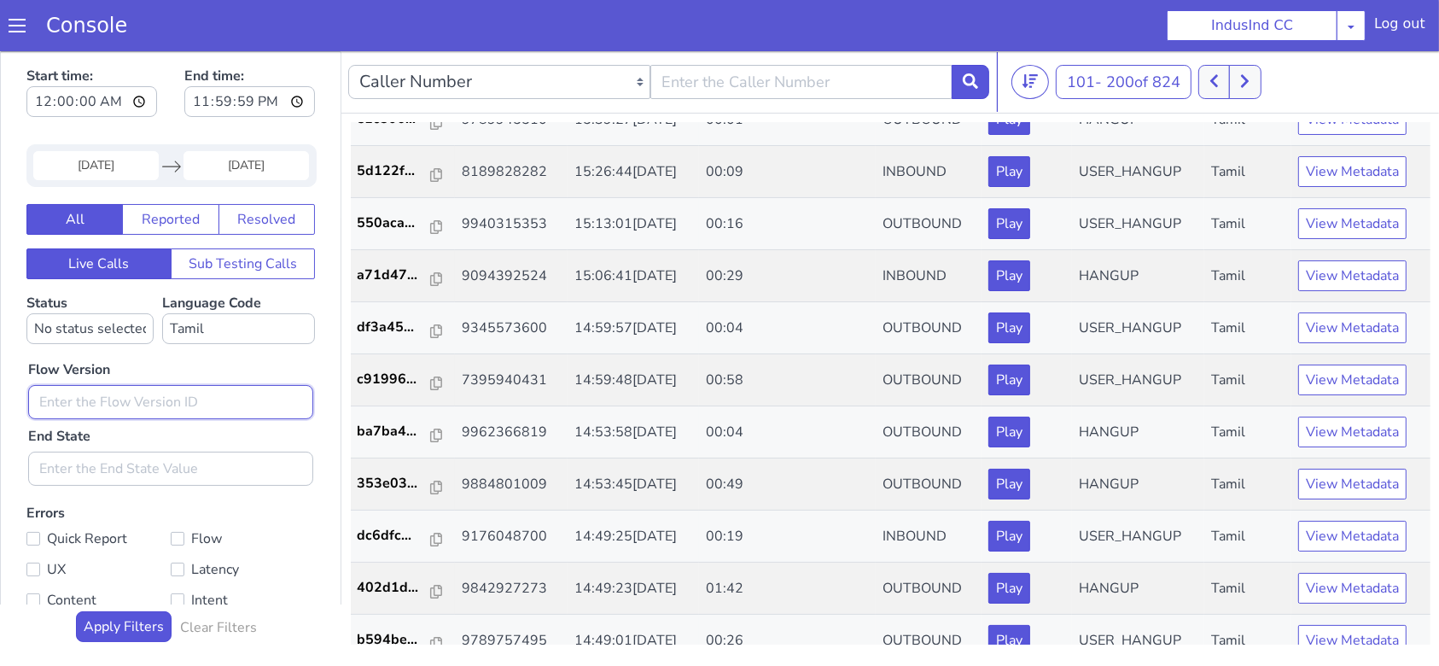
click at [81, 404] on input "text" at bounding box center [170, 401] width 285 height 34
paste input "Indusind CC Collections Use Case"
type input "Indusind CC Collections Use Case"
click at [968, 83] on icon at bounding box center [969, 80] width 15 height 15
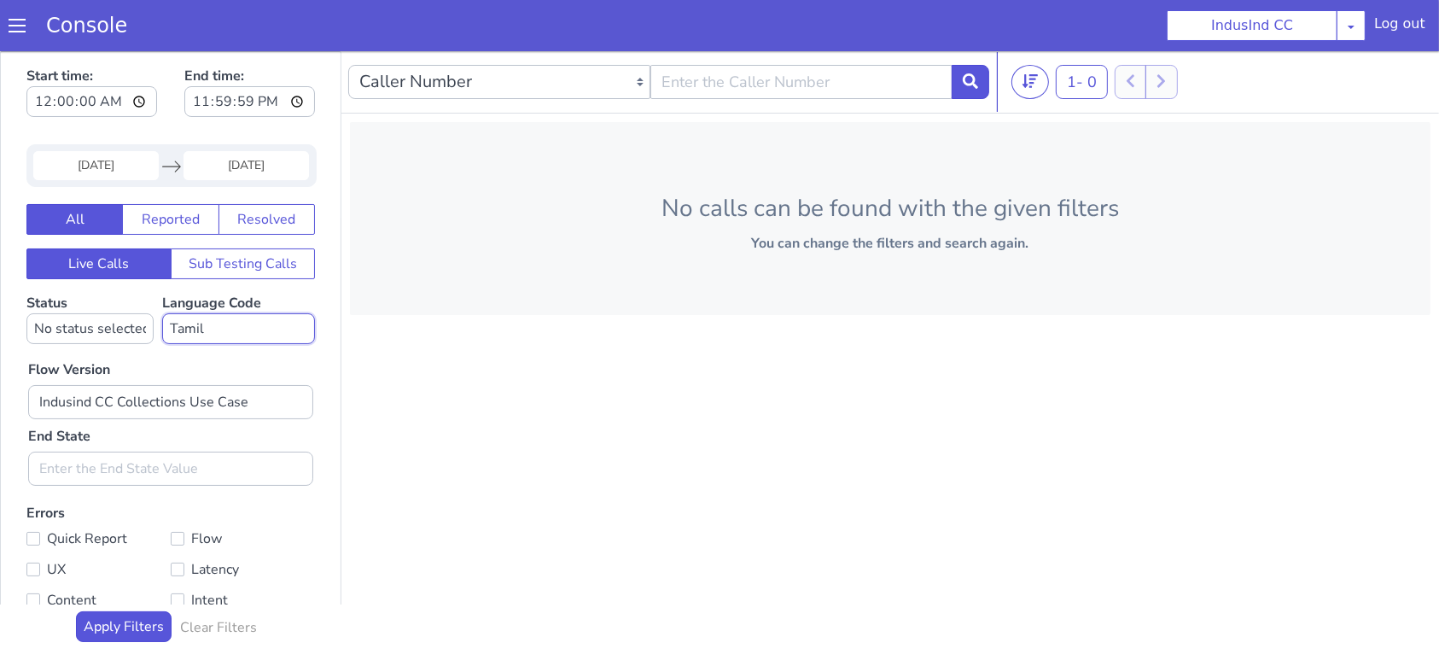
click at [230, 323] on select "No language selected Hindi English Tamil Telugu Kanada Marathi Malayalam Gujara…" at bounding box center [238, 327] width 153 height 31
click at [162, 312] on select "No language selected Hindi English Tamil Telugu Kanada Marathi Malayalam Gujara…" at bounding box center [238, 327] width 153 height 31
click at [969, 79] on icon at bounding box center [969, 80] width 15 height 15
click at [133, 154] on input "25 Sep 2025" at bounding box center [95, 164] width 125 height 29
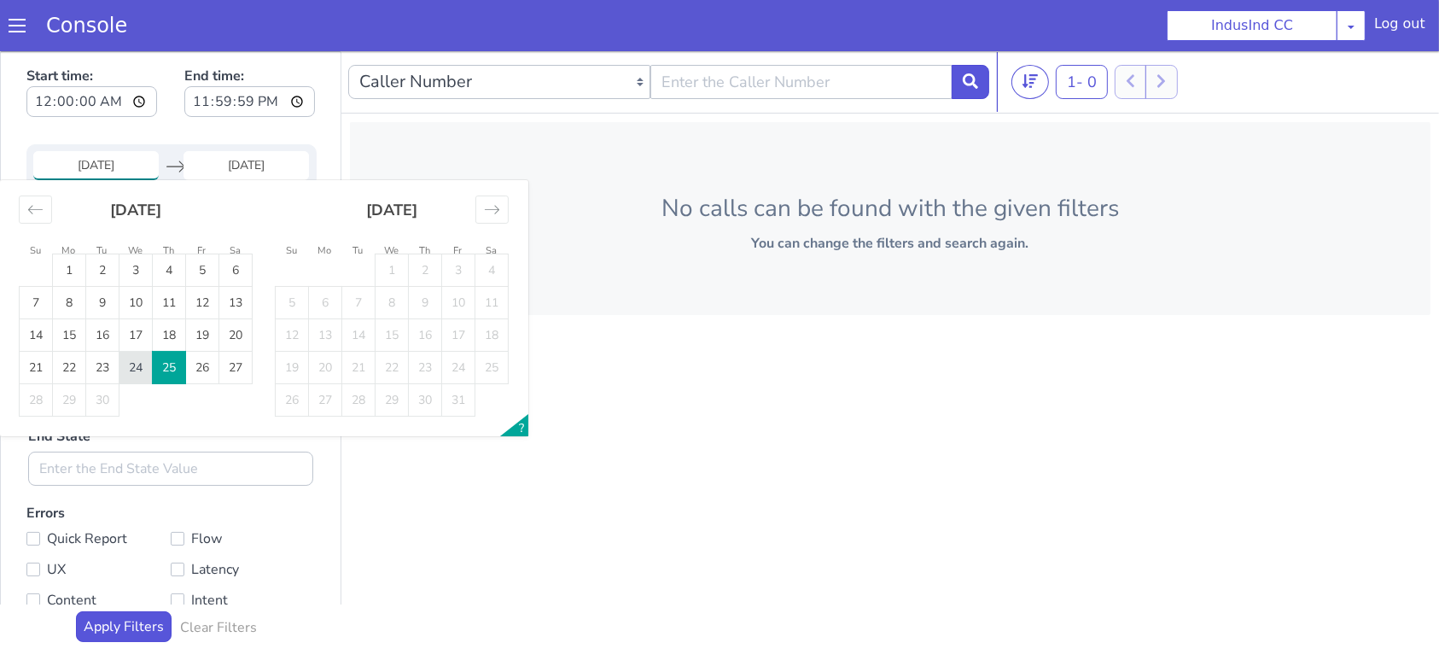
click at [137, 366] on td "24" at bounding box center [135, 367] width 33 height 32
type input "24 Sep 2025"
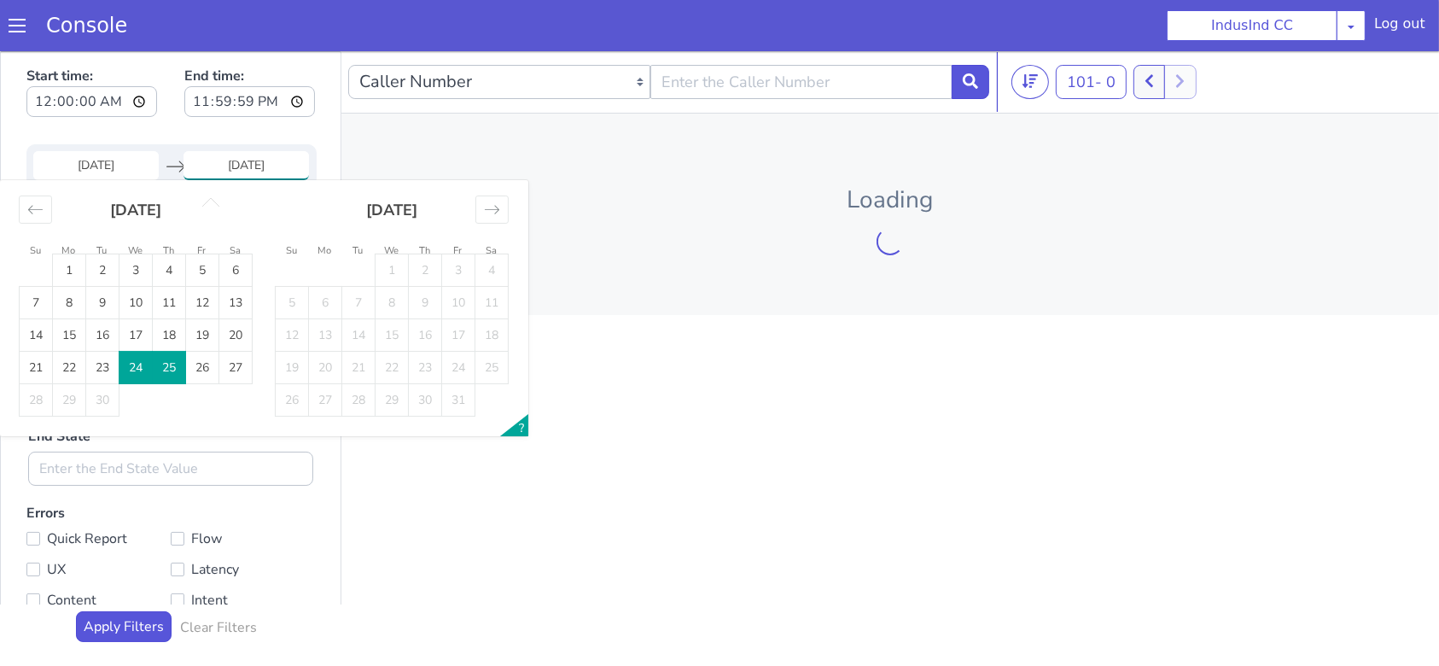
click at [232, 363] on td "27" at bounding box center [235, 367] width 33 height 32
type input "27 Sep 2025"
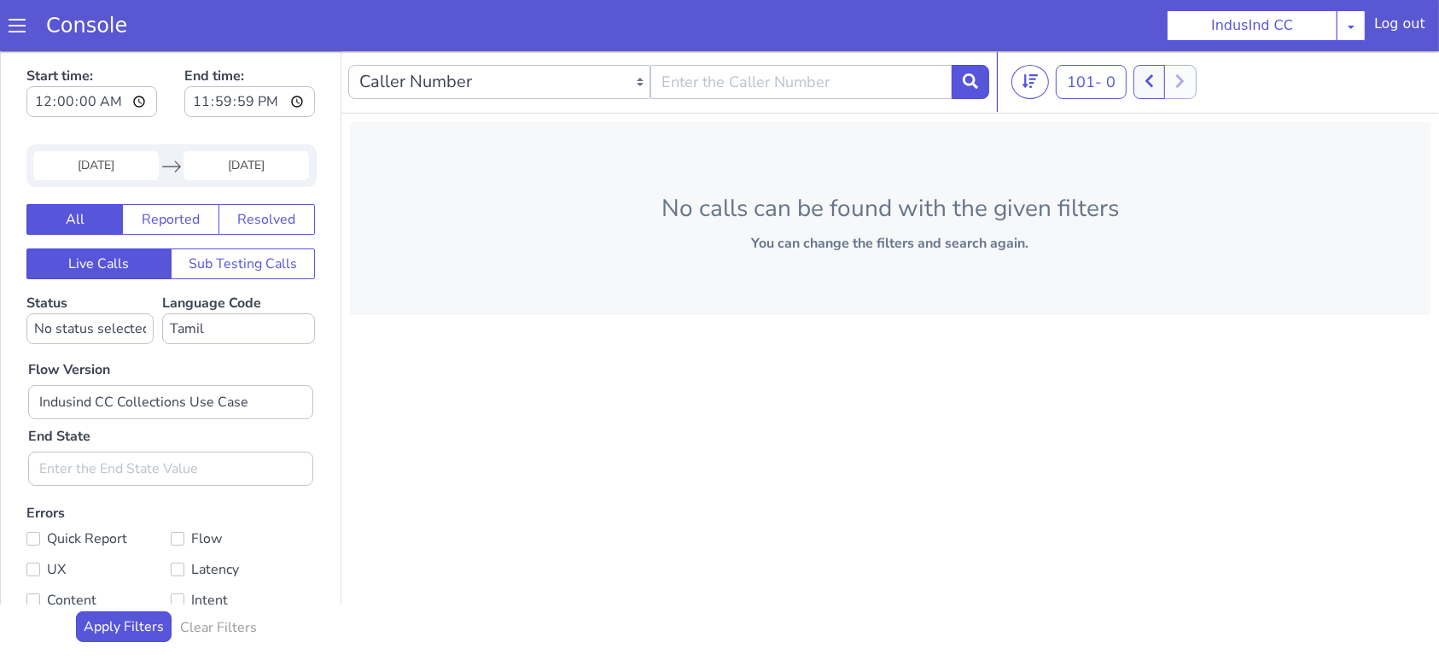
click at [143, 160] on input "24 Sep 2025" at bounding box center [95, 164] width 125 height 29
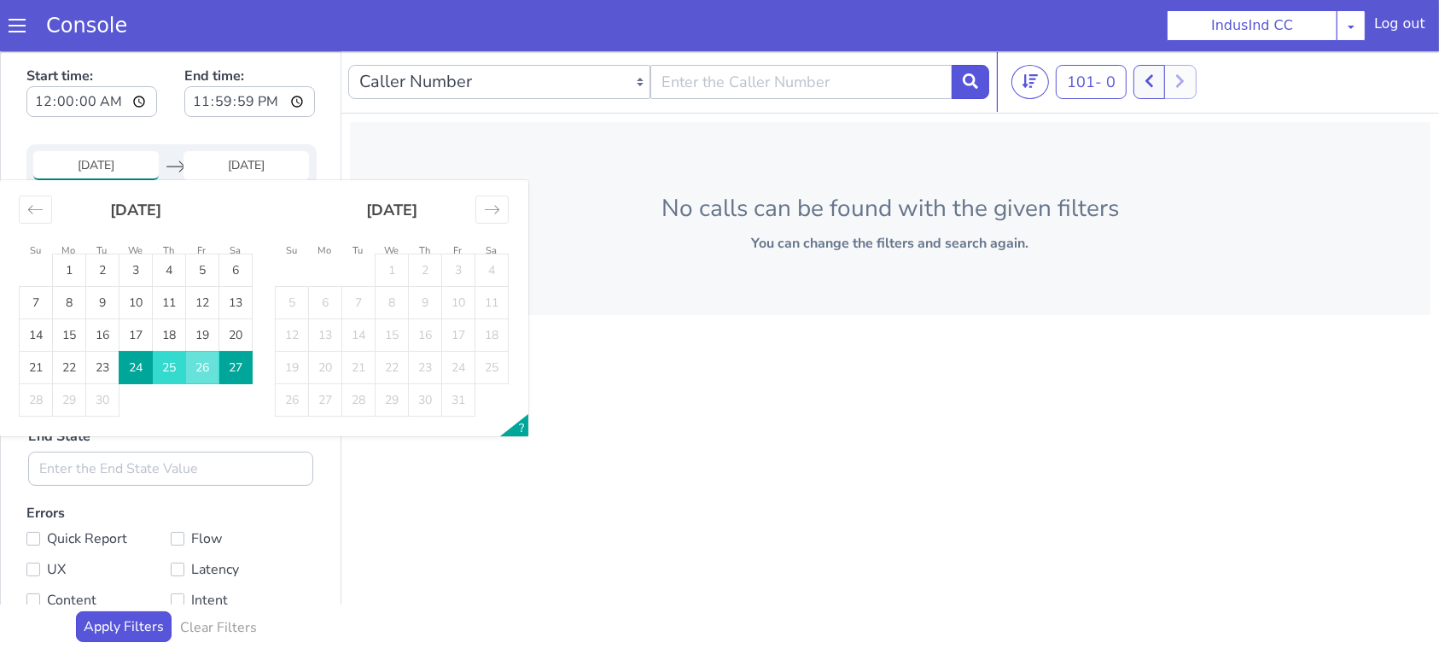
click at [178, 365] on td "25" at bounding box center [169, 367] width 33 height 32
type input "25 Sep 2025"
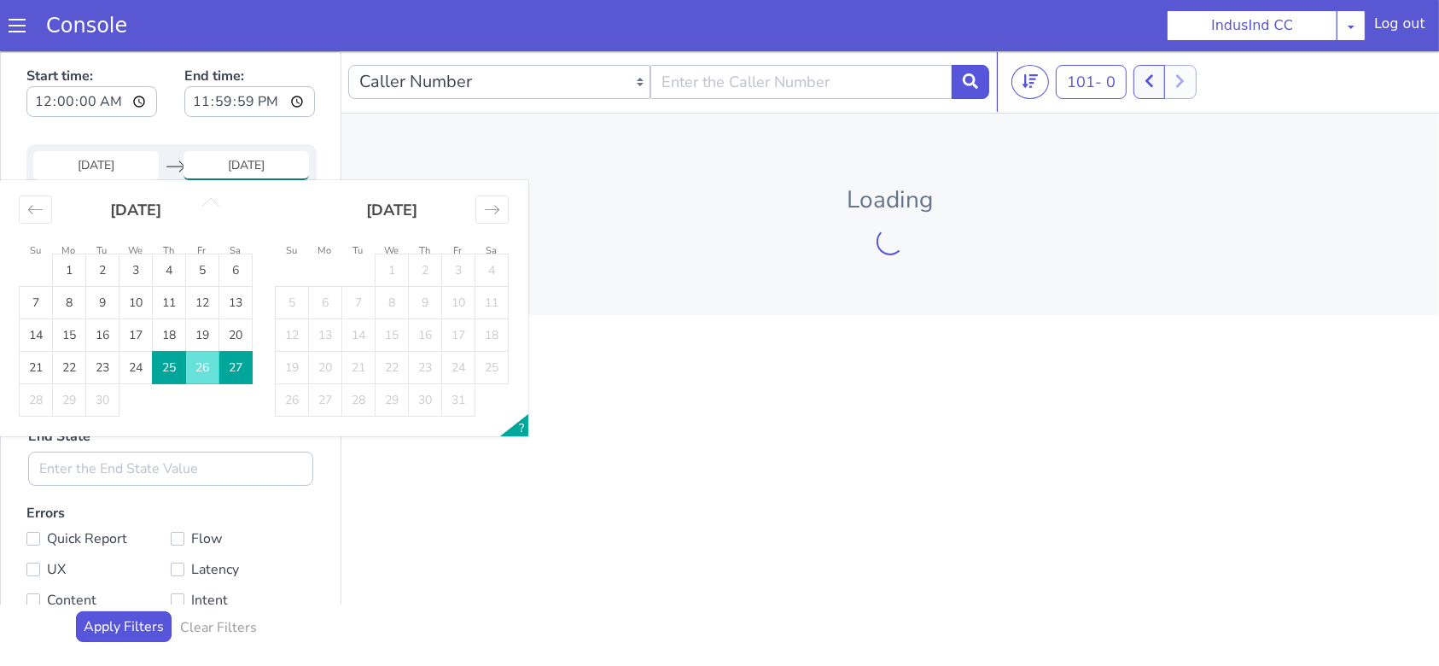
click at [178, 365] on td "25" at bounding box center [169, 367] width 33 height 32
type input "25 Sep 2025"
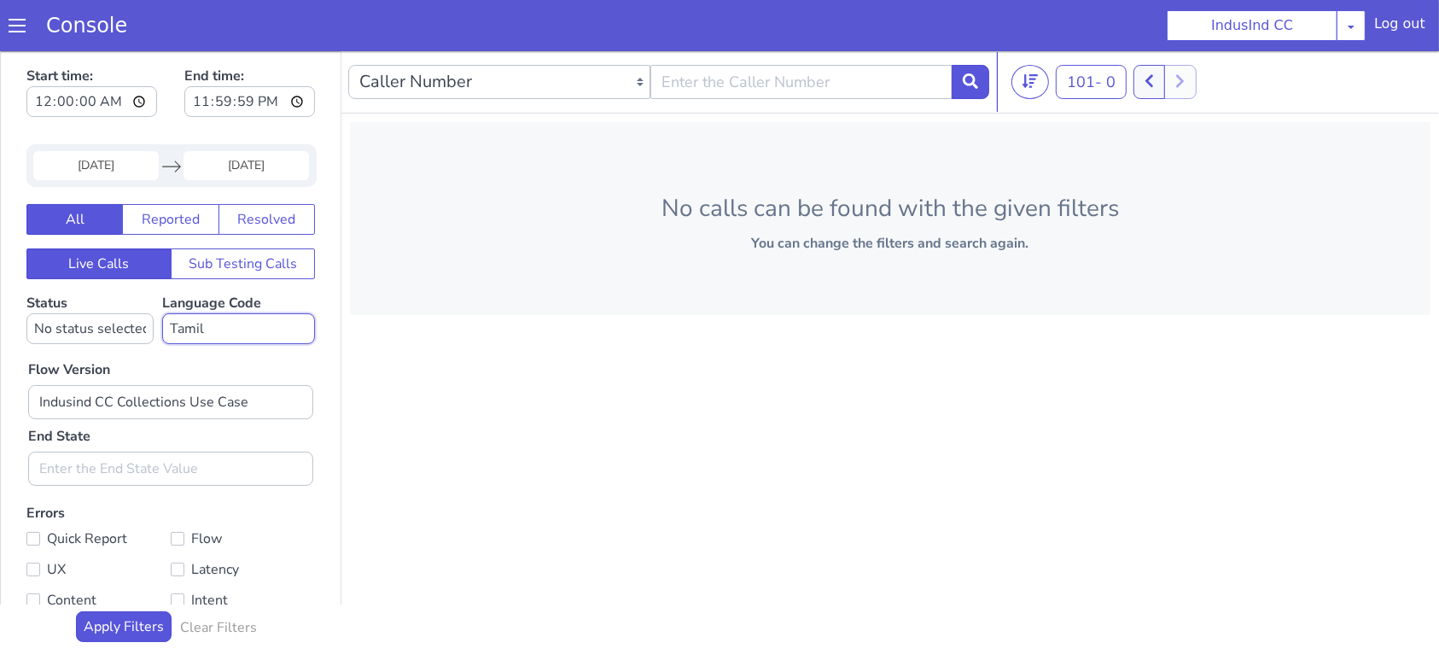
click at [210, 325] on select "No language selected Hindi English Tamil Telugu Kanada Marathi Malayalam Gujara…" at bounding box center [238, 327] width 153 height 31
click at [162, 312] on select "No language selected Hindi English Tamil Telugu Kanada Marathi Malayalam Gujara…" at bounding box center [238, 327] width 153 height 31
click at [172, 329] on select "No language selected Hindi English Tamil Telugu Kanada Marathi Malayalam Gujara…" at bounding box center [238, 327] width 153 height 31
click at [162, 312] on select "No language selected Hindi English Tamil Telugu Kanada Marathi Malayalam Gujara…" at bounding box center [238, 327] width 153 height 31
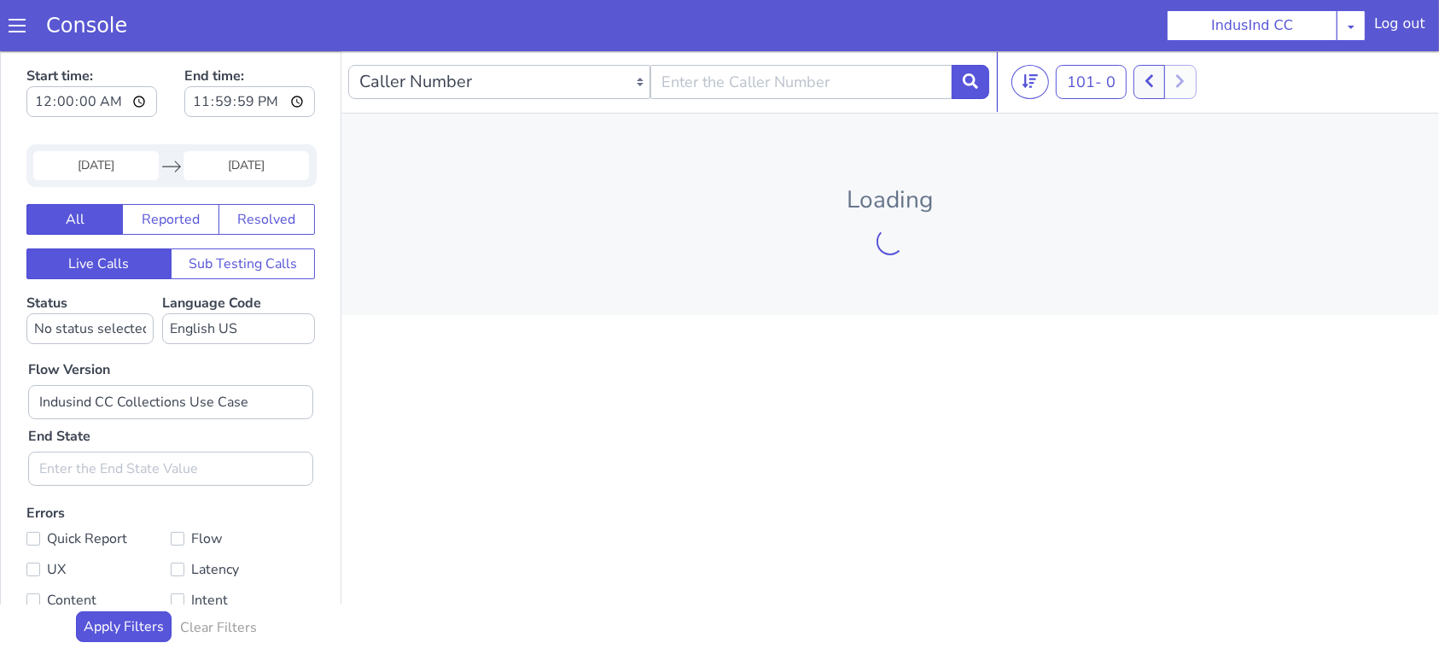
click at [175, 347] on div "Flow Version Indusind CC Collections Use Case End State" at bounding box center [171, 414] width 302 height 142
click at [177, 340] on select "No language selected Hindi English Tamil Telugu Kanada Marathi Malayalam Gujara…" at bounding box center [238, 327] width 153 height 31
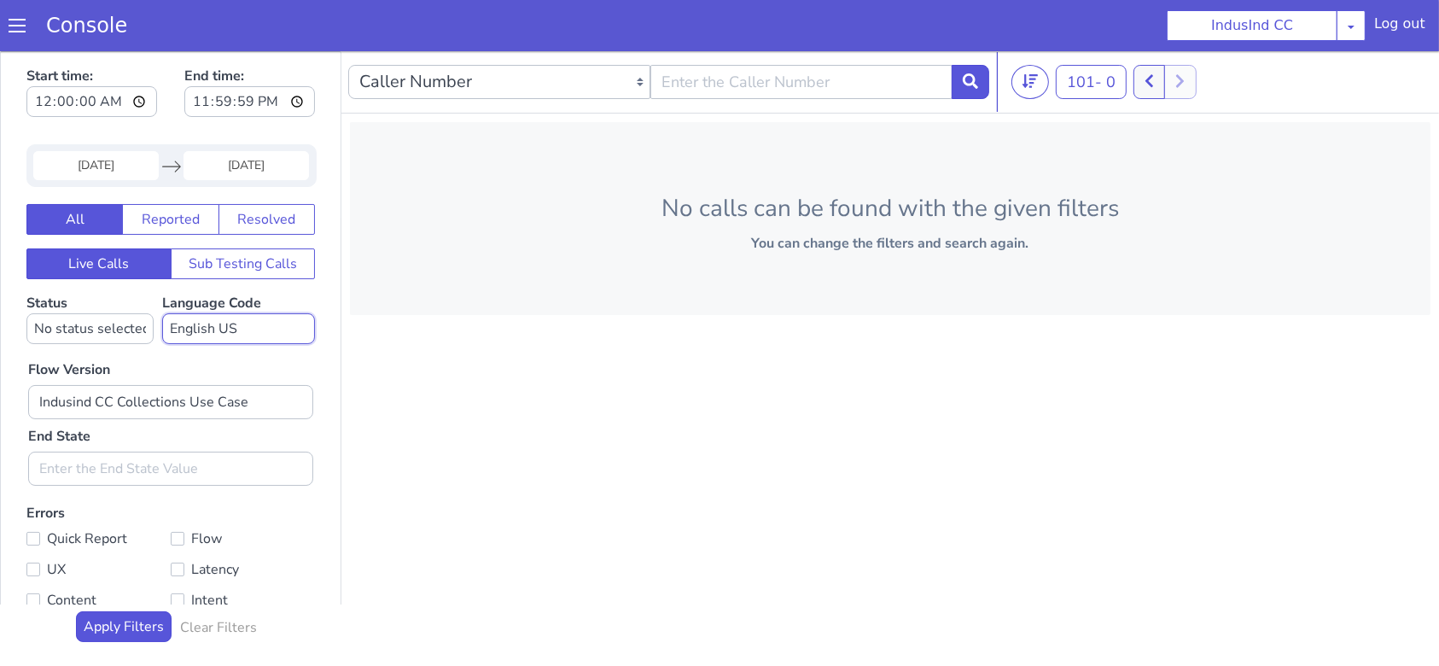
select select "ta"
click at [162, 312] on select "No language selected Hindi English Tamil Telugu Kanada Marathi Malayalam Gujara…" at bounding box center [238, 327] width 153 height 31
click at [102, 167] on input "25 Sep 2025" at bounding box center [95, 164] width 125 height 29
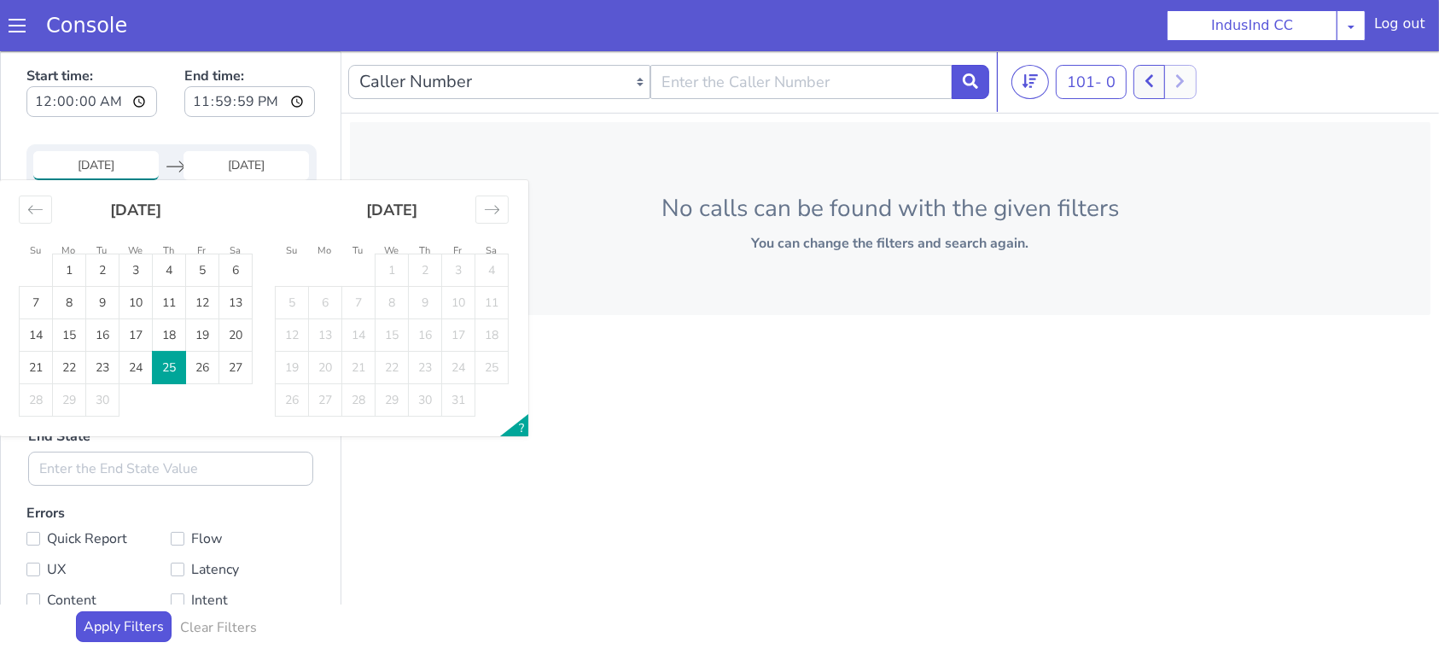
click at [168, 358] on td "25" at bounding box center [169, 367] width 33 height 32
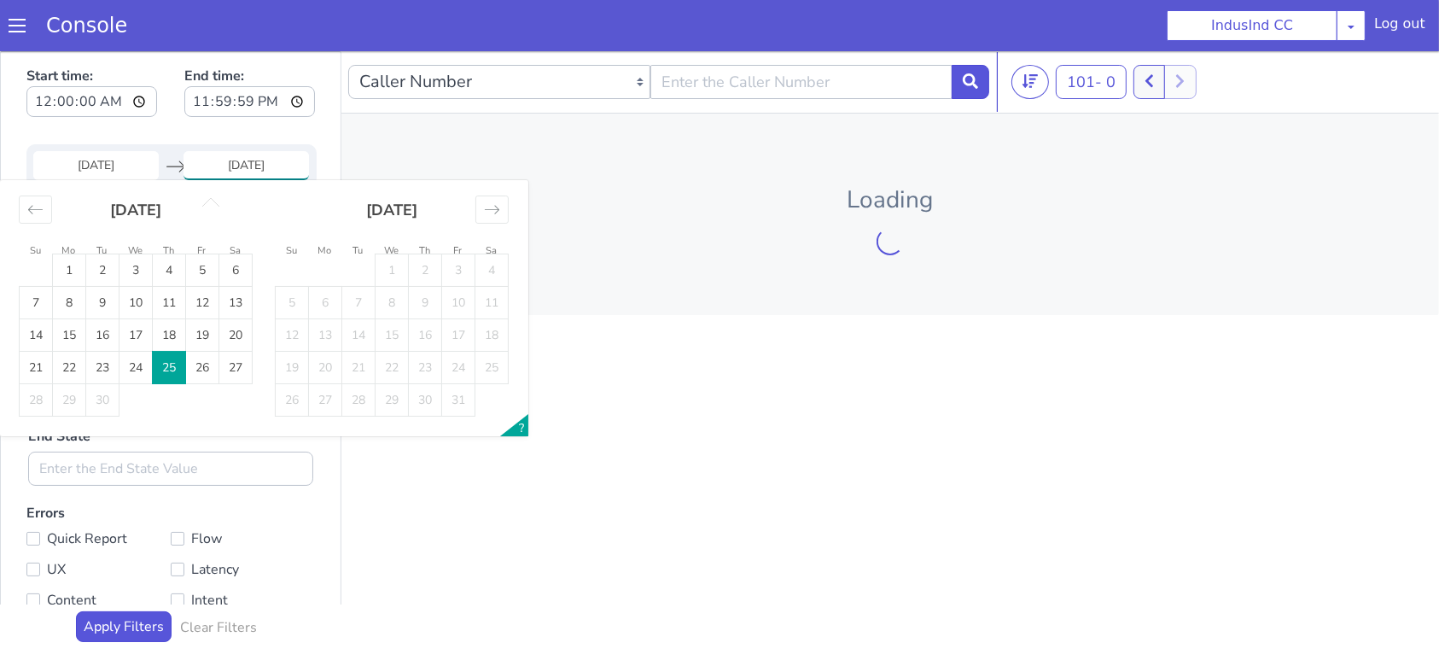
click at [168, 359] on td "25" at bounding box center [169, 367] width 33 height 32
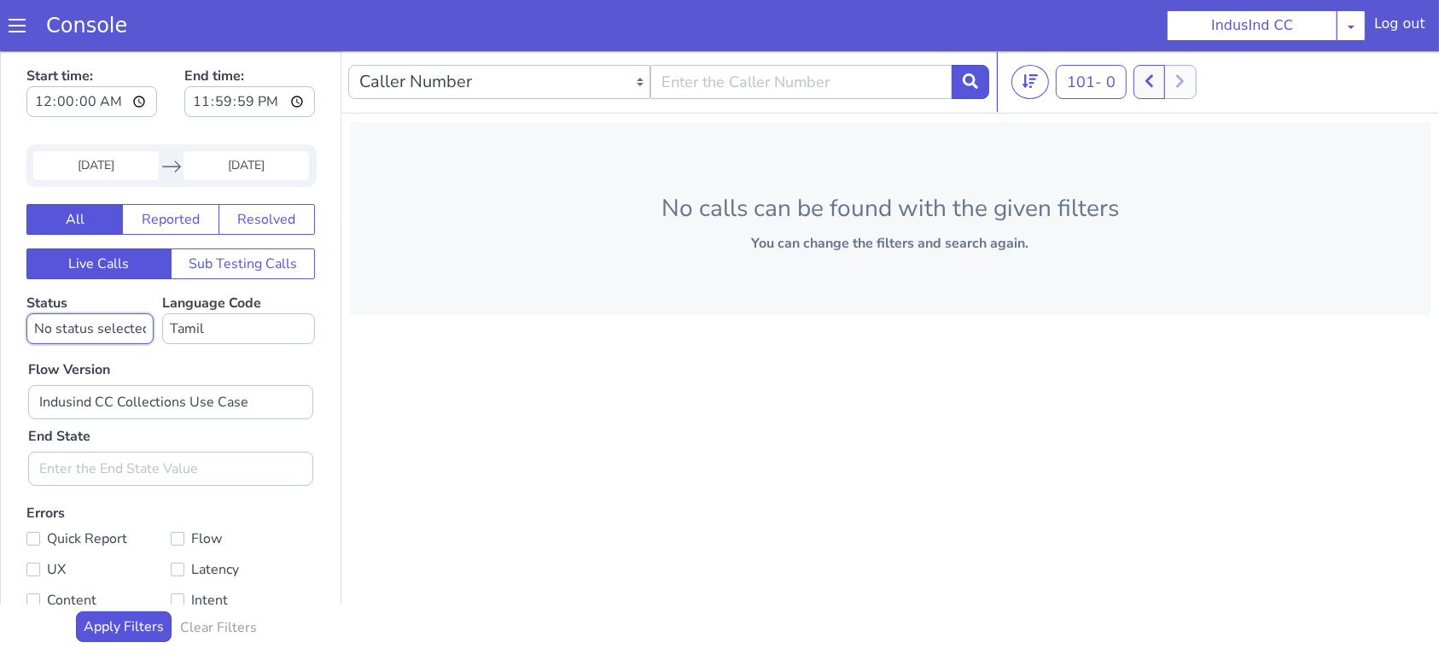
click at [126, 334] on select "No status selected HANGUP USER_HANGUP TRANSFER UNKNOWN" at bounding box center [89, 327] width 127 height 31
select select "HANGUP"
click at [26, 312] on select "No status selected HANGUP USER_HANGUP TRANSFER UNKNOWN" at bounding box center [89, 327] width 127 height 31
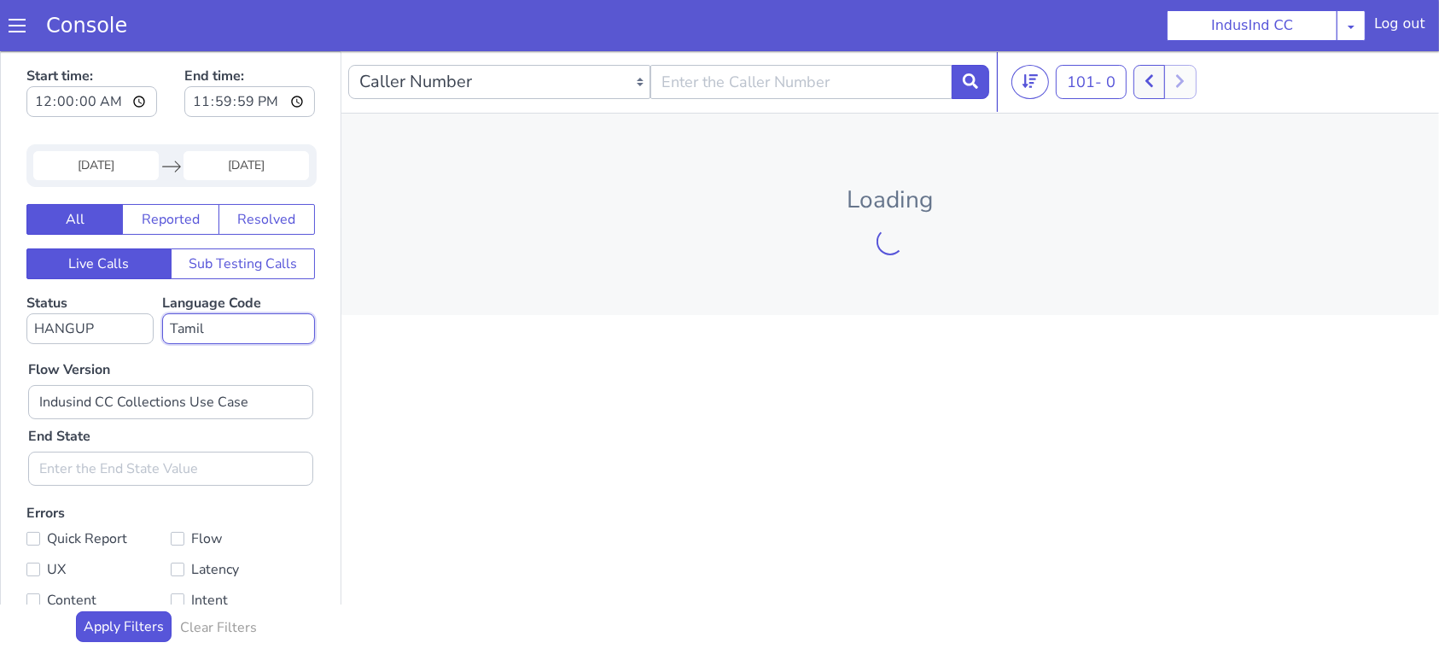
click at [200, 323] on select "No language selected Hindi English Tamil Telugu Kanada Marathi Malayalam Gujara…" at bounding box center [238, 327] width 153 height 31
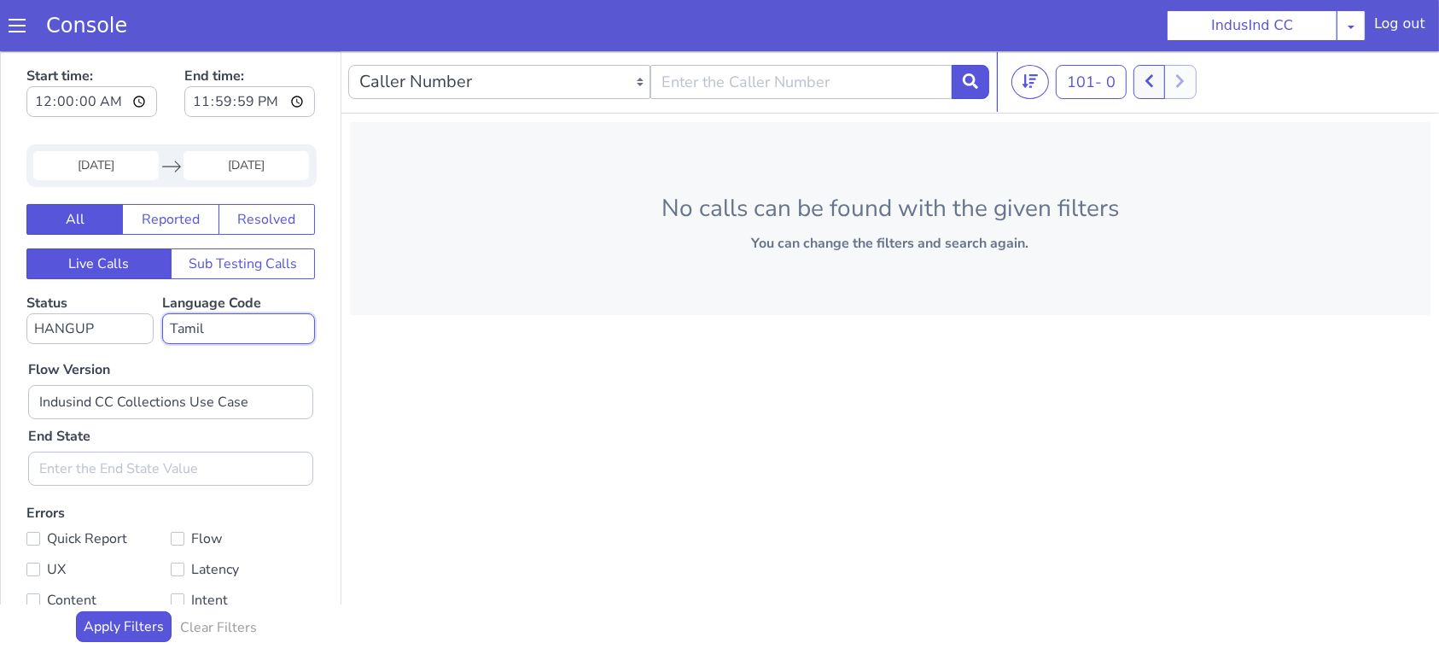
click at [162, 312] on select "No language selected Hindi English Tamil Telugu Kanada Marathi Malayalam Gujara…" at bounding box center [238, 327] width 153 height 31
click at [263, 329] on select "No language selected Hindi English Tamil Telugu Kanada Marathi Malayalam Gujara…" at bounding box center [238, 327] width 153 height 31
click at [162, 312] on select "No language selected Hindi English Tamil Telugu Kanada Marathi Malayalam Gujara…" at bounding box center [238, 327] width 153 height 31
click at [963, 84] on icon at bounding box center [969, 80] width 15 height 15
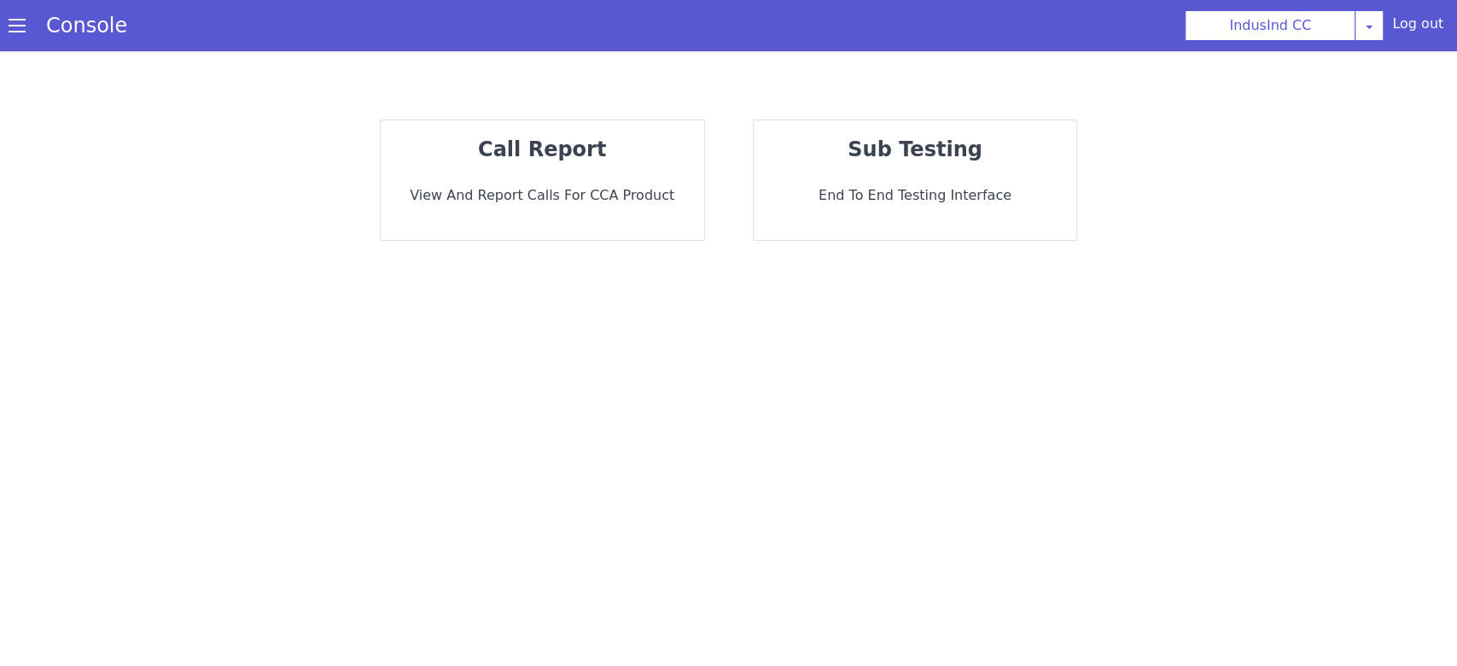
click at [601, 201] on p "View and report calls for CCA Product" at bounding box center [542, 195] width 296 height 20
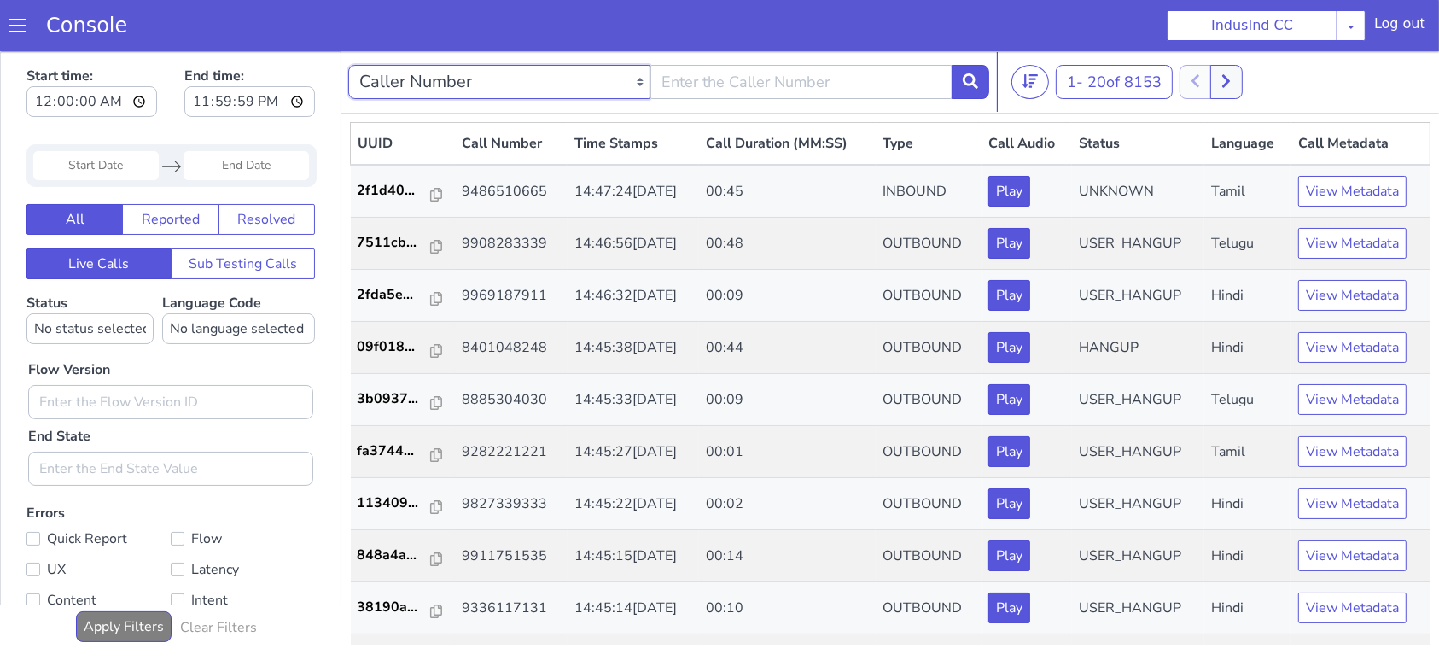
click at [574, 94] on select "Caller Number Call UUID Custom Parameter" at bounding box center [499, 81] width 302 height 34
select select "customParameter"
click at [348, 64] on select "Caller Number Call UUID Custom Parameter" at bounding box center [499, 81] width 302 height 34
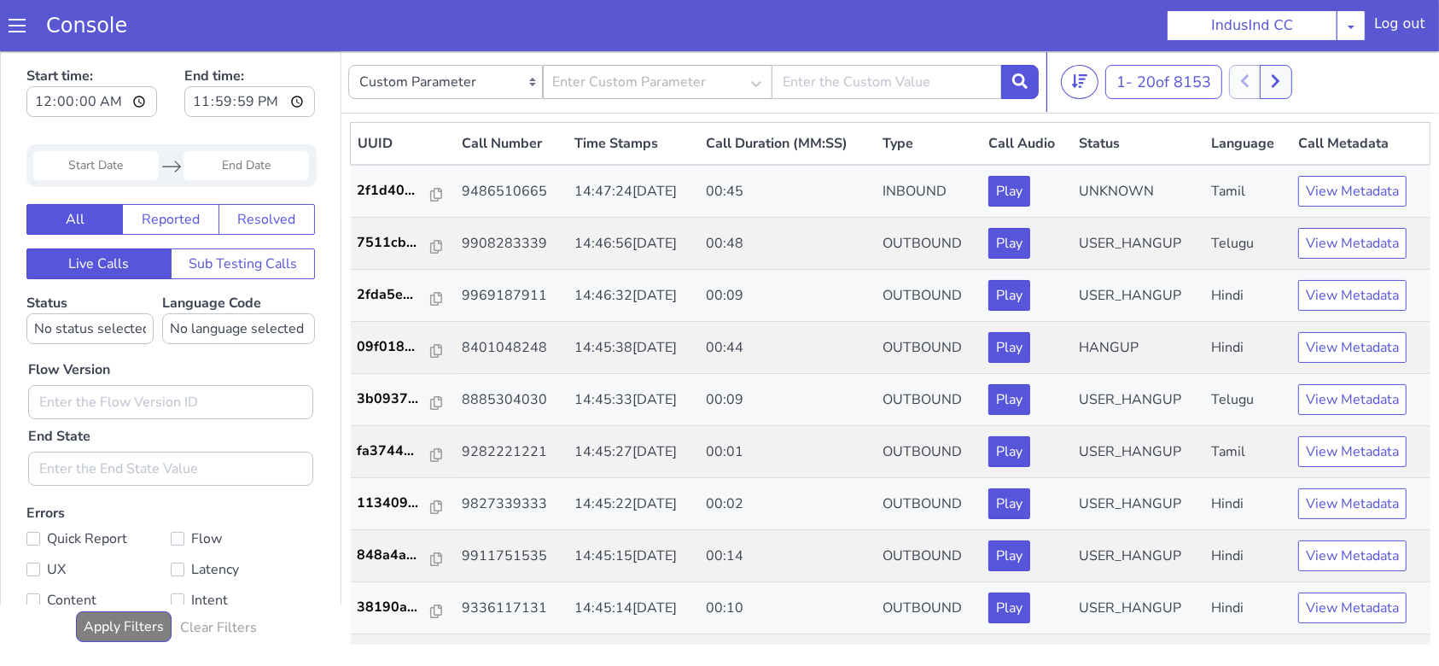
click at [693, 85] on div "Enter Custom Parameter" at bounding box center [629, 81] width 154 height 20
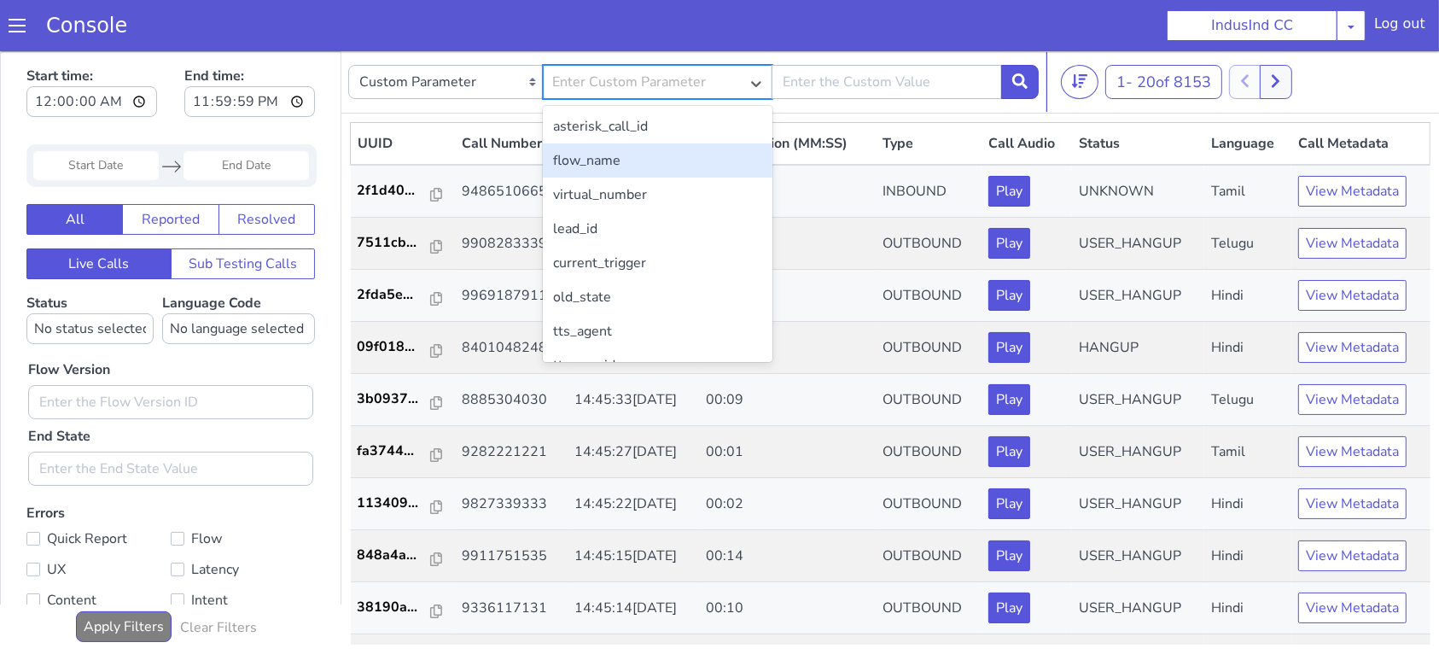
click at [662, 154] on div "flow_name" at bounding box center [658, 159] width 230 height 34
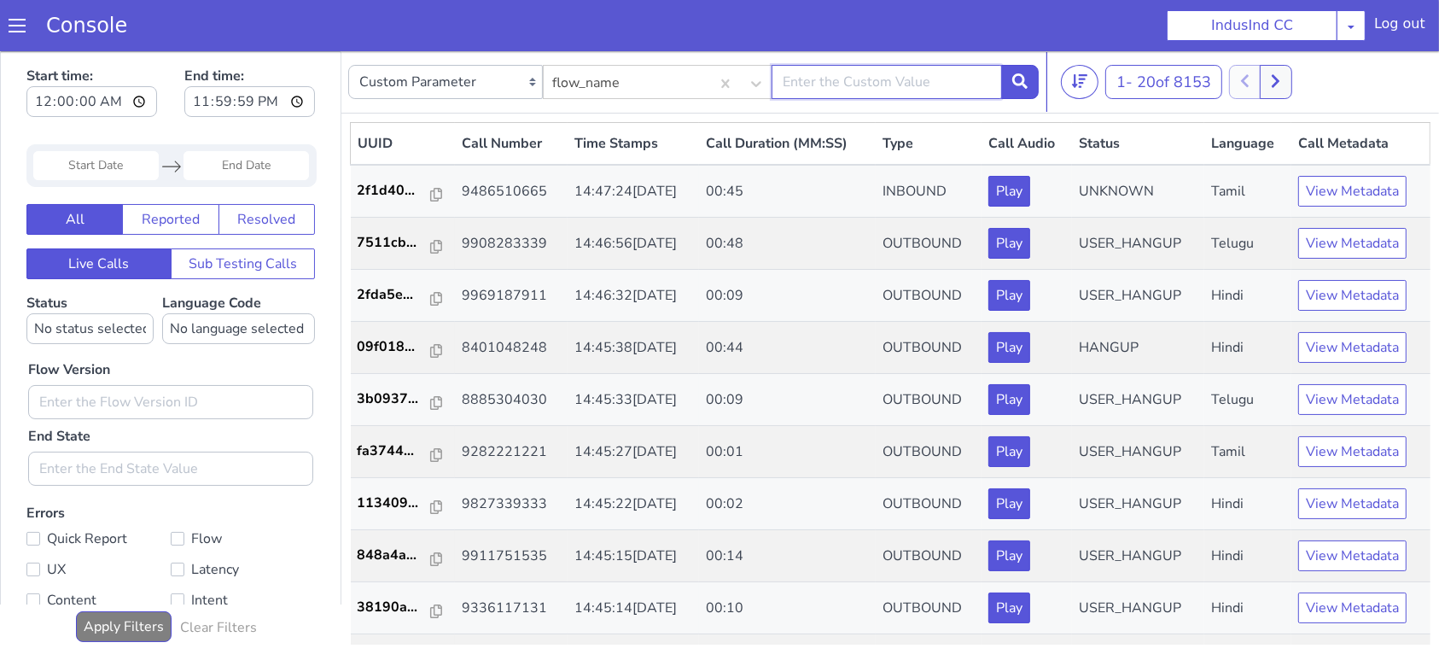
click at [802, 80] on input "text" at bounding box center [886, 81] width 230 height 34
drag, startPoint x: 802, startPoint y: 80, endPoint x: 709, endPoint y: 79, distance: 93.0
click at [709, 79] on div "flow_name" at bounding box center [627, 83] width 167 height 36
click at [819, 79] on input "text" at bounding box center [886, 81] width 230 height 34
paste input "Indusind CC Collections Use Case"
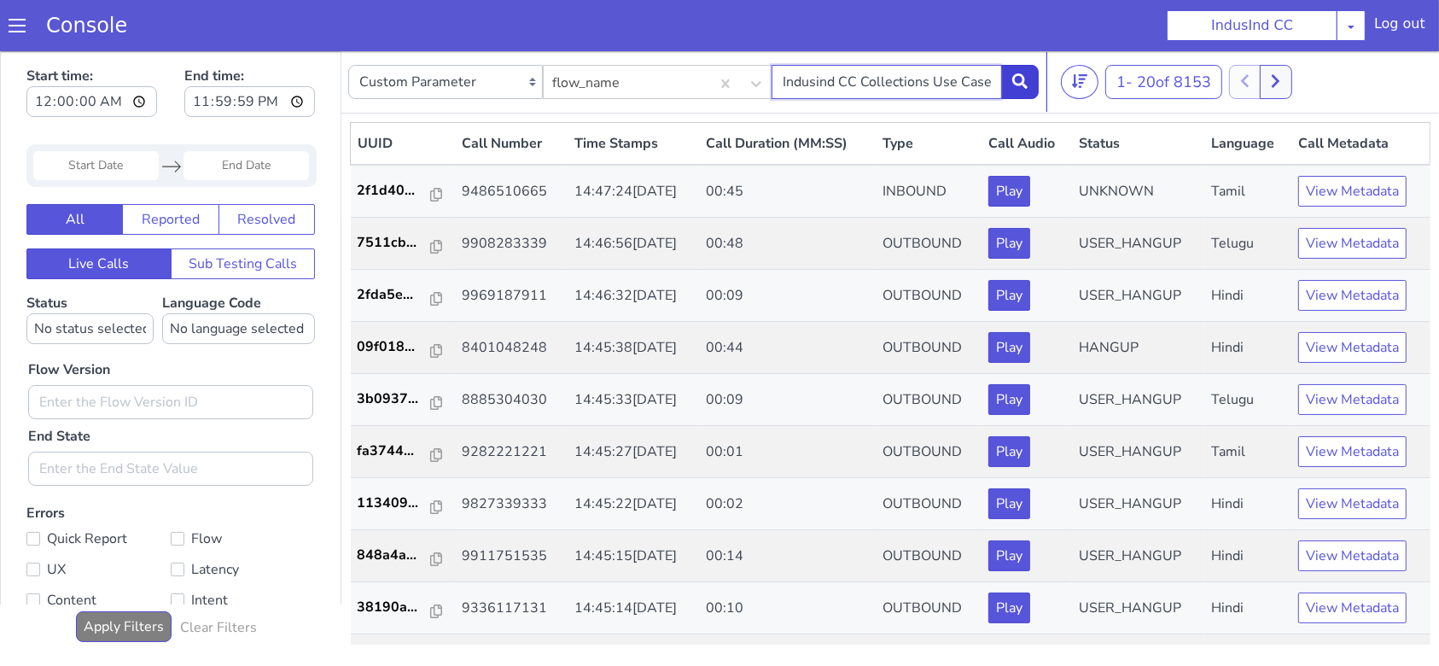
type input "Indusind CC Collections Use Case"
click at [1023, 87] on icon at bounding box center [1019, 80] width 15 height 15
click at [134, 171] on input "Start Date" at bounding box center [95, 164] width 125 height 29
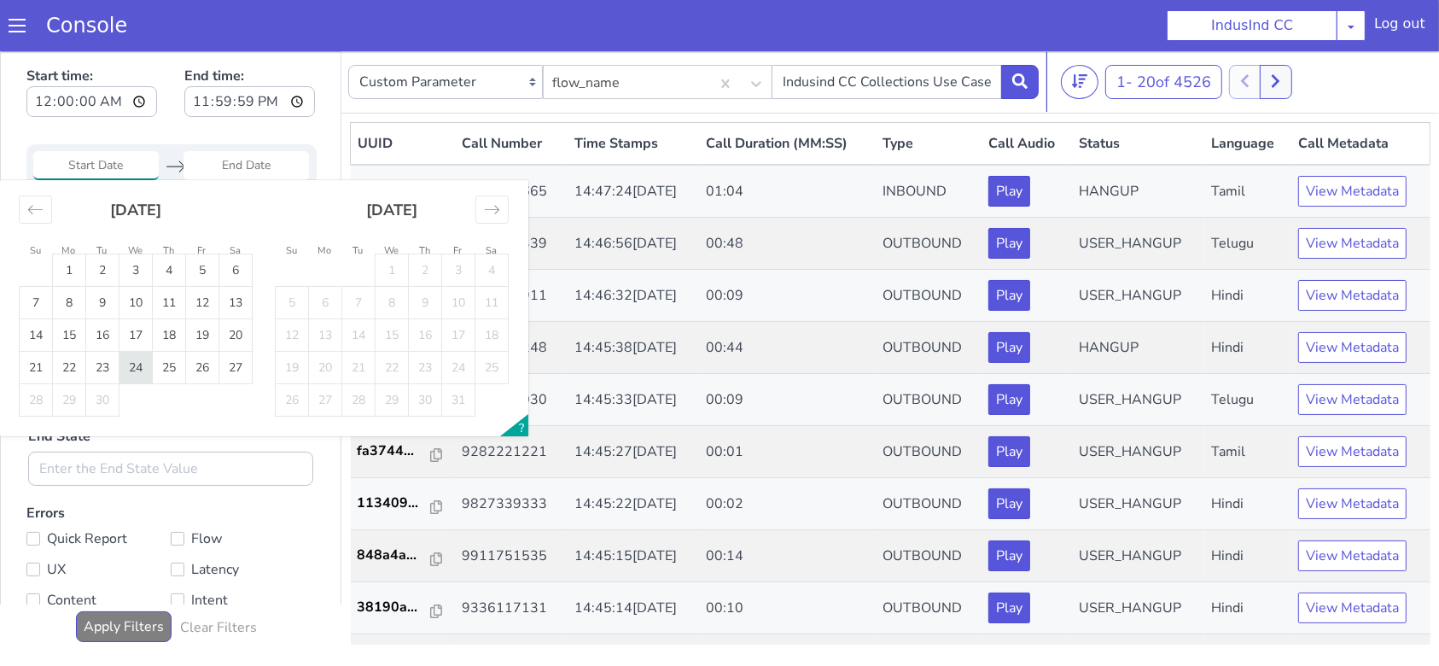
click at [130, 355] on td "24" at bounding box center [135, 367] width 33 height 32
type input "[DATE]"
click at [234, 356] on td "27" at bounding box center [235, 367] width 33 height 32
type input "[DATE]"
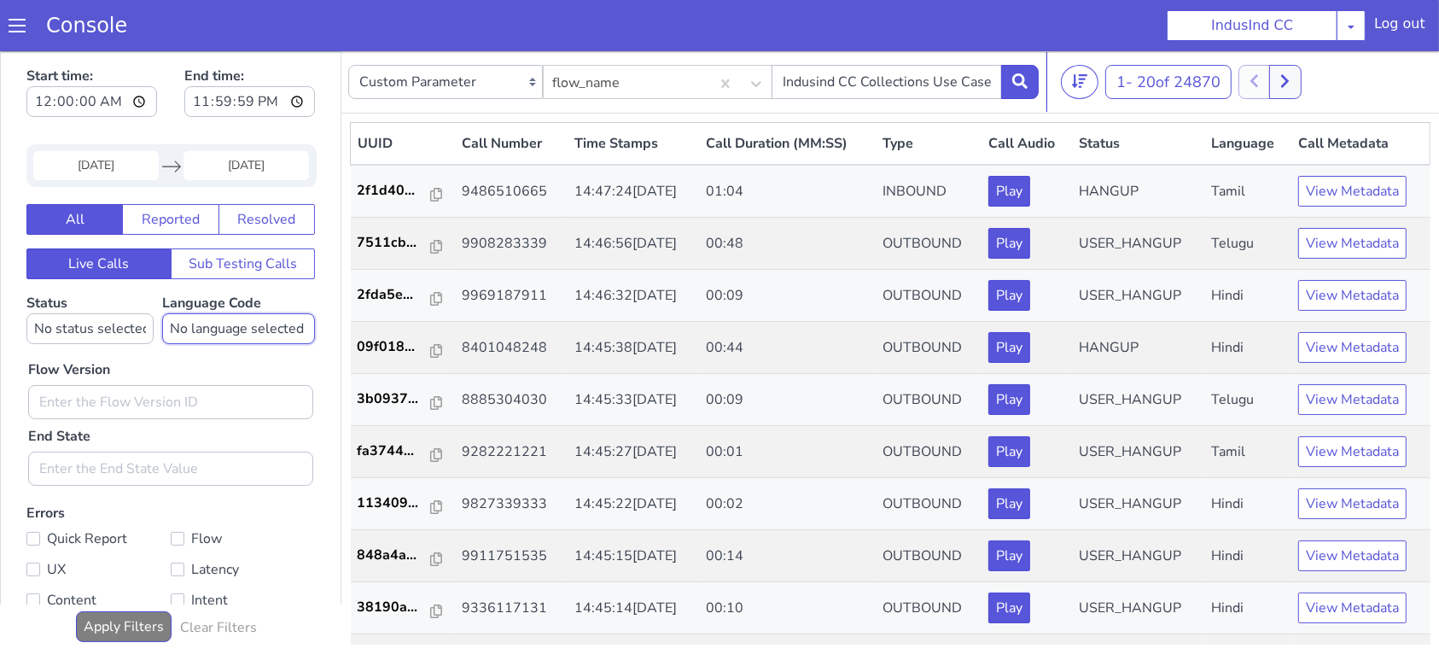
click at [216, 329] on select "No language selected Hindi English Tamil Telugu [GEOGRAPHIC_DATA] Marathi Malay…" at bounding box center [238, 327] width 153 height 31
select select "ta"
click at [162, 312] on select "No language selected Hindi English Tamil Telugu [GEOGRAPHIC_DATA] Marathi Malay…" at bounding box center [238, 327] width 153 height 31
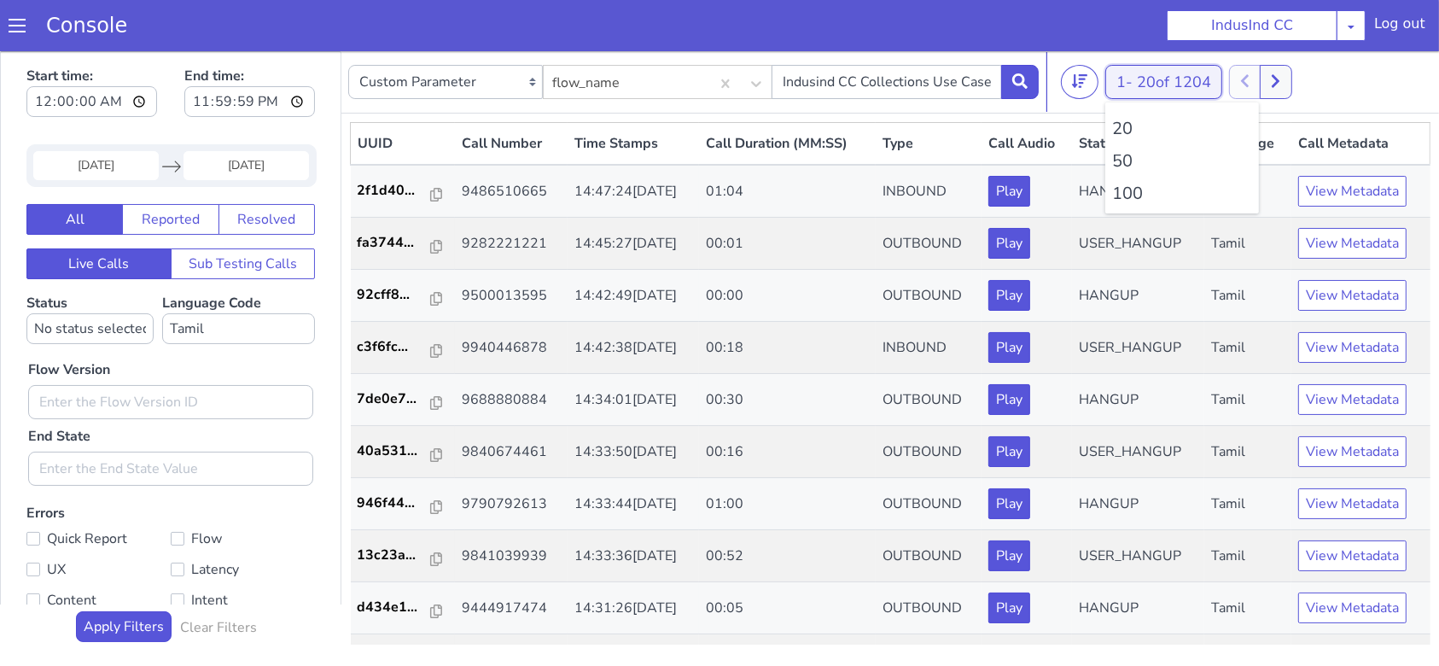
click at [1188, 90] on span "20 of 1204" at bounding box center [1174, 81] width 74 height 20
click at [1137, 197] on li "100" at bounding box center [1182, 193] width 140 height 26
click at [124, 159] on input "[DATE]" at bounding box center [95, 164] width 125 height 29
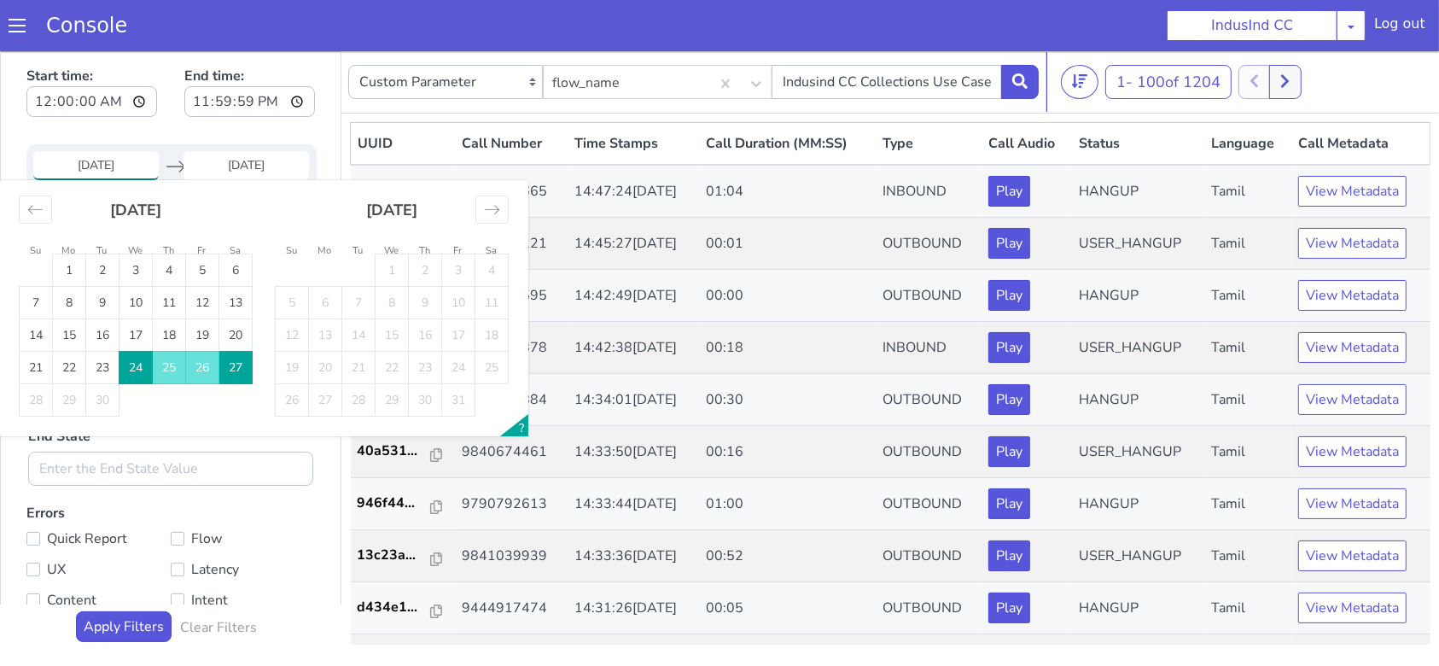
click at [131, 364] on td "24" at bounding box center [135, 367] width 33 height 32
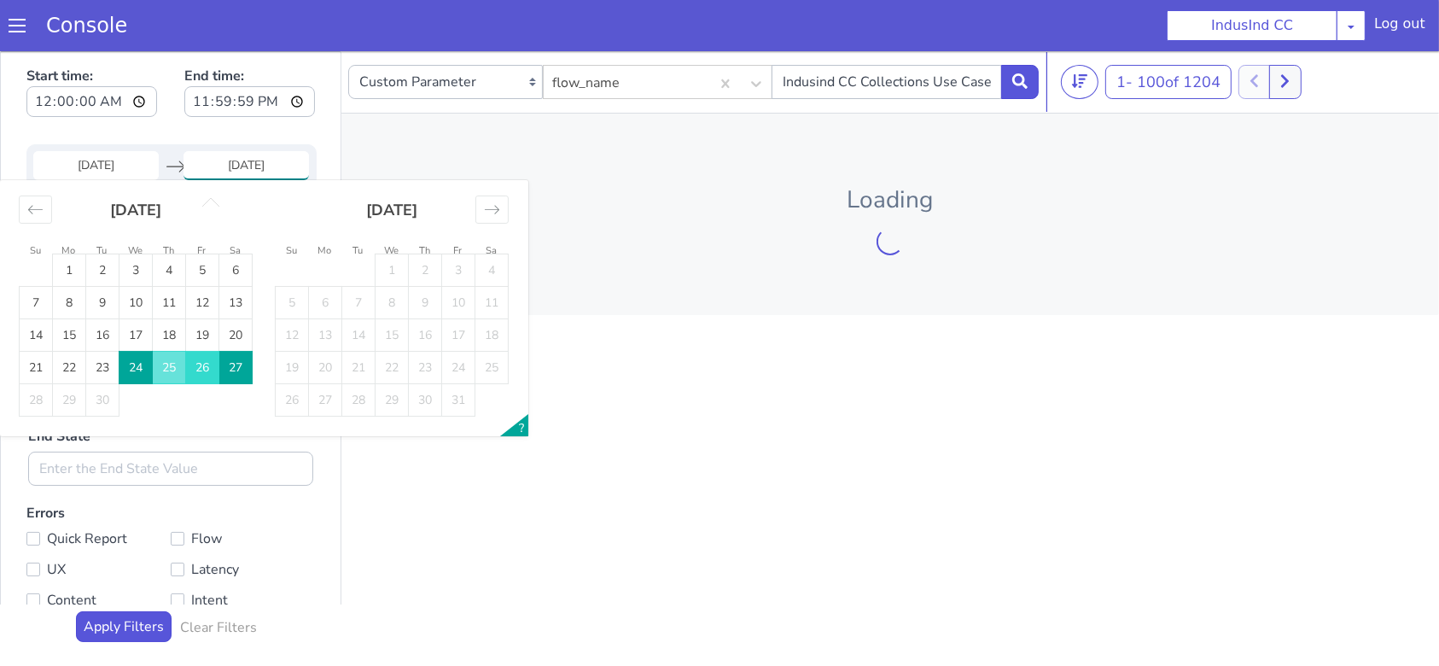
click at [214, 376] on td "26" at bounding box center [202, 367] width 33 height 32
type input "26 Sep 2025"
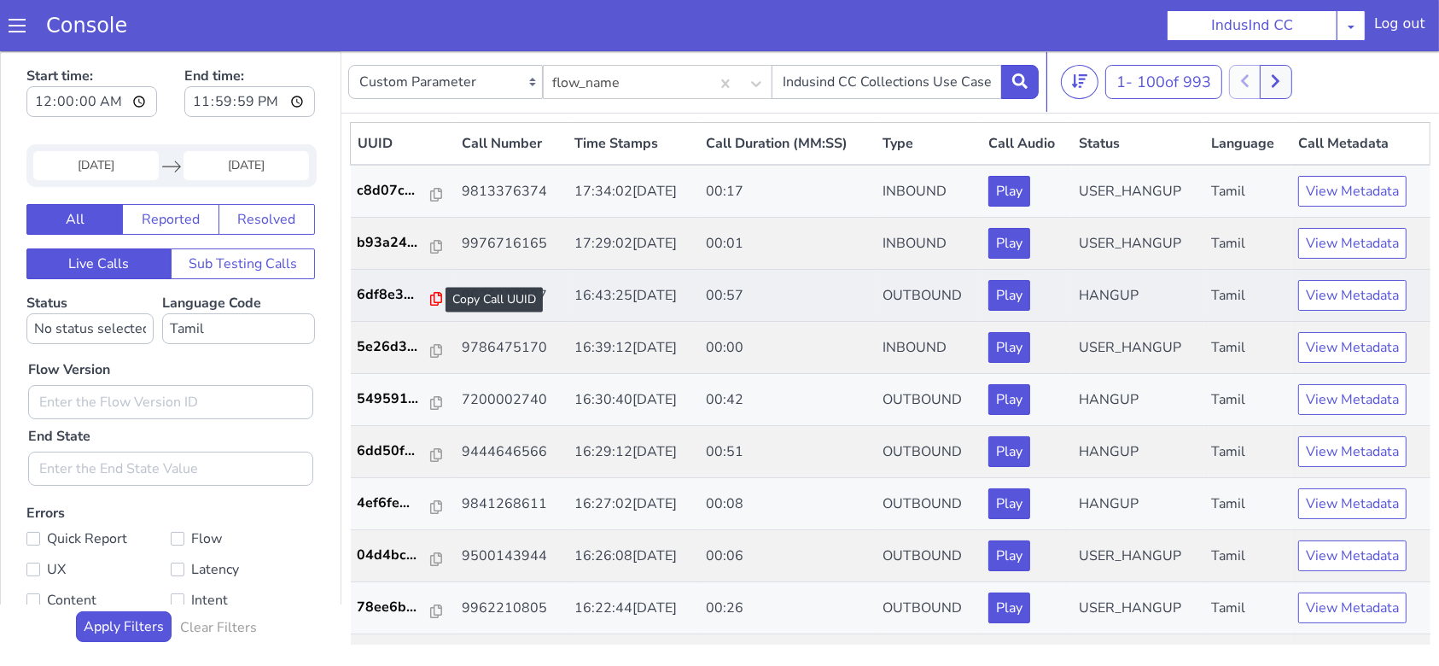
click at [430, 303] on icon at bounding box center [436, 298] width 12 height 14
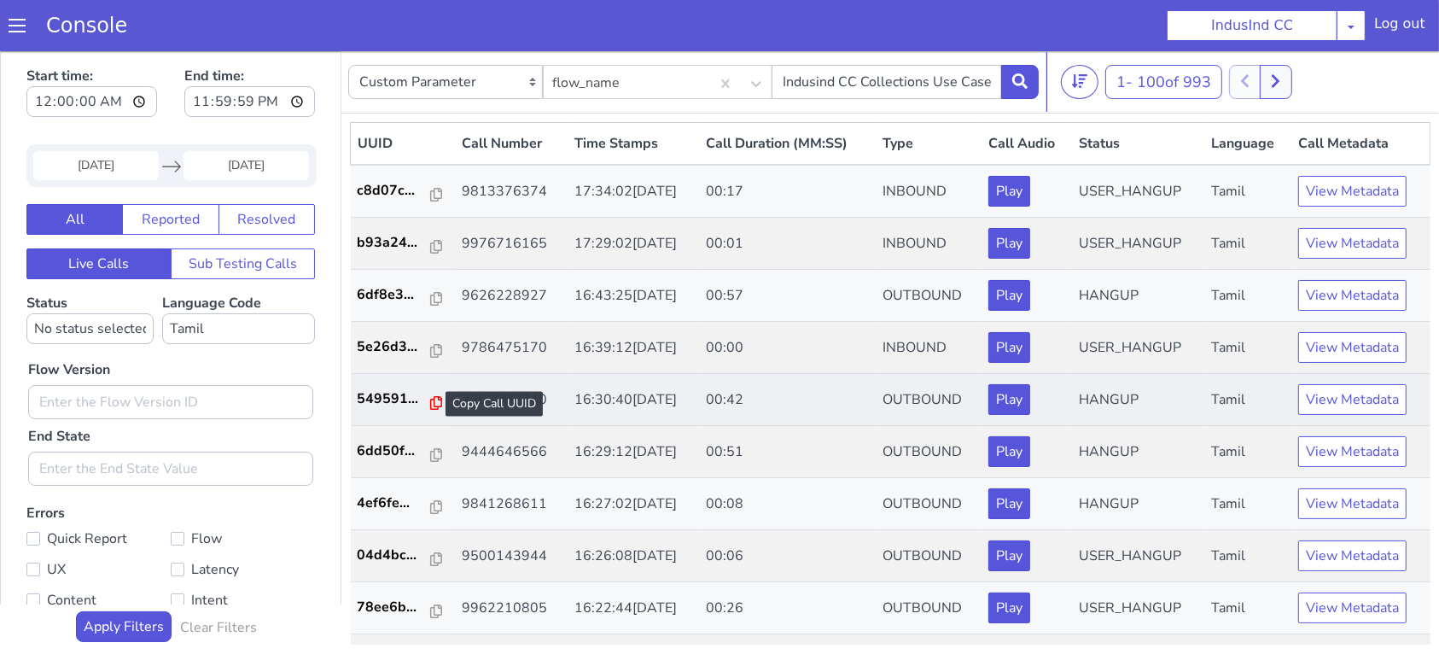
click at [430, 398] on icon at bounding box center [436, 402] width 12 height 14
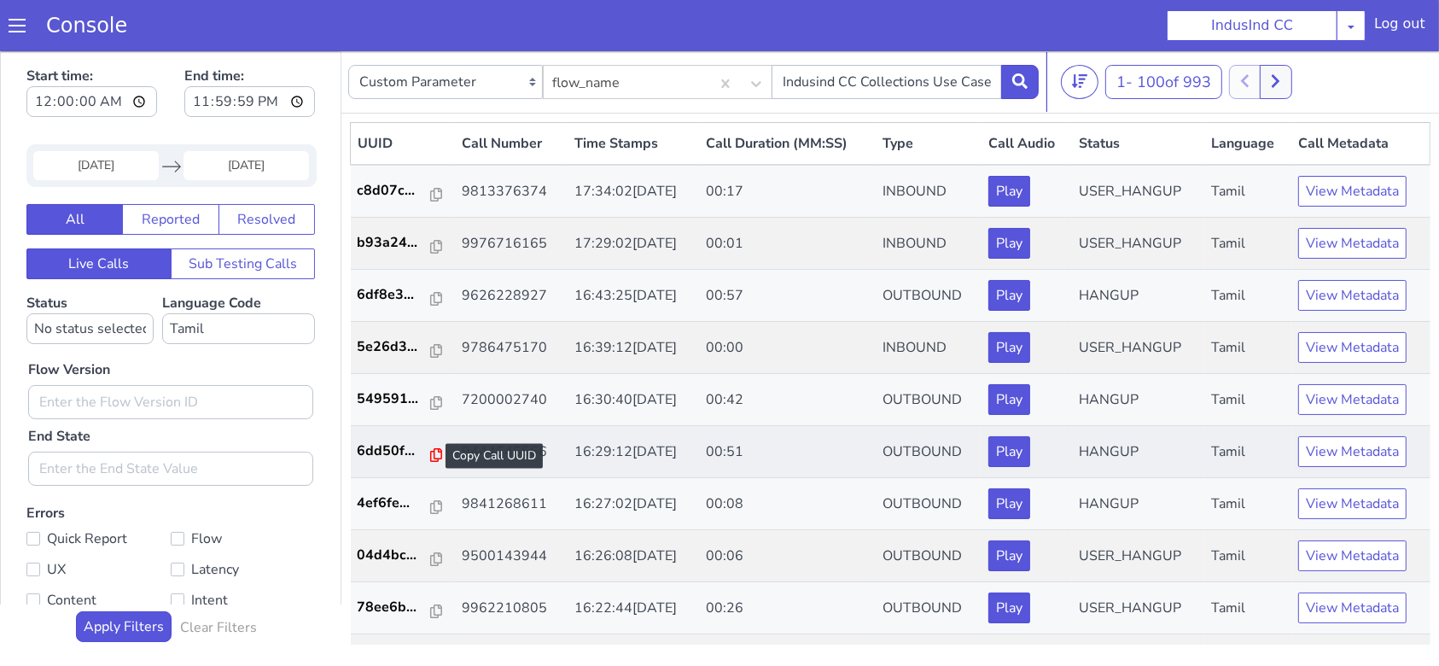
click at [430, 457] on icon at bounding box center [436, 454] width 12 height 14
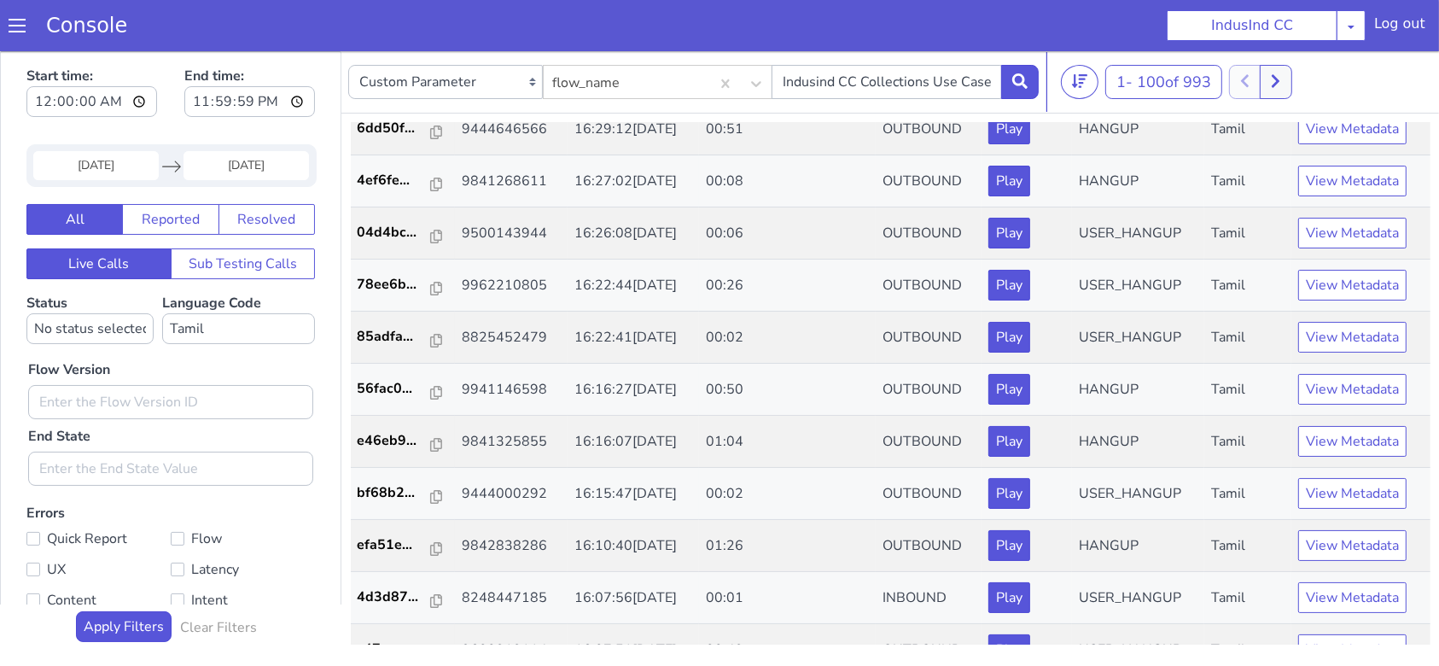
scroll to position [341, 0]
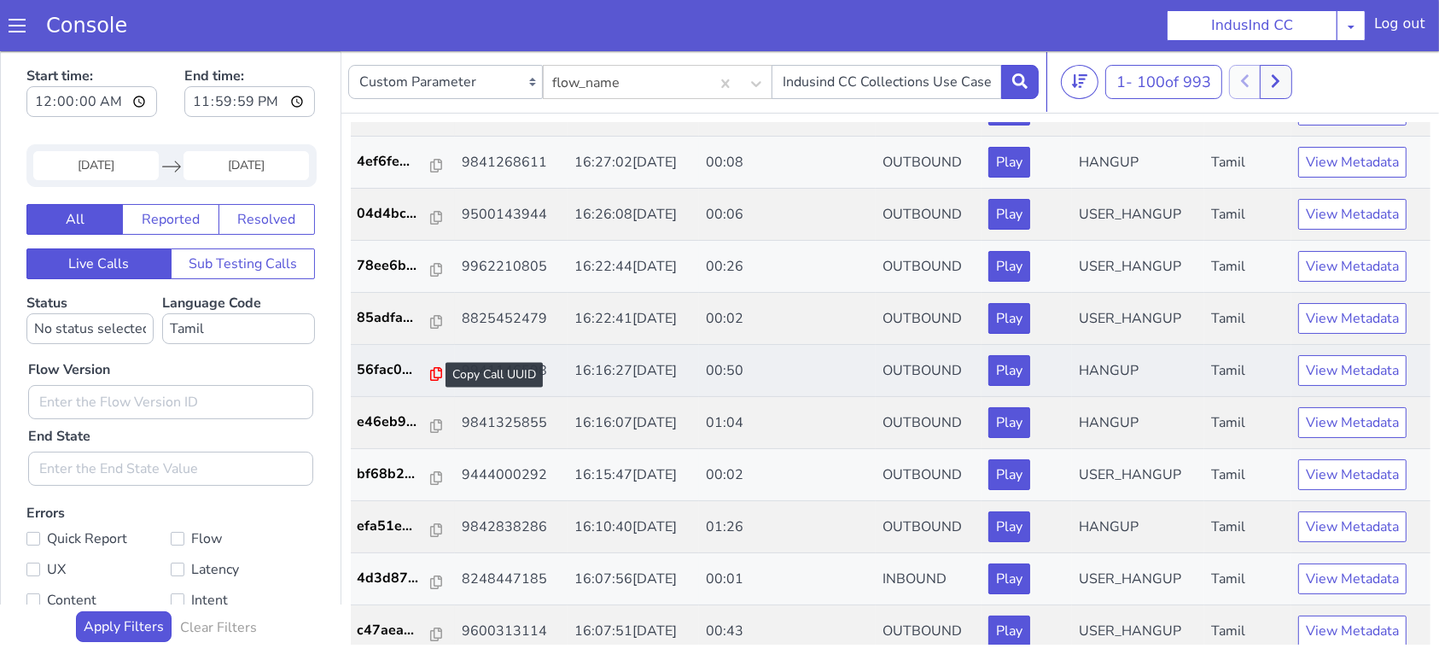
click at [430, 377] on icon at bounding box center [436, 373] width 12 height 14
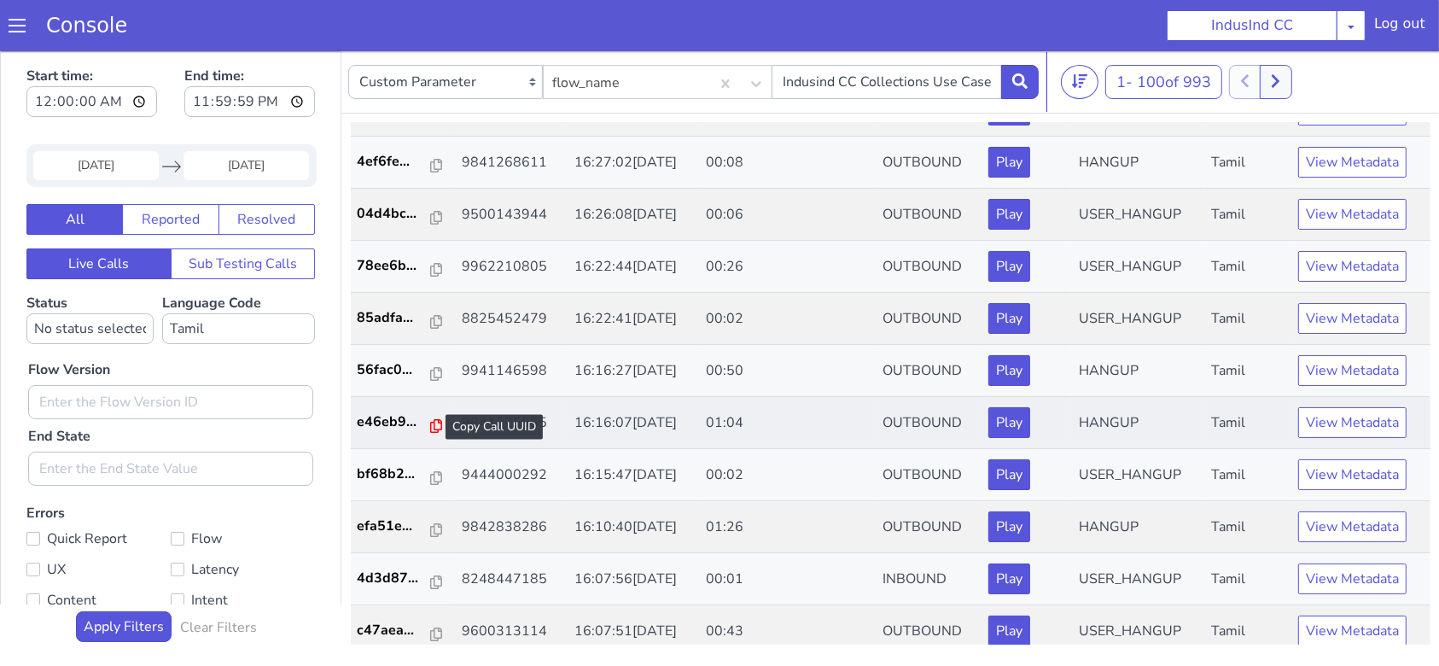
click at [430, 426] on icon at bounding box center [436, 425] width 12 height 14
click at [430, 523] on icon at bounding box center [436, 529] width 12 height 14
click at [430, 637] on icon at bounding box center [436, 633] width 12 height 14
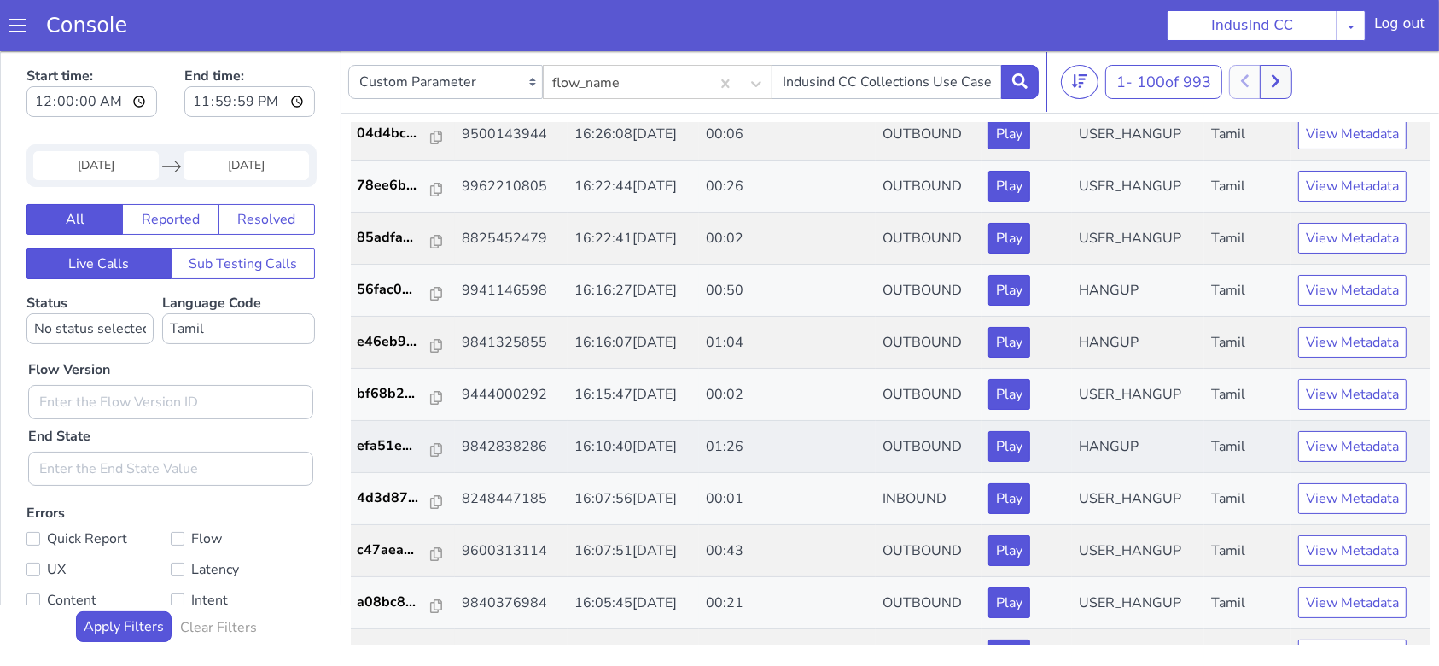
scroll to position [568, 0]
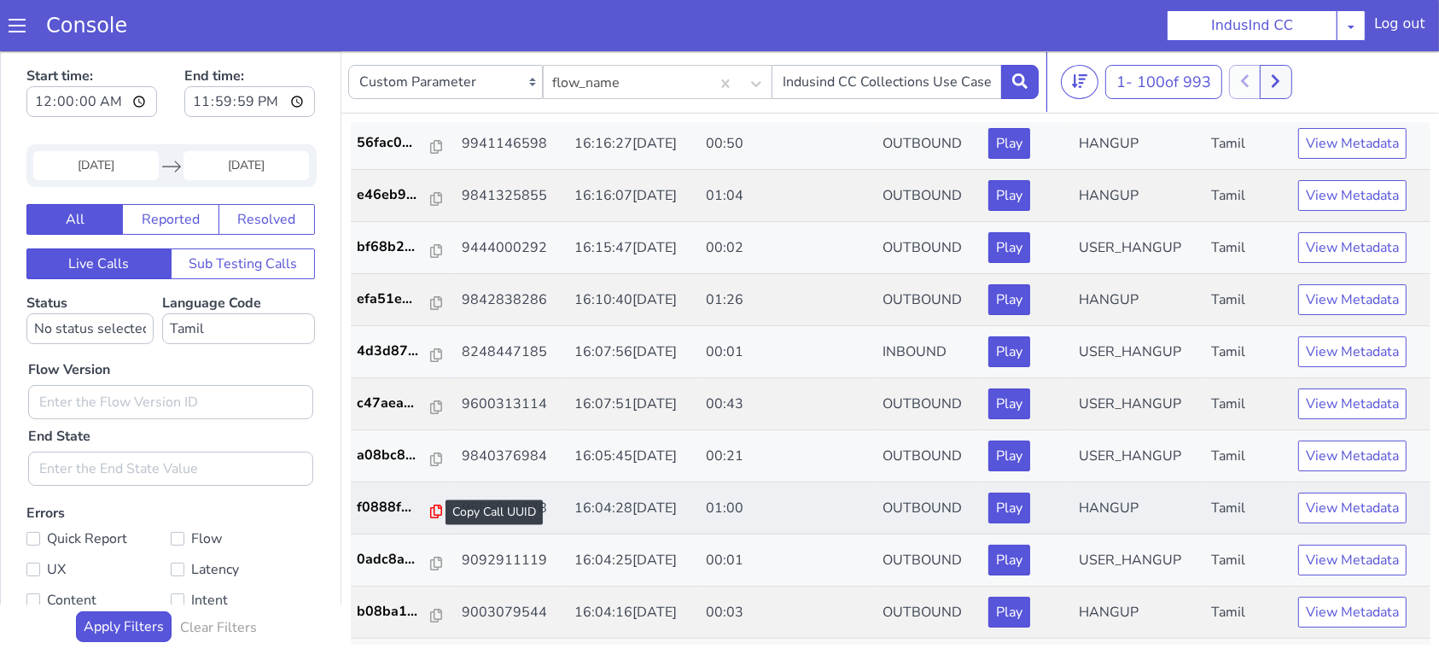
click at [430, 508] on icon at bounding box center [436, 510] width 12 height 14
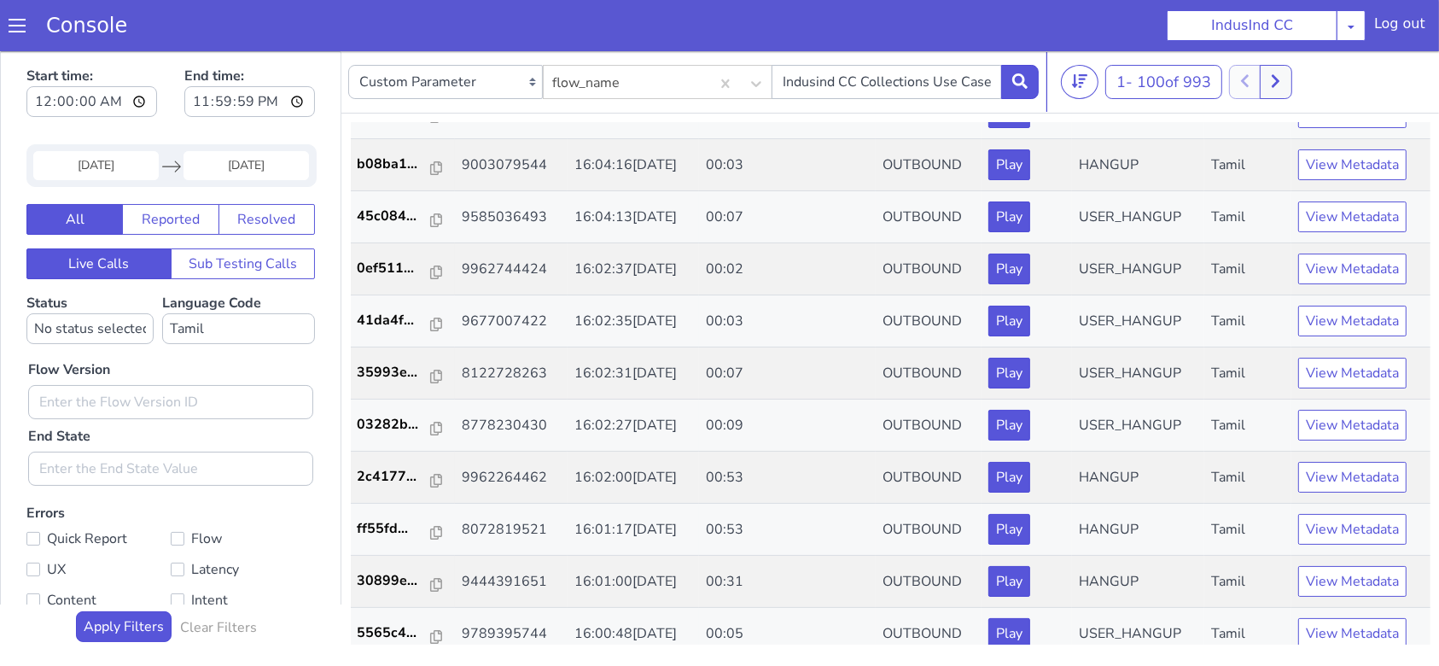
scroll to position [1024, 0]
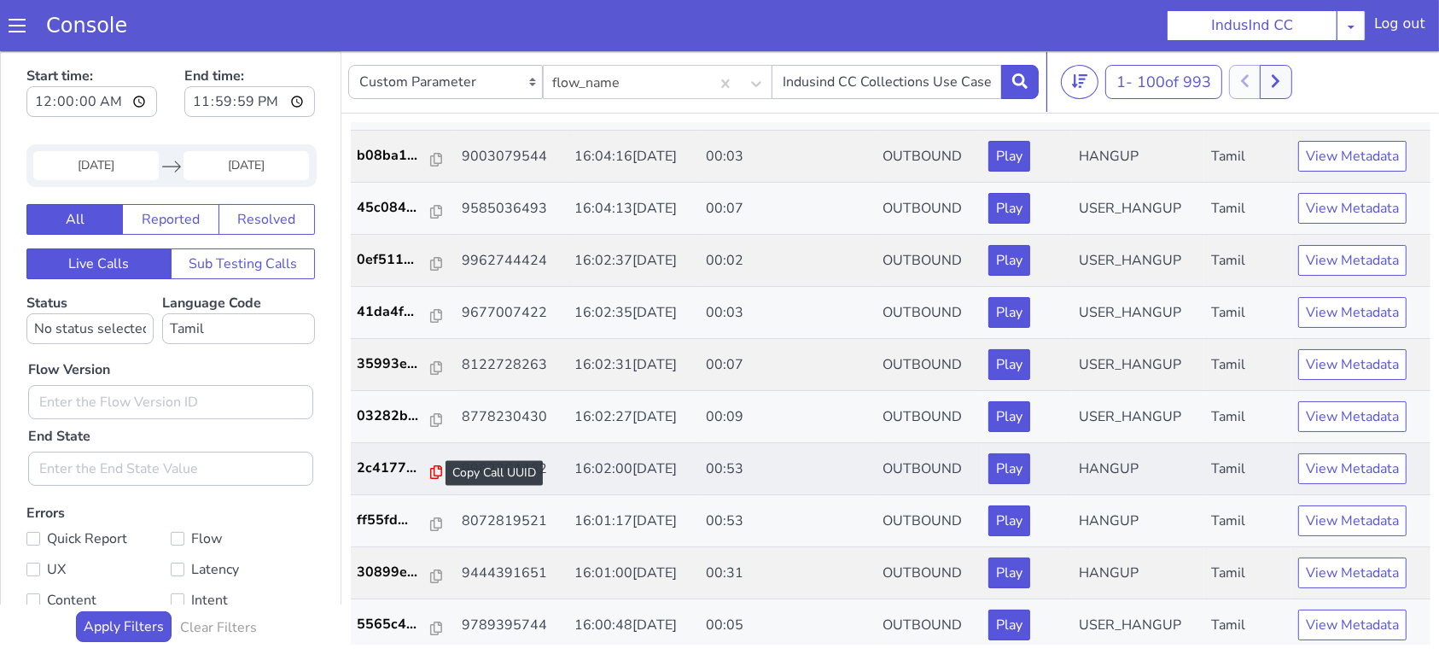
click at [430, 474] on icon at bounding box center [436, 471] width 12 height 14
click at [420, 520] on p "ff55fd..." at bounding box center [395, 519] width 74 height 20
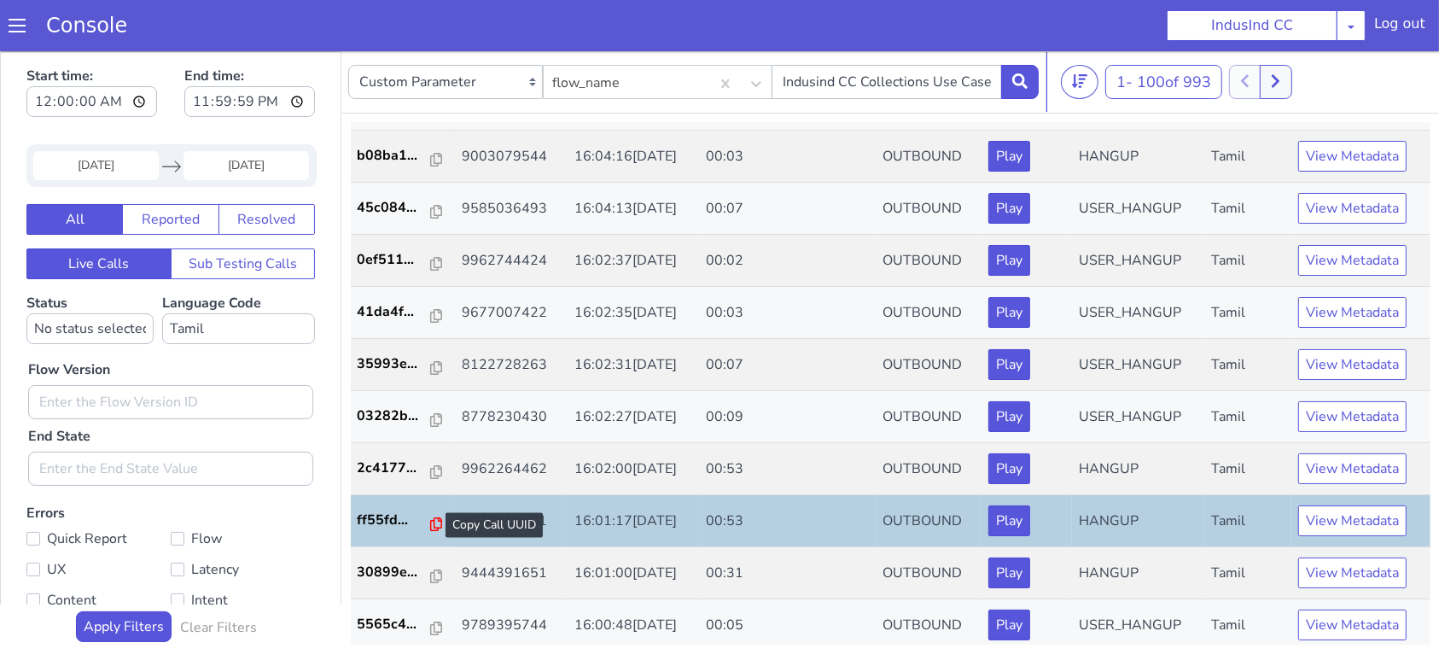
click at [430, 519] on icon at bounding box center [436, 523] width 12 height 14
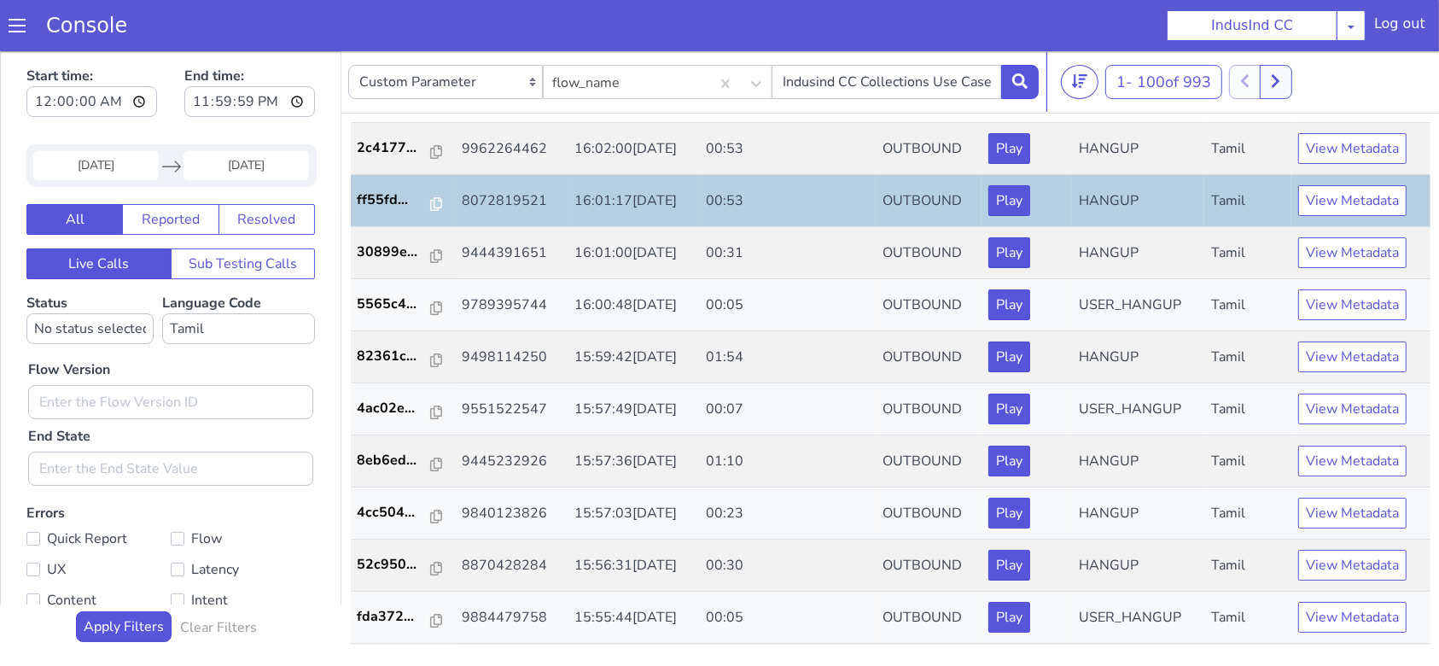
scroll to position [1365, 0]
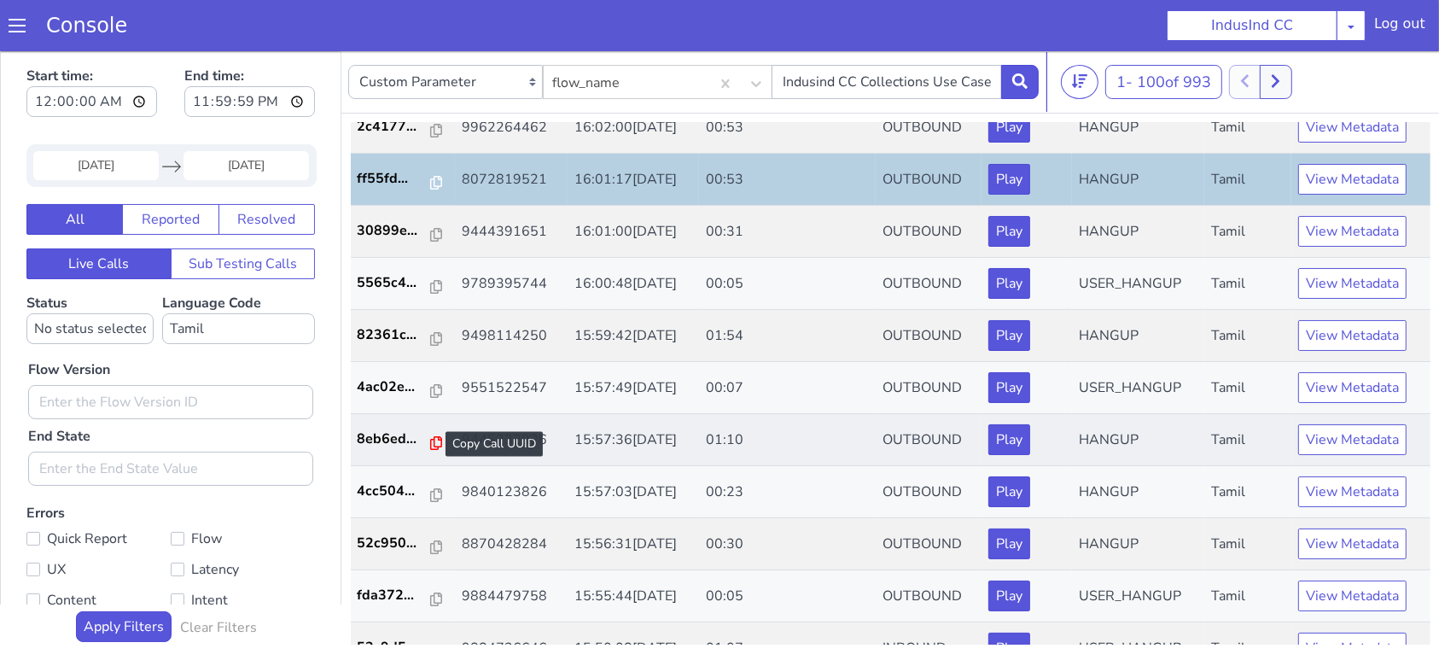
click at [430, 439] on icon at bounding box center [436, 442] width 12 height 14
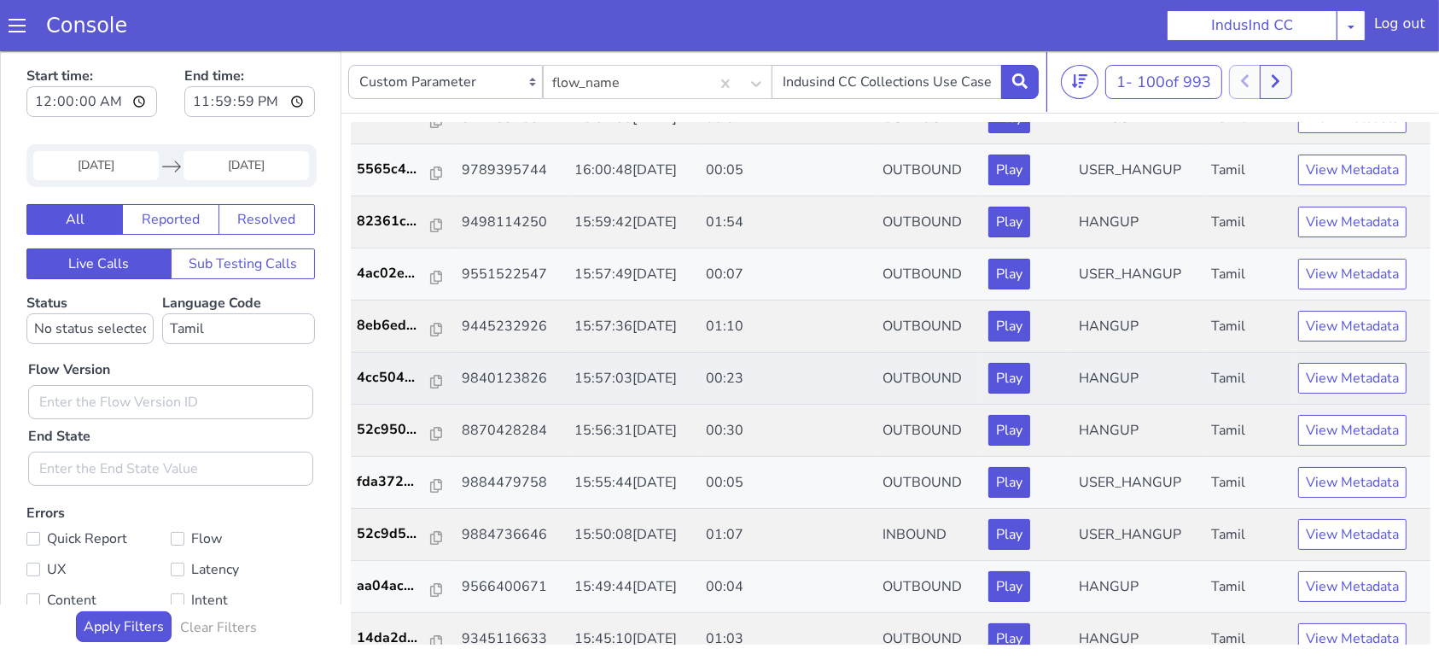
scroll to position [1592, 0]
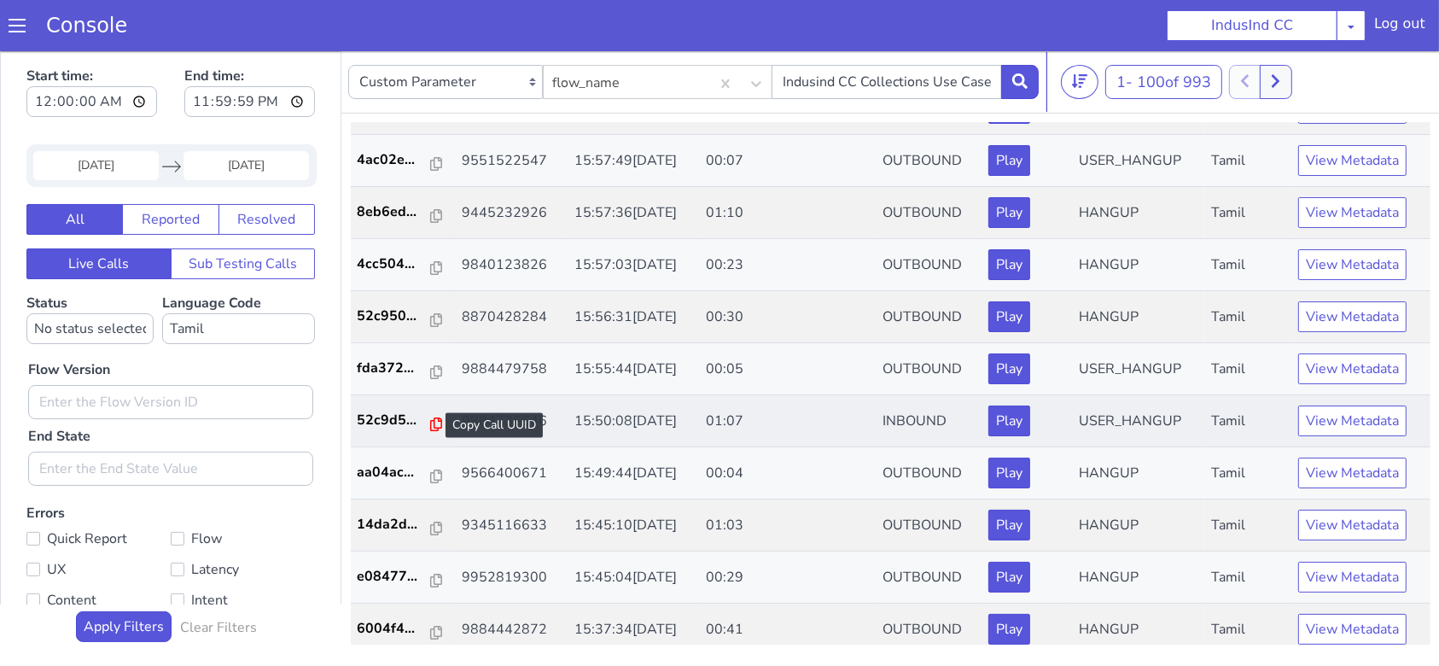
click at [430, 419] on icon at bounding box center [436, 423] width 12 height 14
click at [430, 420] on icon at bounding box center [436, 423] width 12 height 14
